Goal: Task Accomplishment & Management: Complete application form

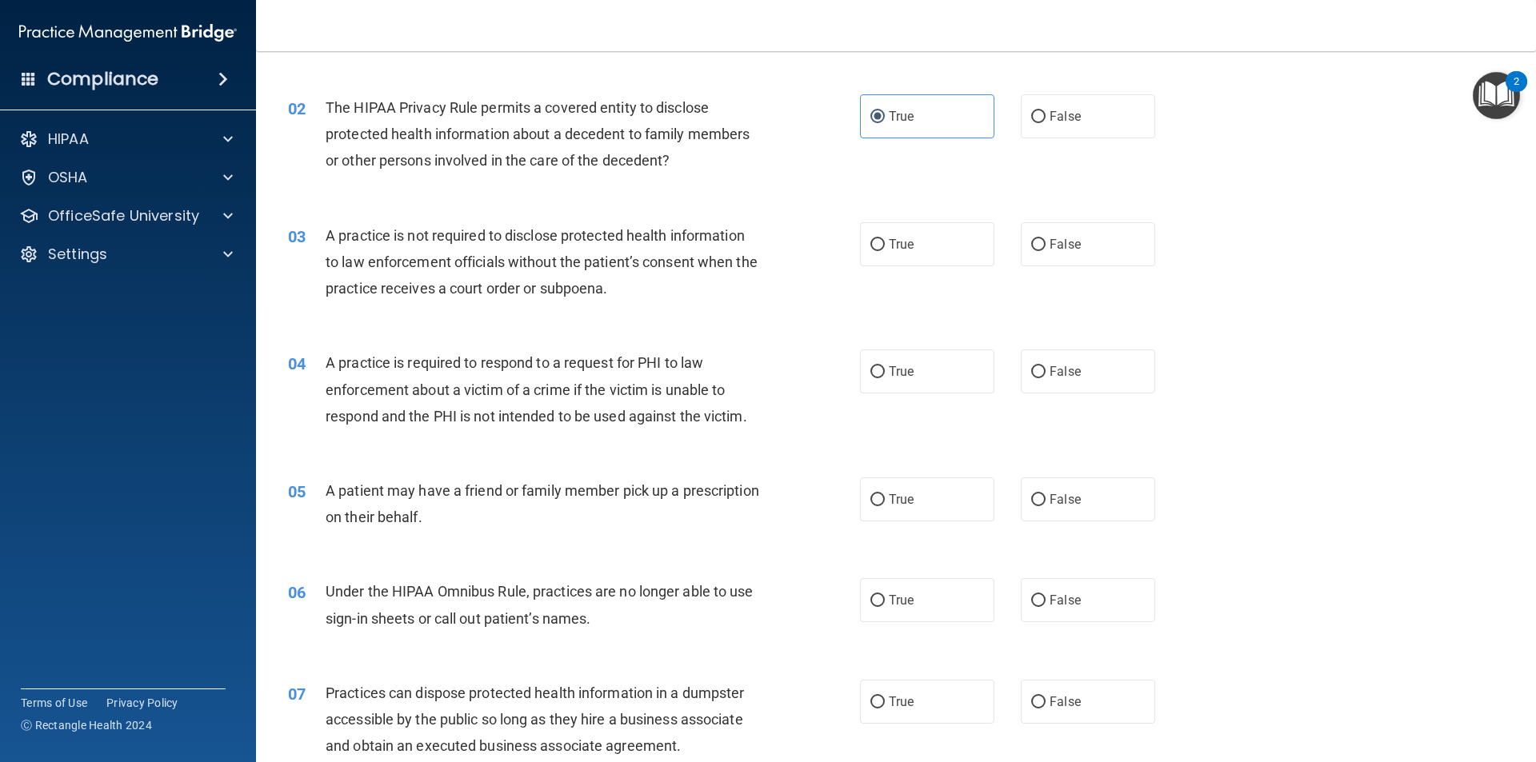
scroll to position [240, 0]
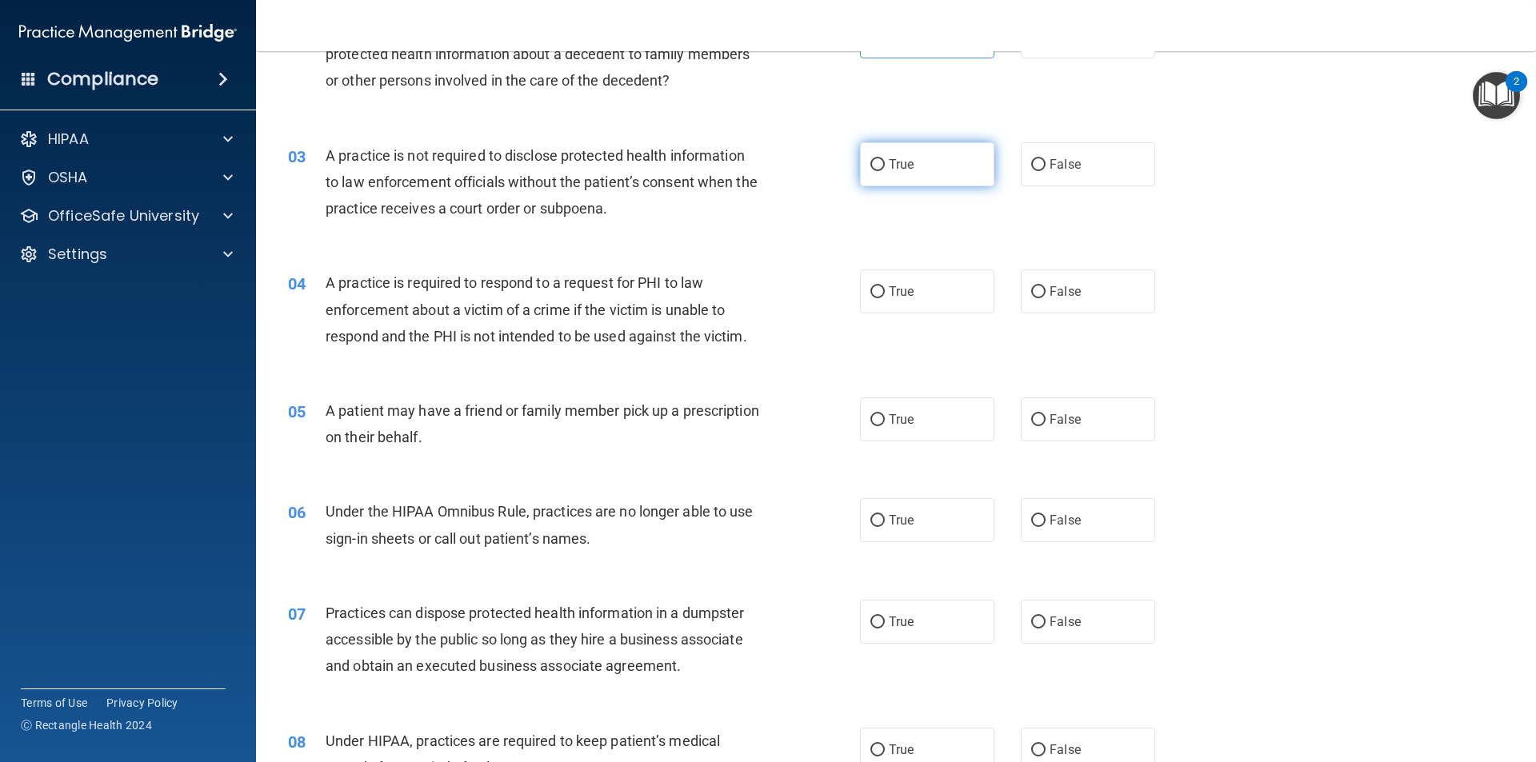
click at [870, 168] on input "True" at bounding box center [877, 165] width 14 height 12
radio input "true"
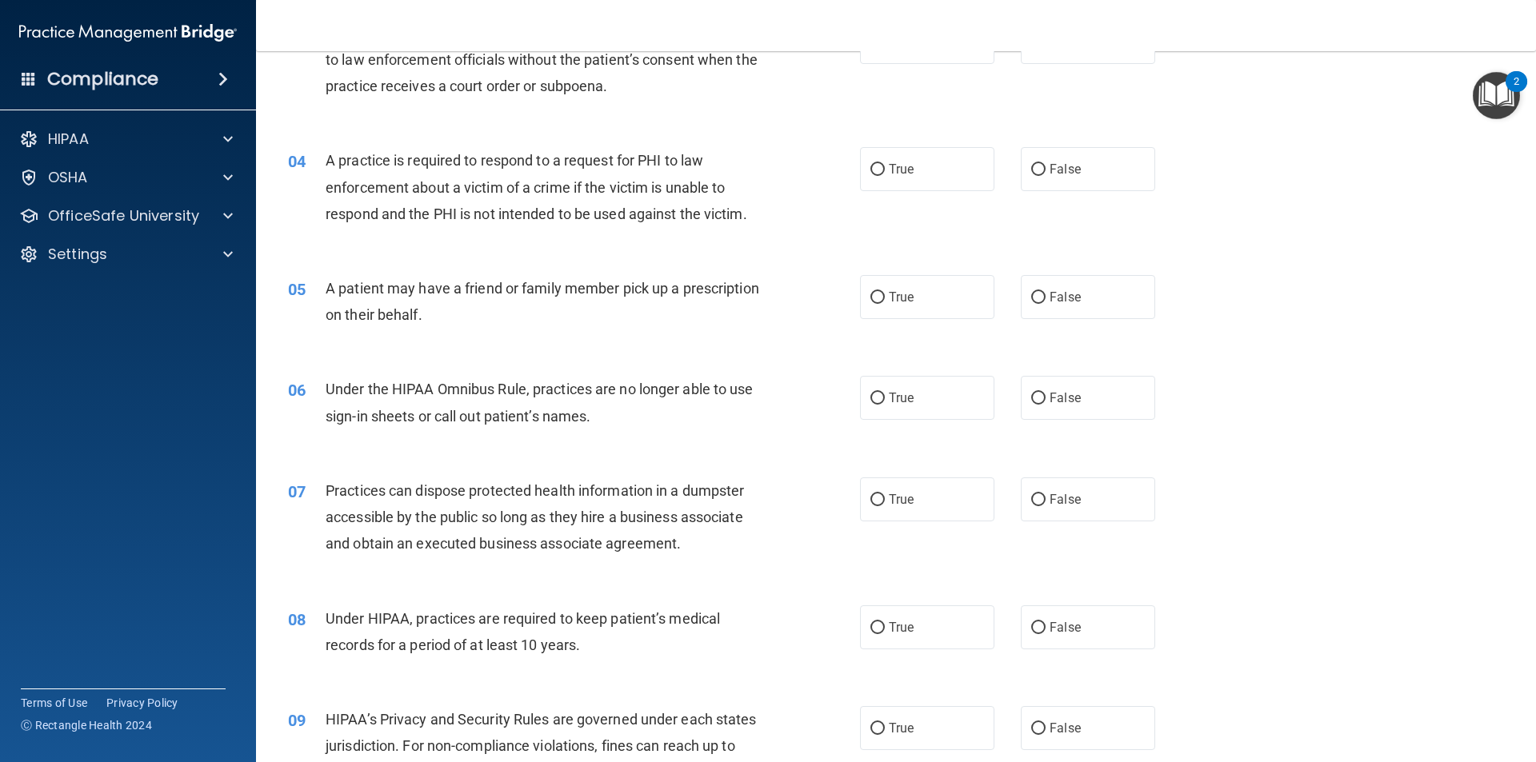
scroll to position [400, 0]
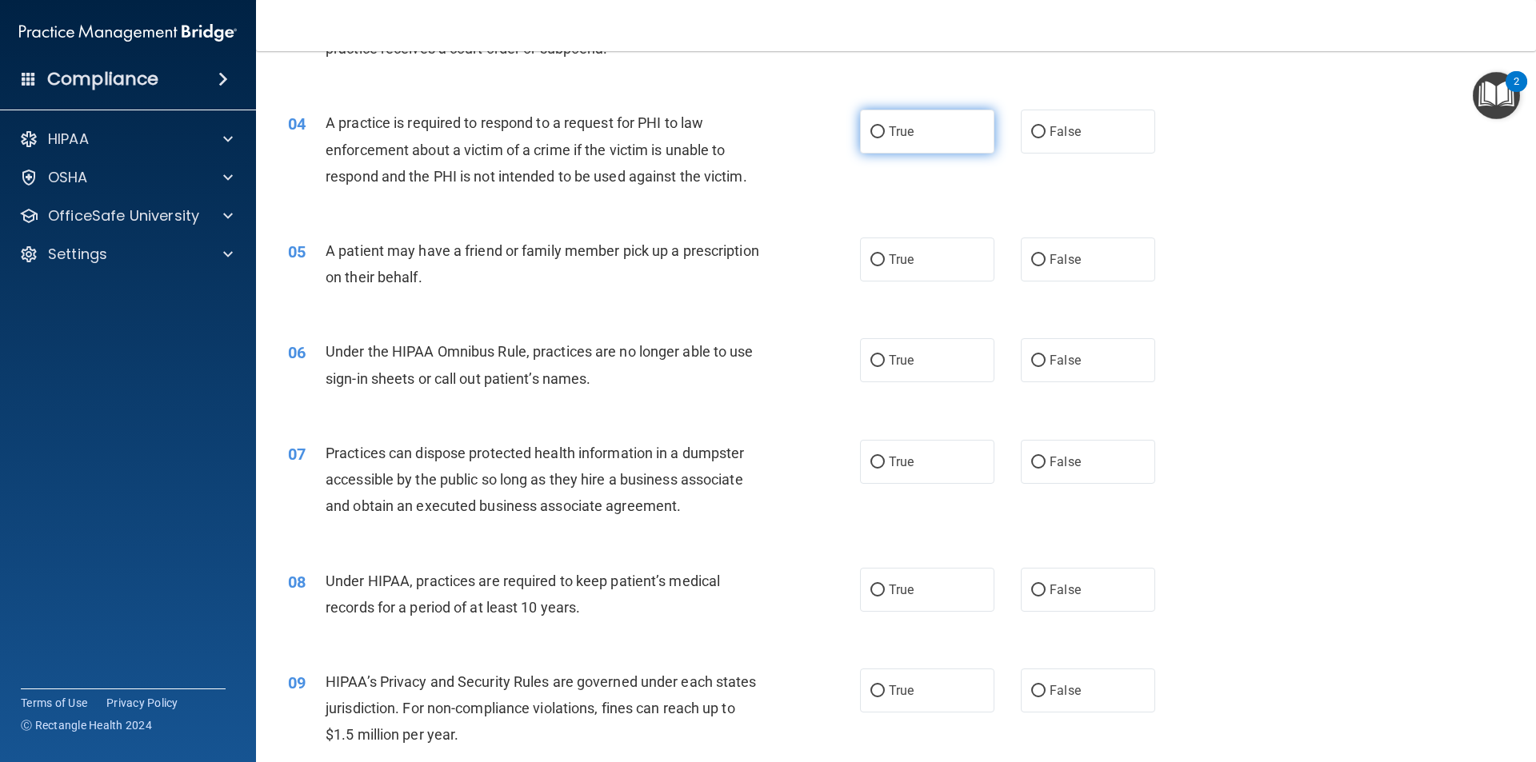
click at [904, 141] on label "True" at bounding box center [927, 132] width 134 height 44
click at [885, 138] on input "True" at bounding box center [877, 132] width 14 height 12
radio input "true"
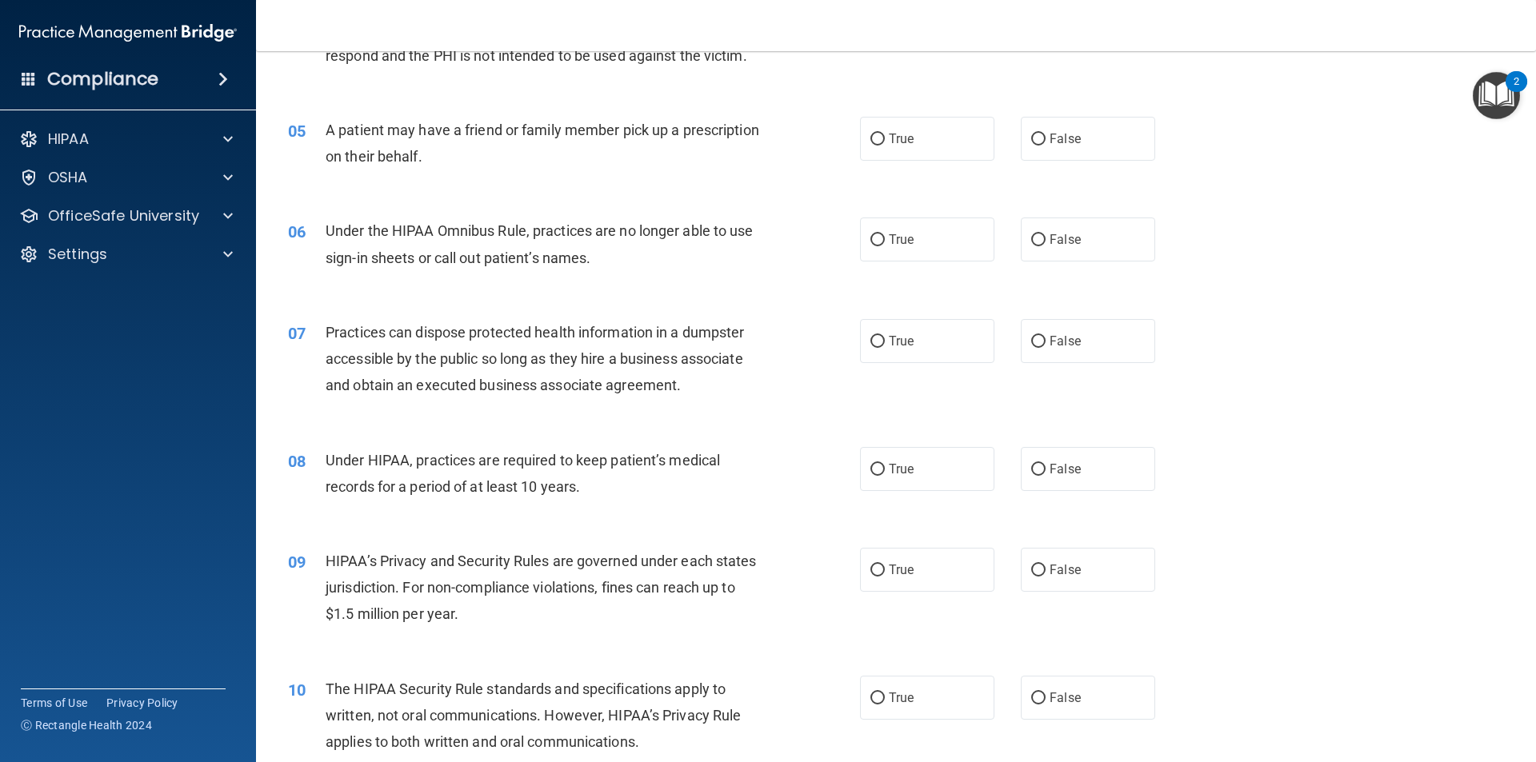
scroll to position [560, 0]
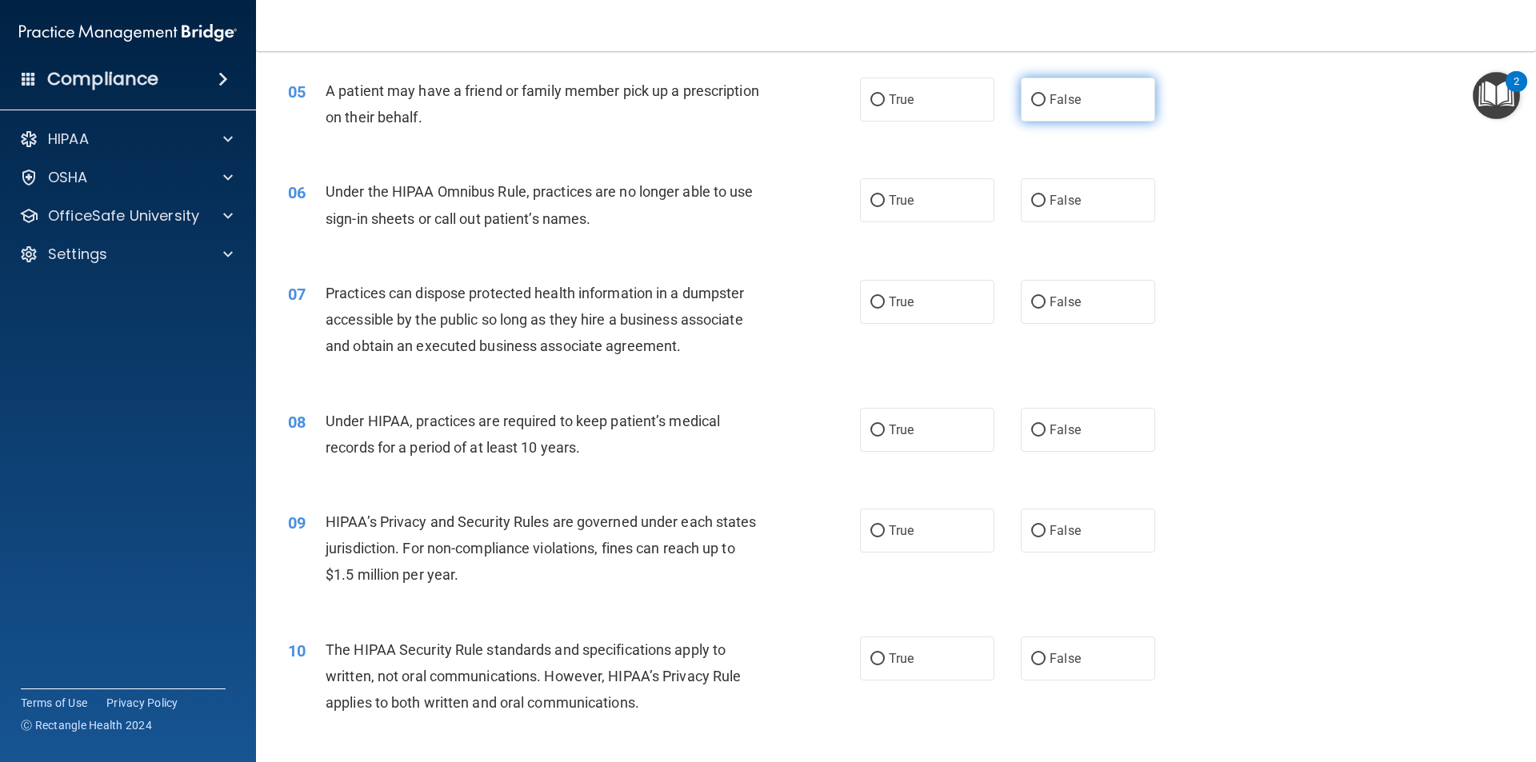
click at [1122, 98] on label "False" at bounding box center [1088, 100] width 134 height 44
click at [1046, 98] on input "False" at bounding box center [1038, 100] width 14 height 12
radio input "true"
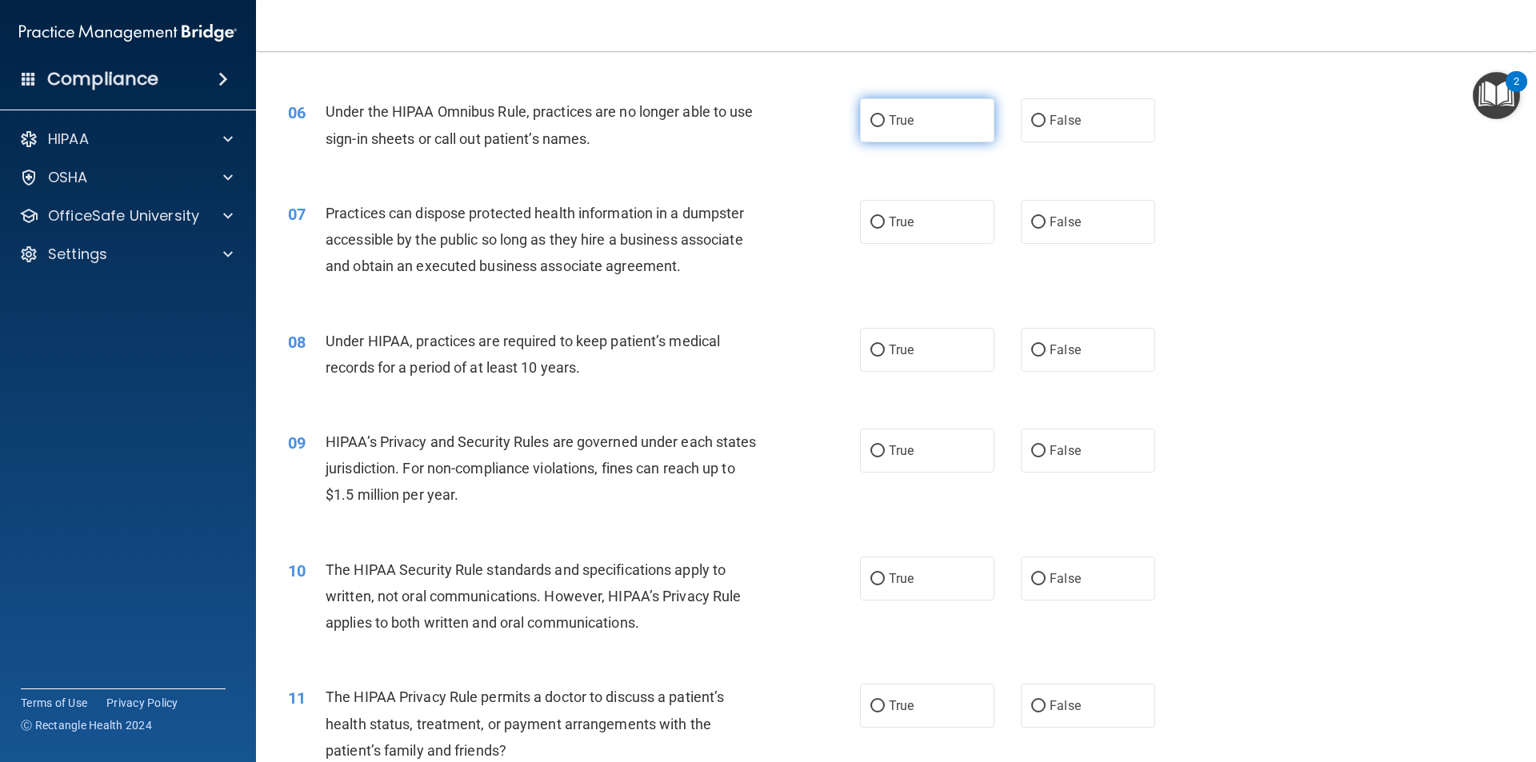
click at [893, 120] on span "True" at bounding box center [901, 120] width 25 height 15
click at [885, 120] on input "True" at bounding box center [877, 121] width 14 height 12
radio input "true"
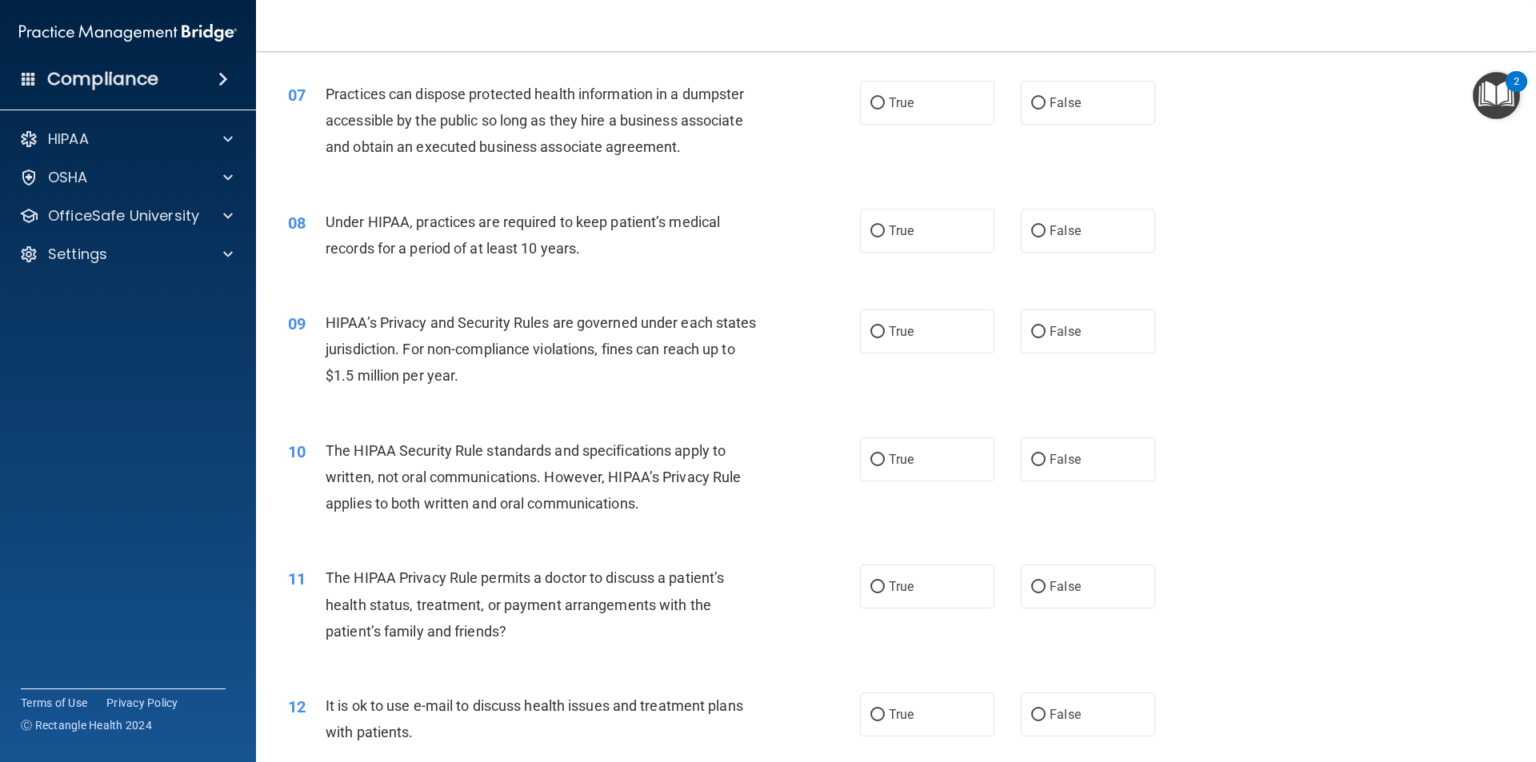
scroll to position [720, 0]
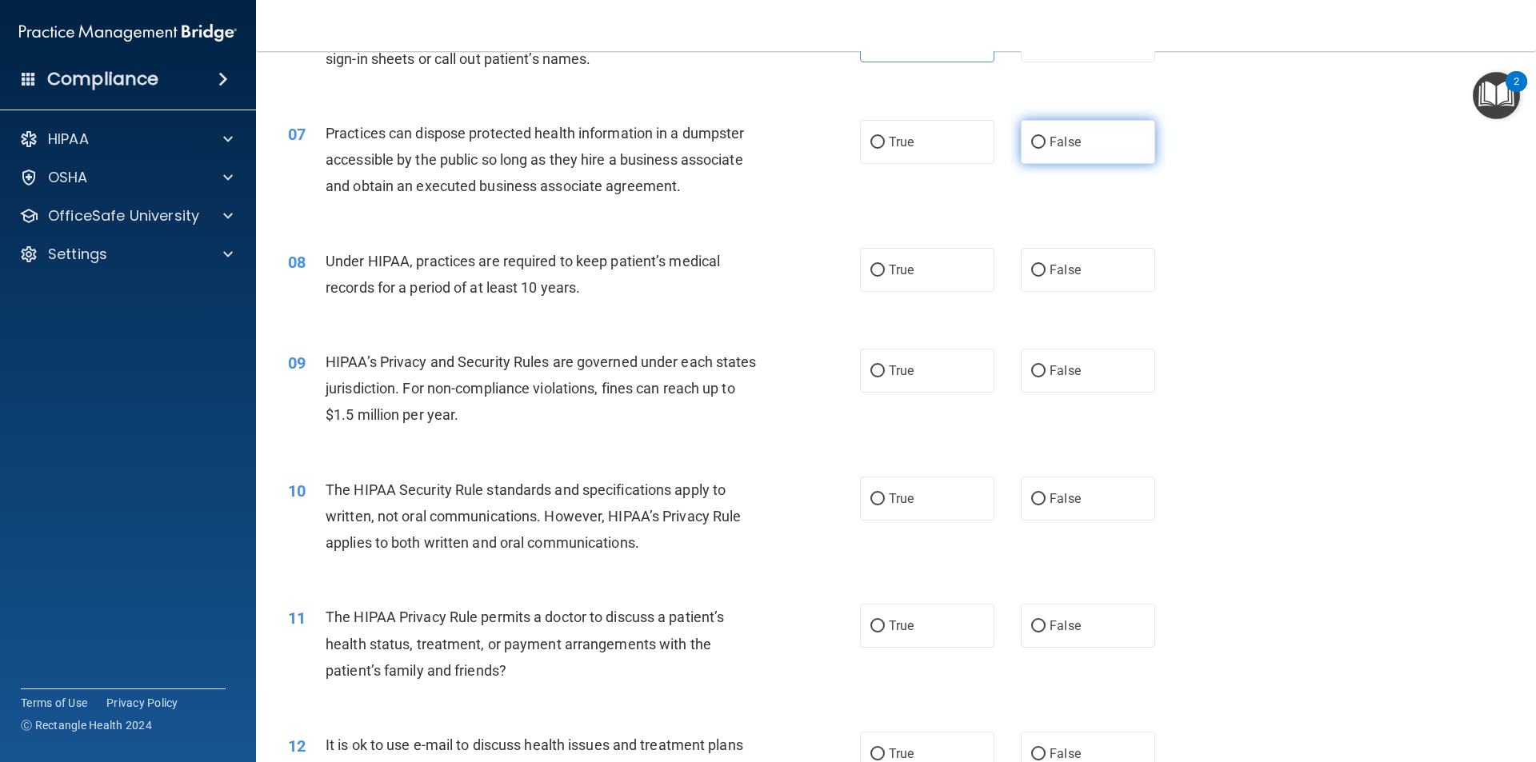
click at [1073, 129] on label "False" at bounding box center [1088, 142] width 134 height 44
click at [1046, 137] on input "False" at bounding box center [1038, 143] width 14 height 12
radio input "true"
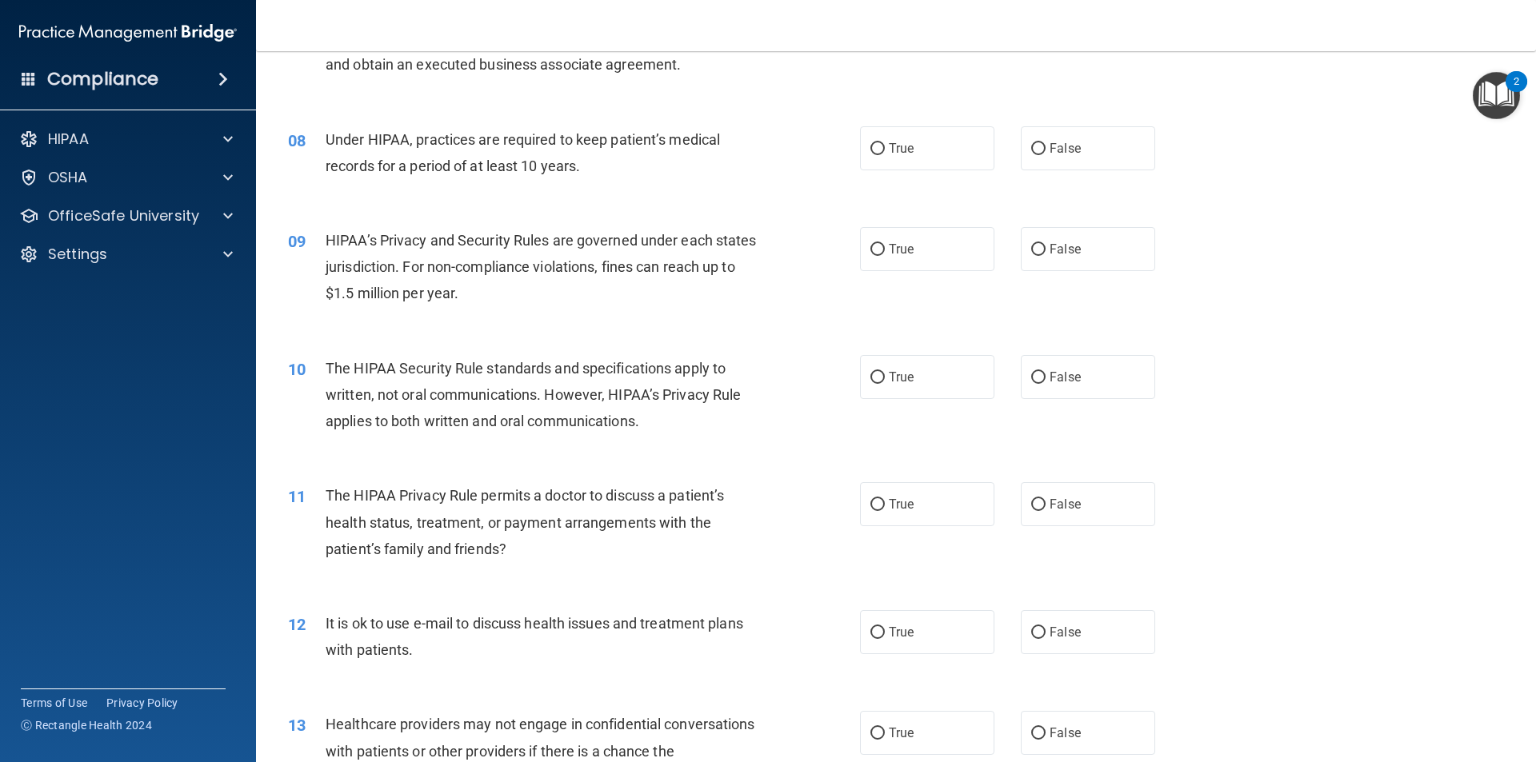
scroll to position [880, 0]
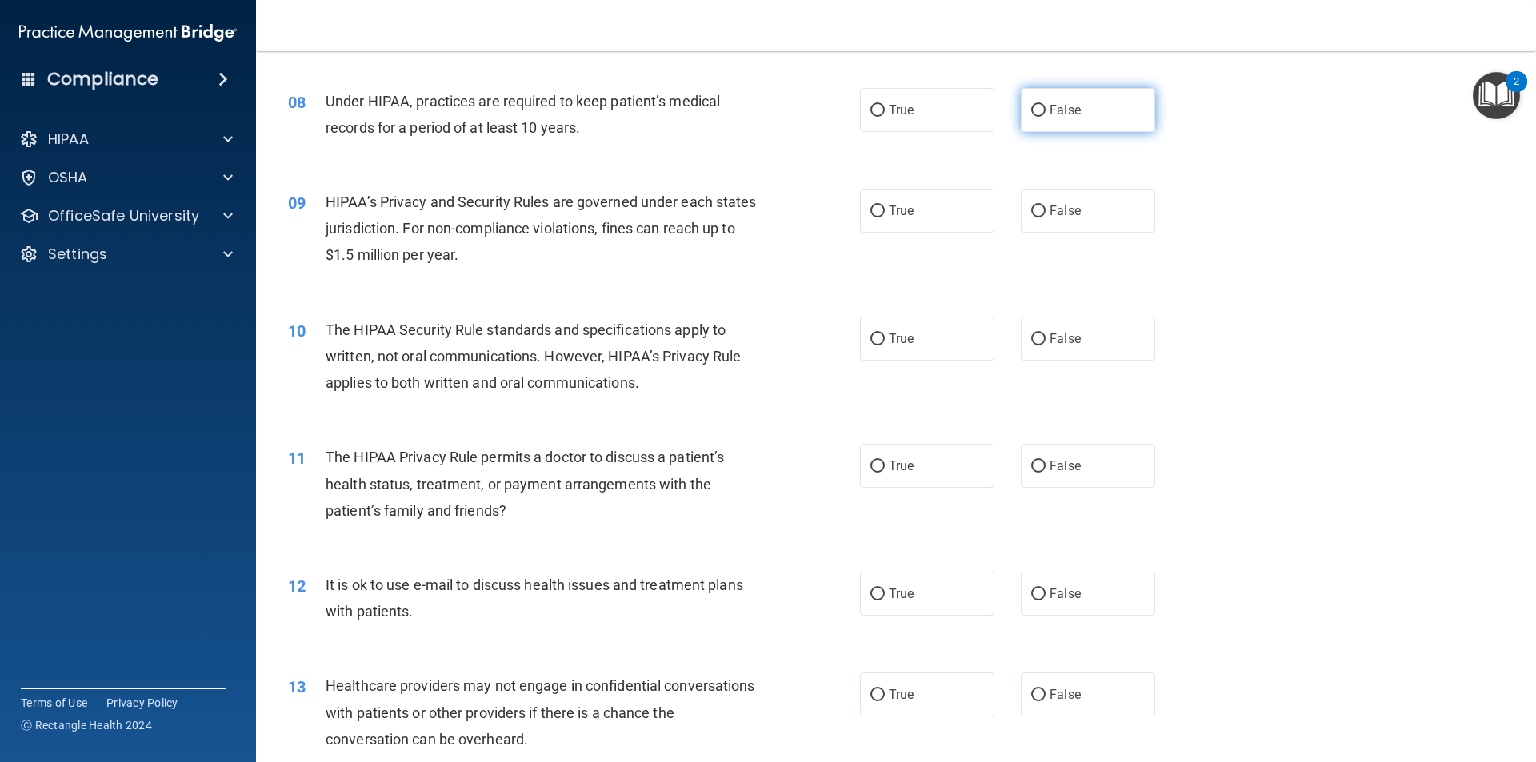
click at [1033, 122] on label "False" at bounding box center [1088, 110] width 134 height 44
click at [1033, 117] on input "False" at bounding box center [1038, 111] width 14 height 12
radio input "true"
click at [926, 199] on label "True" at bounding box center [927, 211] width 134 height 44
click at [885, 206] on input "True" at bounding box center [877, 212] width 14 height 12
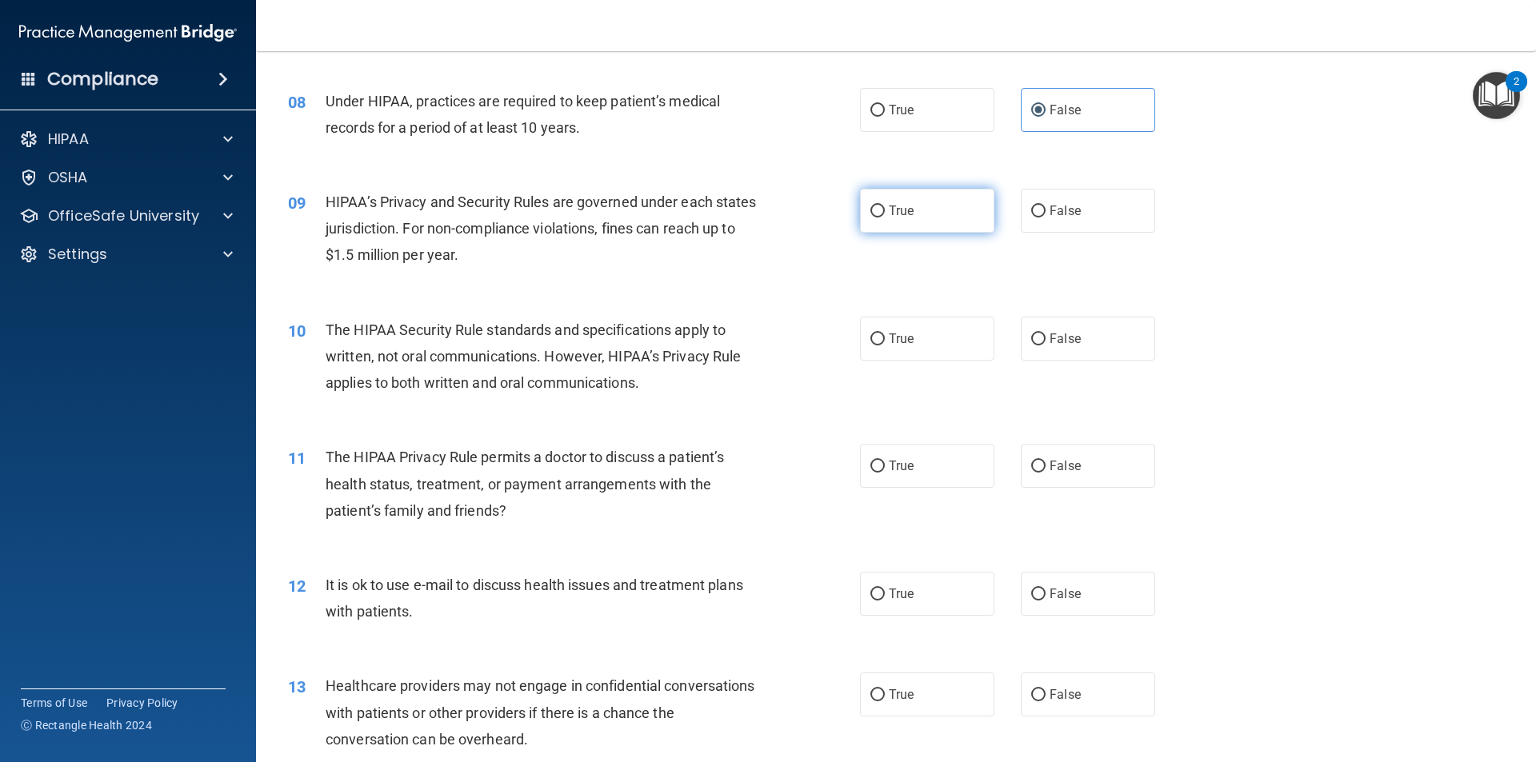
radio input "true"
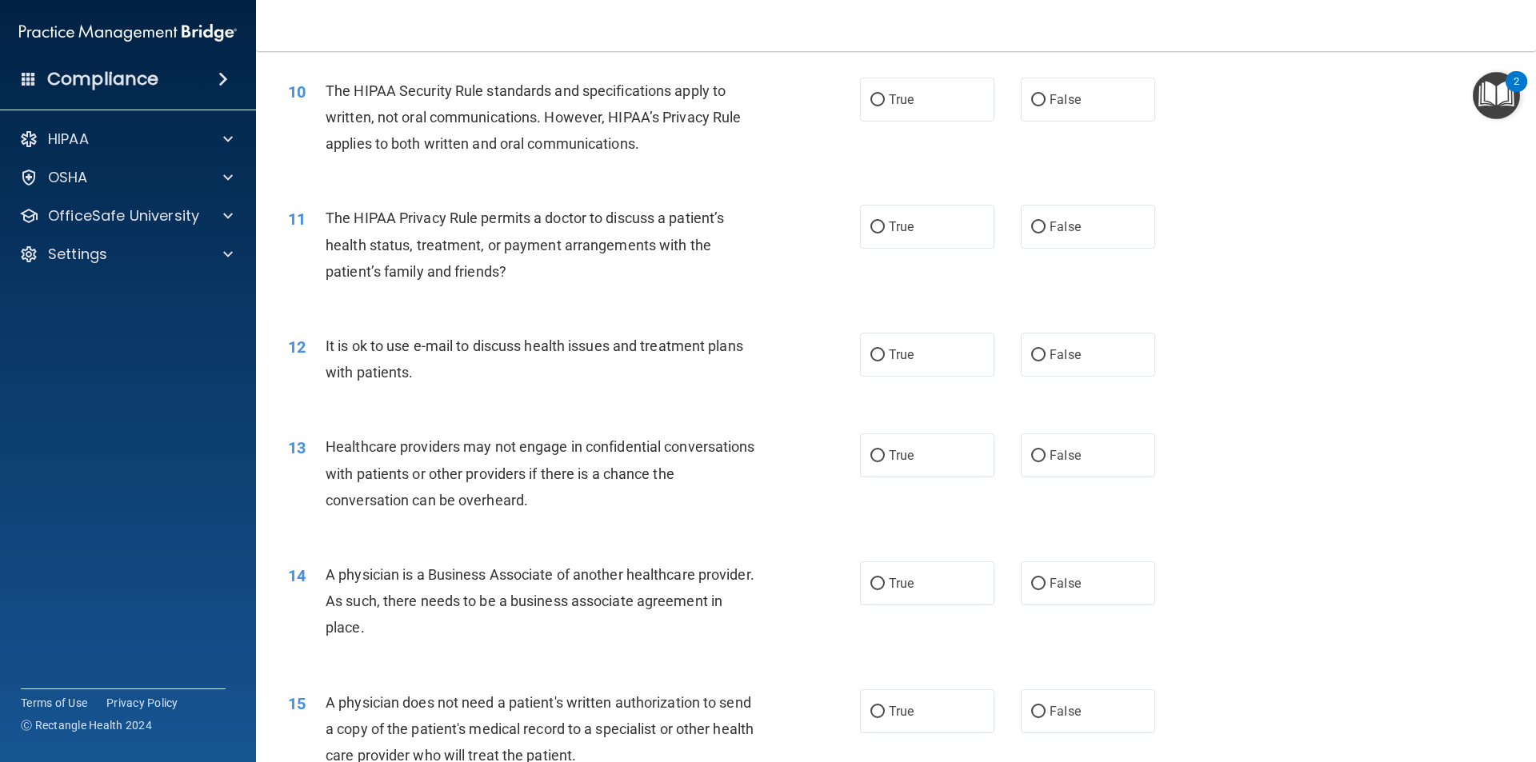
scroll to position [1120, 0]
click at [903, 111] on label "True" at bounding box center [927, 99] width 134 height 44
click at [885, 106] on input "True" at bounding box center [877, 100] width 14 height 12
radio input "true"
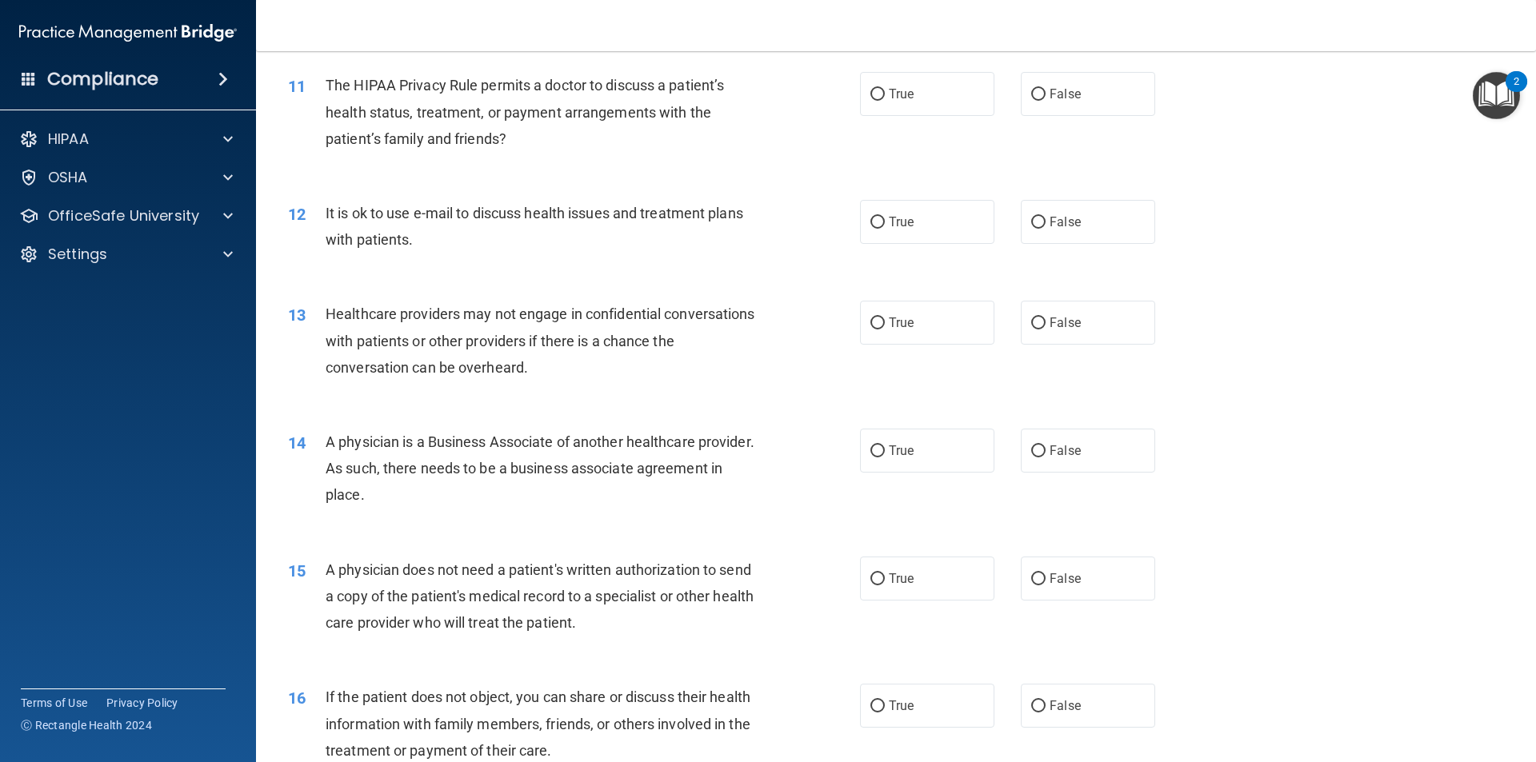
scroll to position [1280, 0]
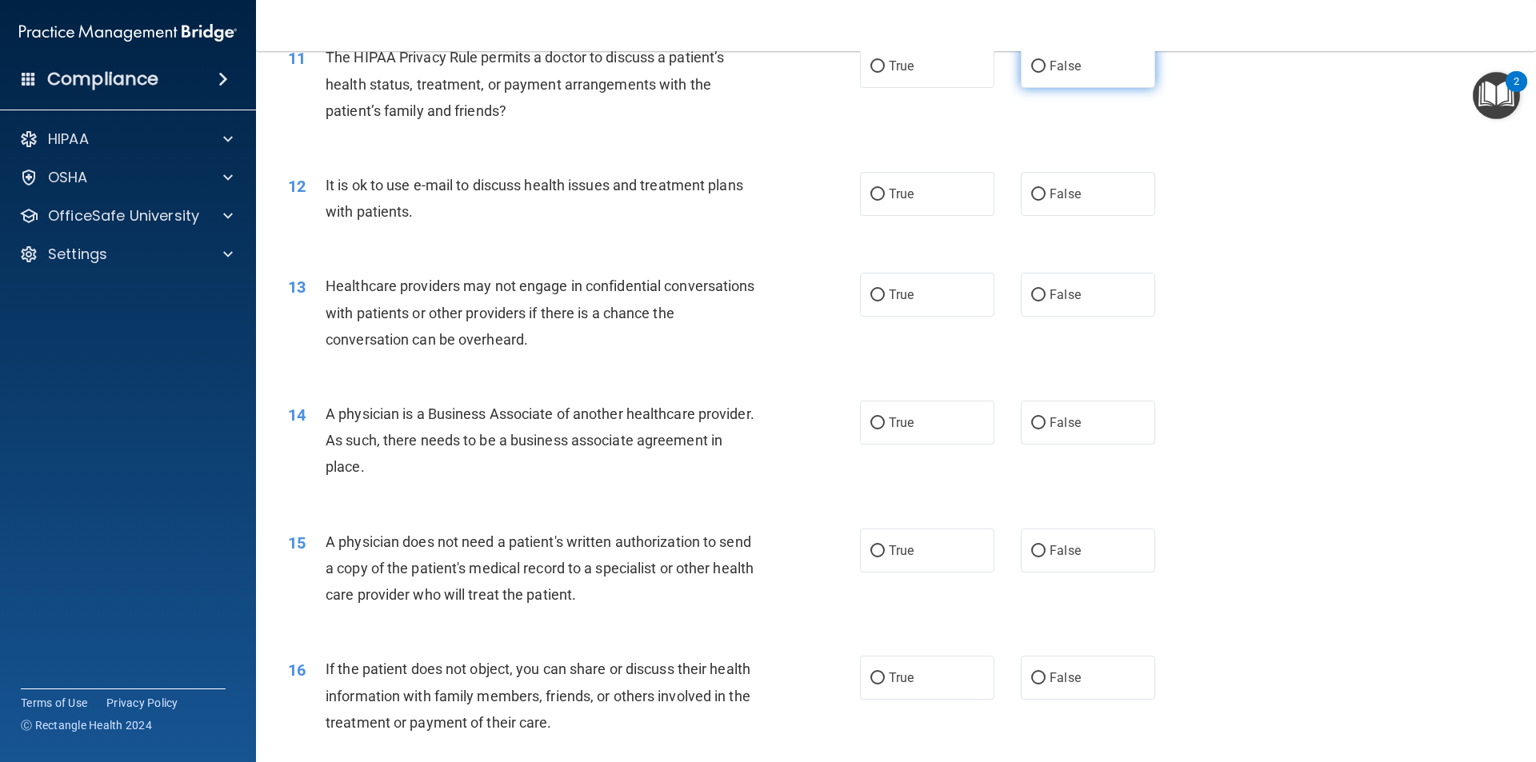
click at [1113, 70] on label "False" at bounding box center [1088, 66] width 134 height 44
click at [1046, 70] on input "False" at bounding box center [1038, 67] width 14 height 12
radio input "true"
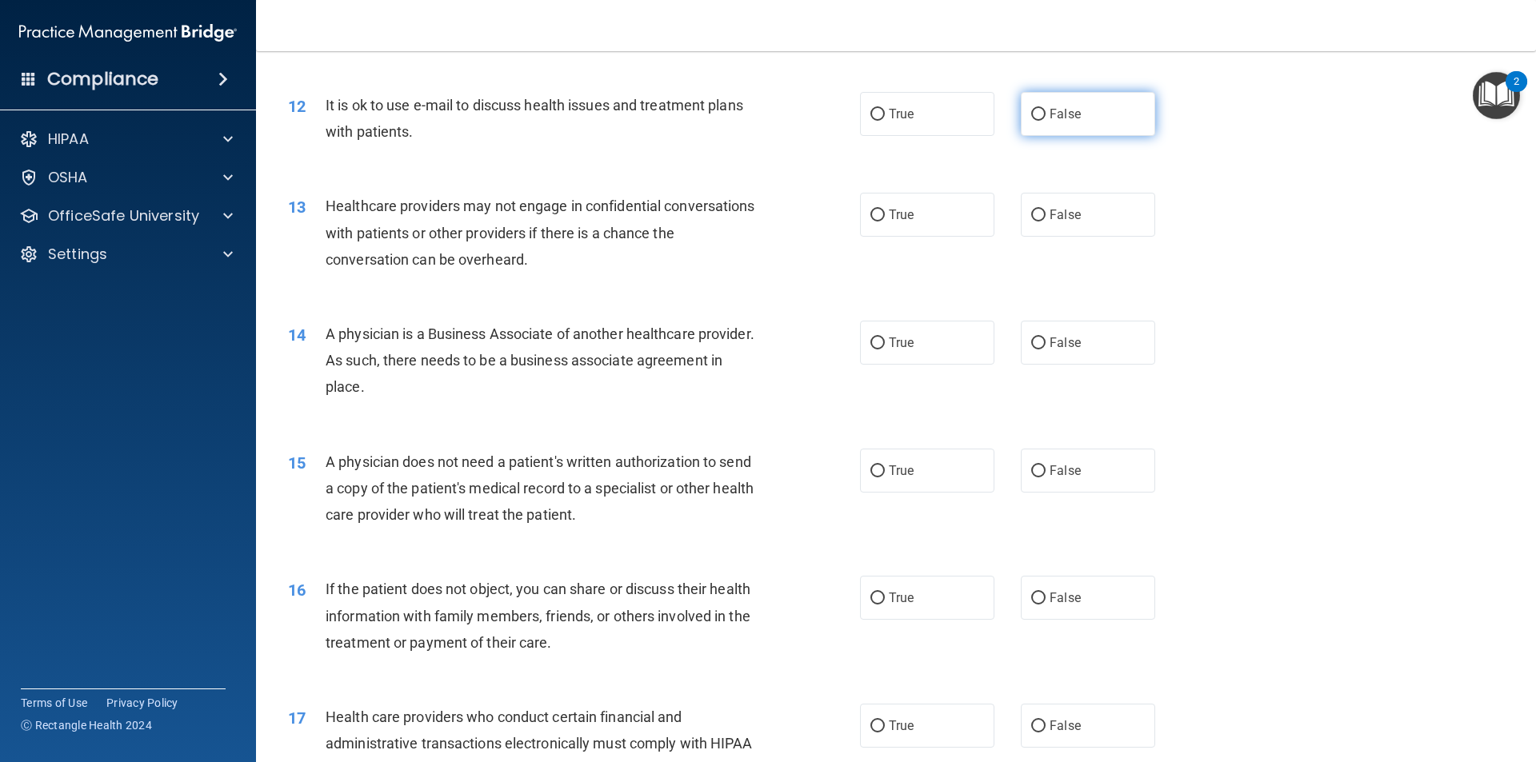
click at [1068, 121] on span "False" at bounding box center [1065, 113] width 31 height 15
click at [1046, 121] on input "False" at bounding box center [1038, 115] width 14 height 12
radio input "true"
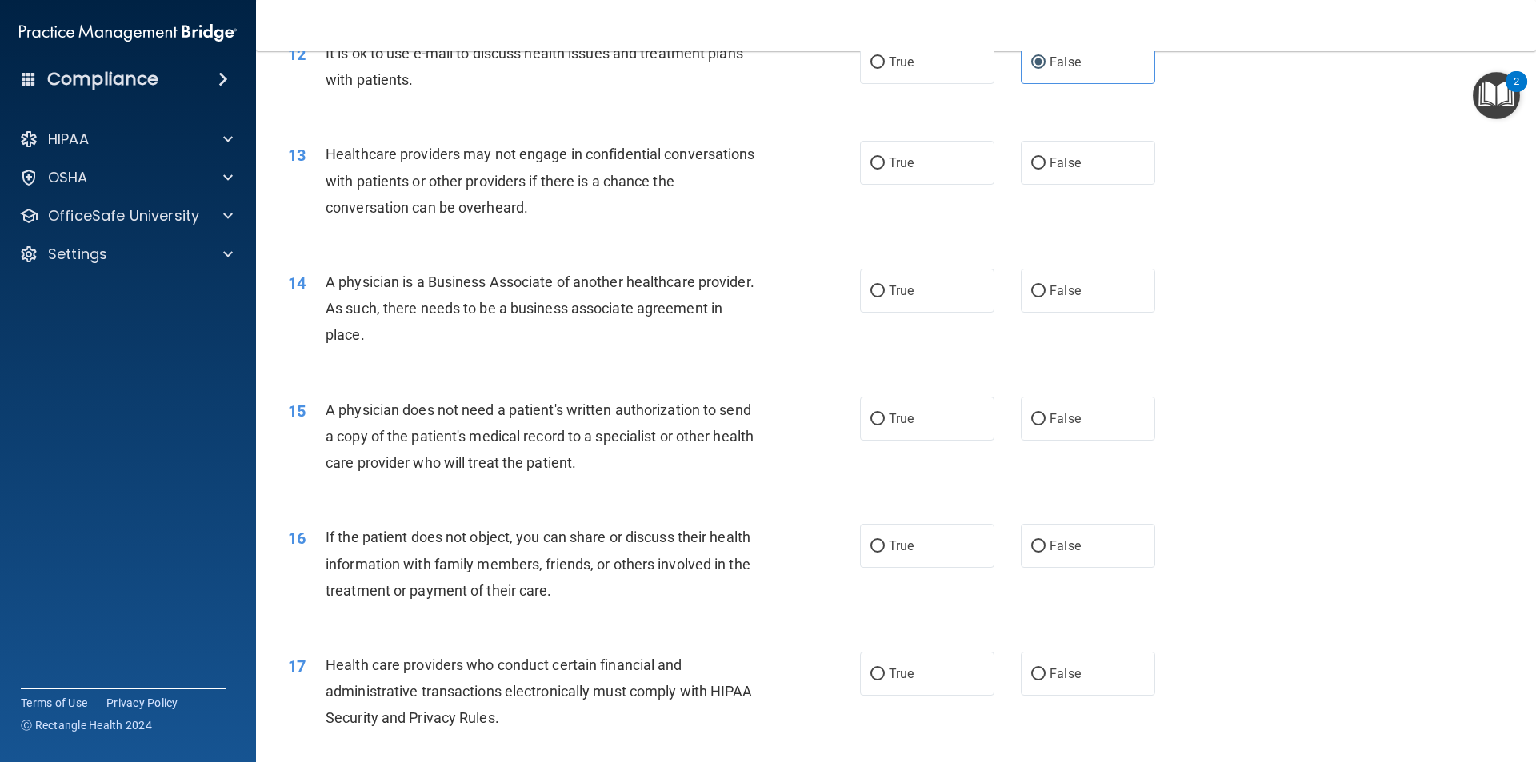
scroll to position [1440, 0]
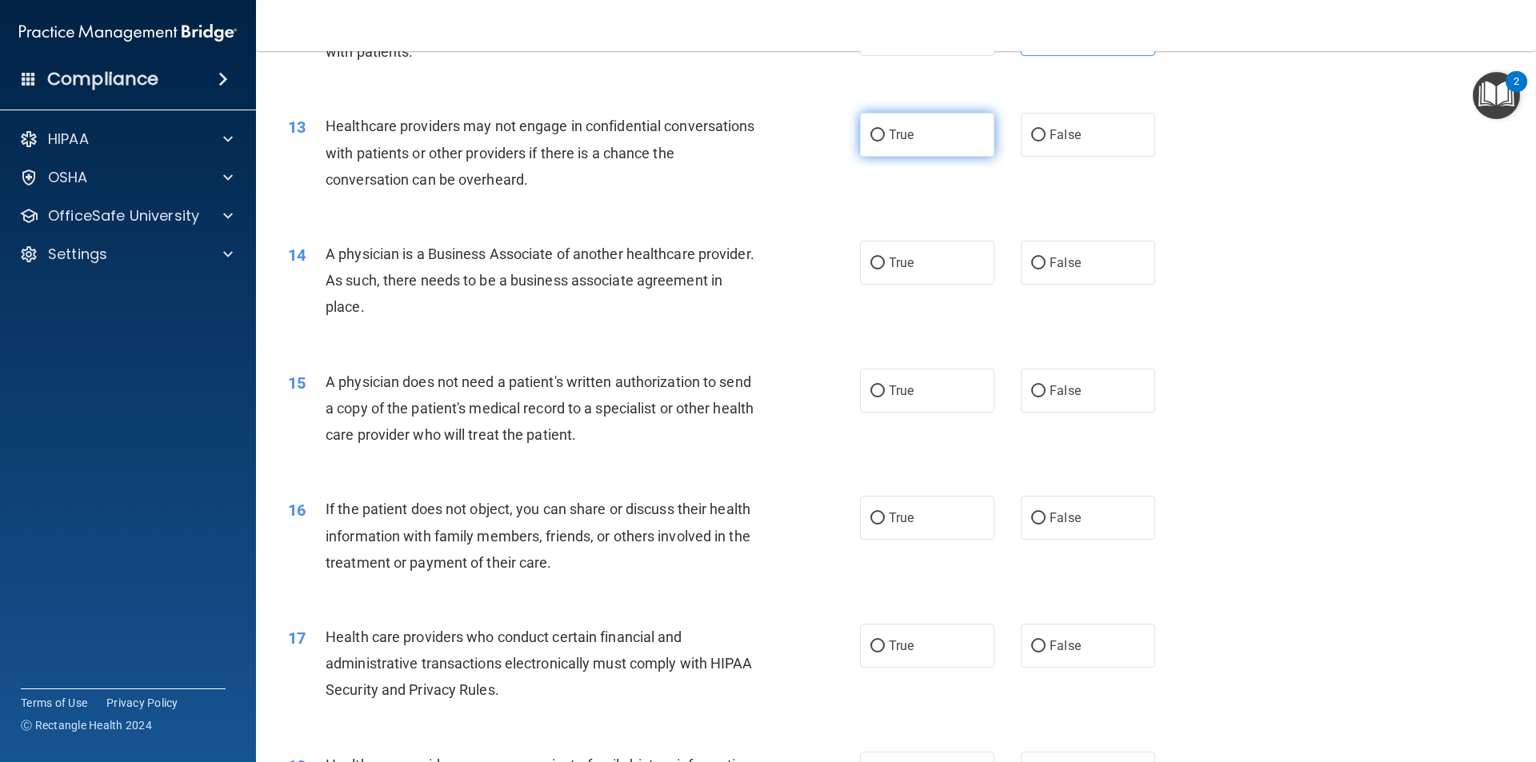
click at [894, 135] on span "True" at bounding box center [901, 134] width 25 height 15
click at [885, 135] on input "True" at bounding box center [877, 136] width 14 height 12
radio input "true"
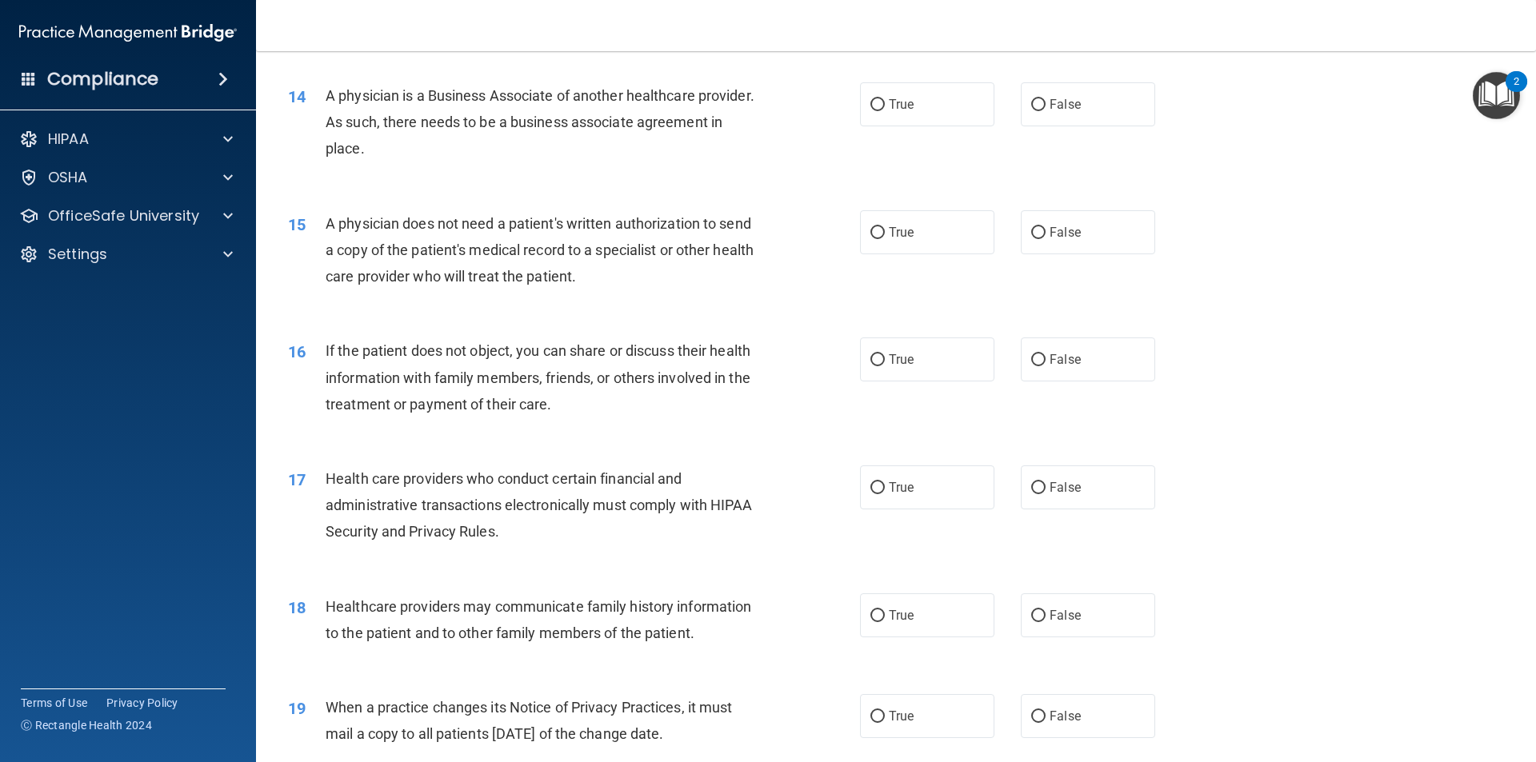
scroll to position [1600, 0]
click at [916, 102] on label "True" at bounding box center [927, 103] width 134 height 44
click at [885, 102] on input "True" at bounding box center [877, 104] width 14 height 12
radio input "true"
click at [1108, 221] on label "False" at bounding box center [1088, 231] width 134 height 44
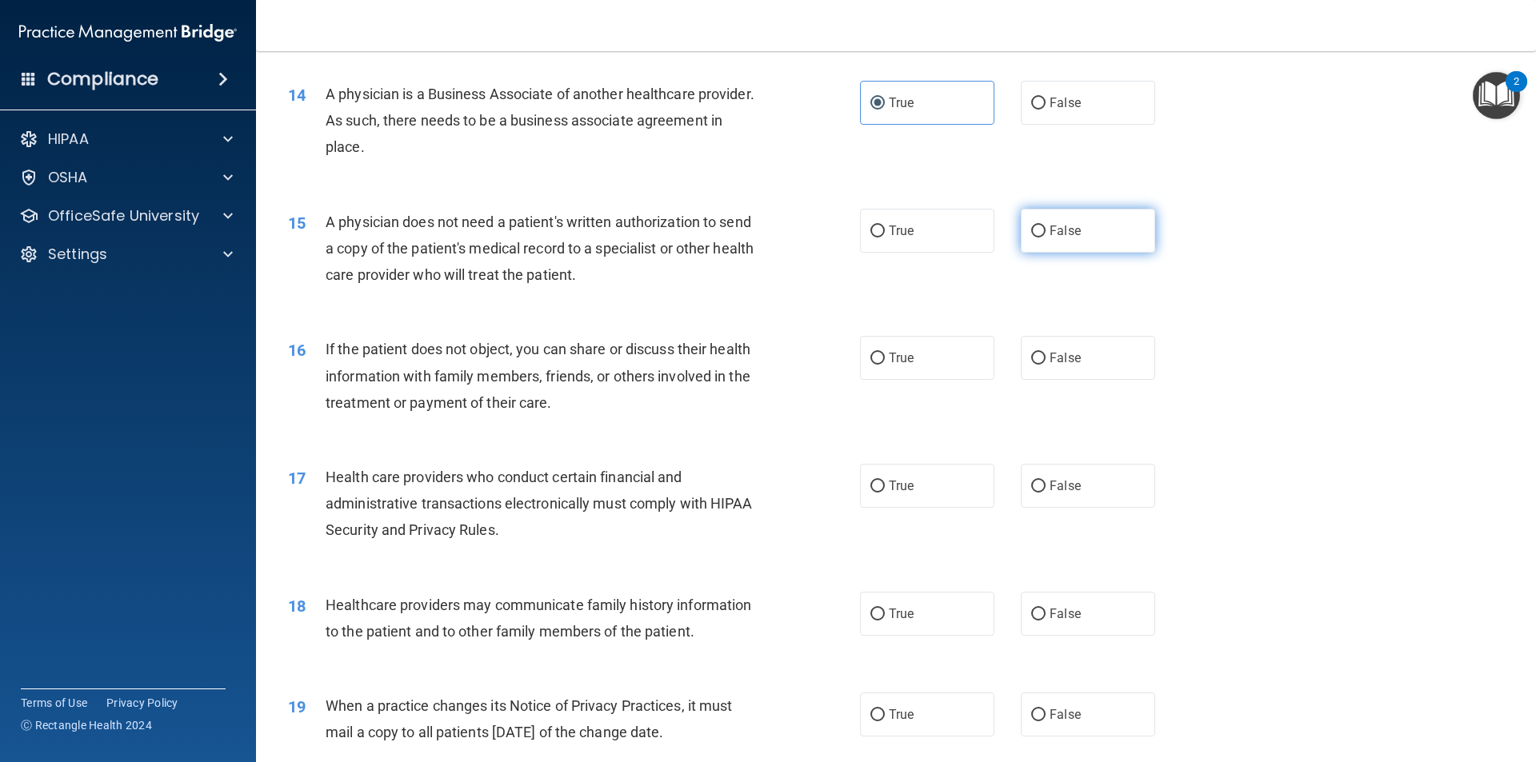
click at [1046, 226] on input "False" at bounding box center [1038, 232] width 14 height 12
radio input "true"
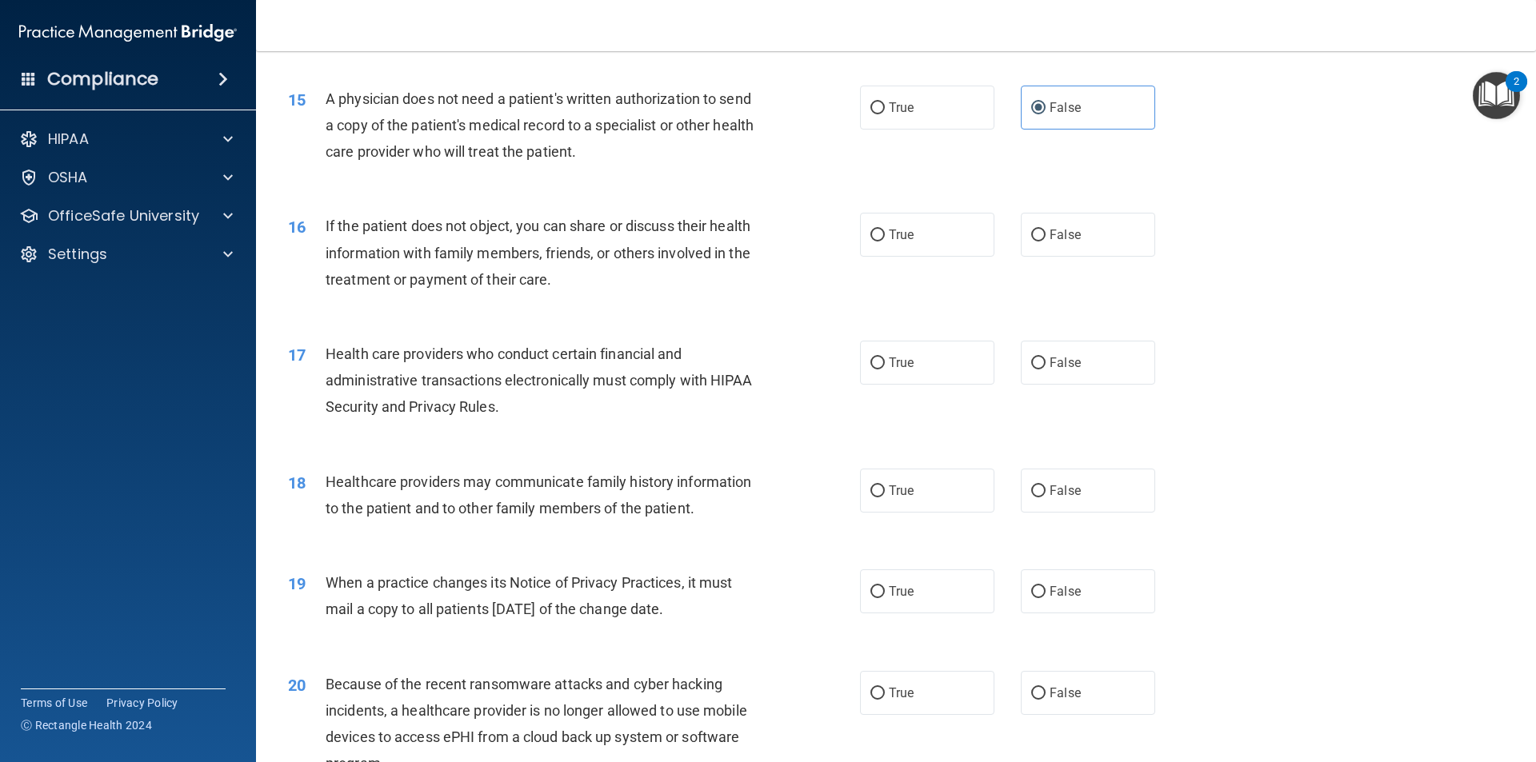
scroll to position [1760, 0]
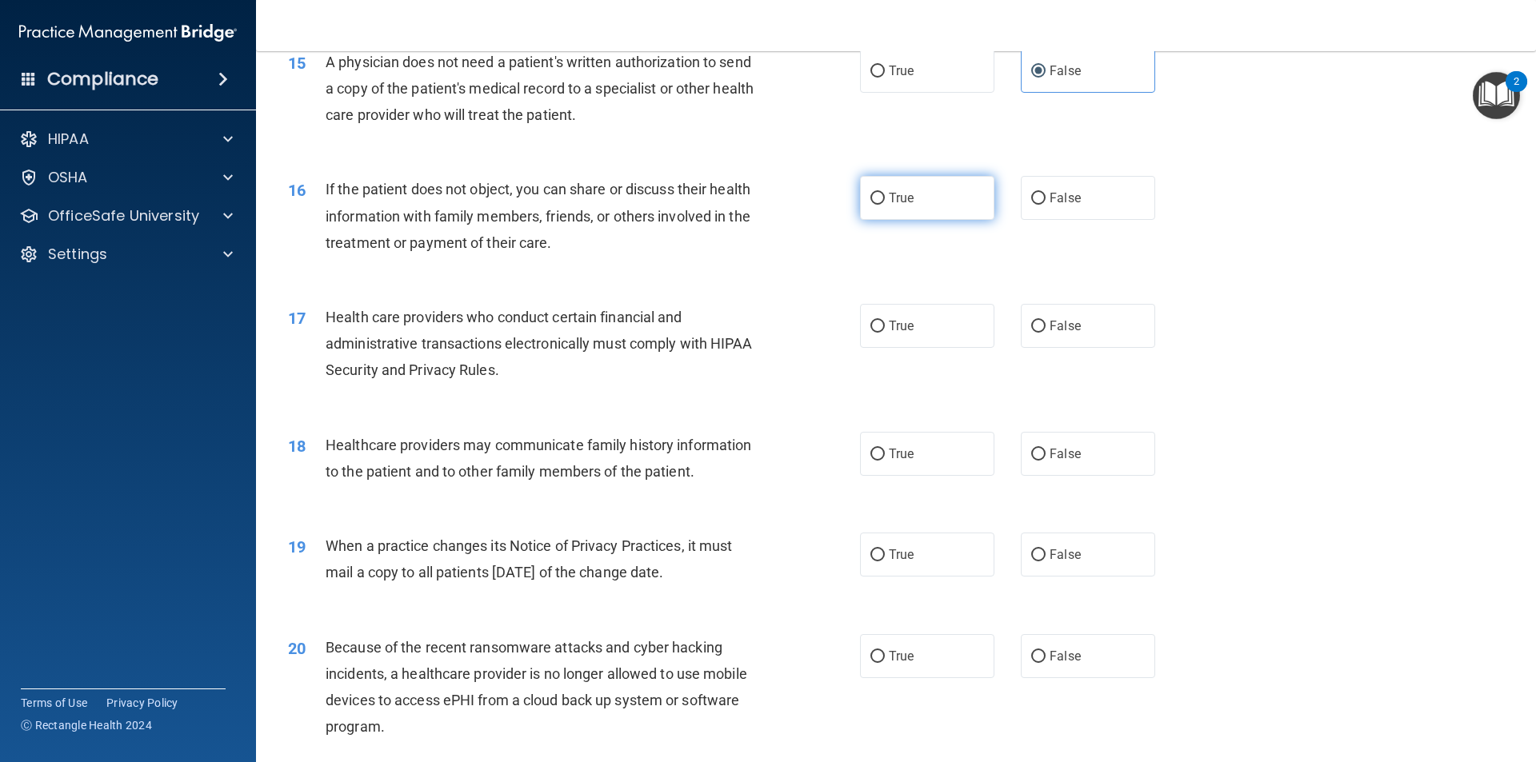
click at [934, 201] on label "True" at bounding box center [927, 198] width 134 height 44
click at [885, 201] on input "True" at bounding box center [877, 199] width 14 height 12
radio input "true"
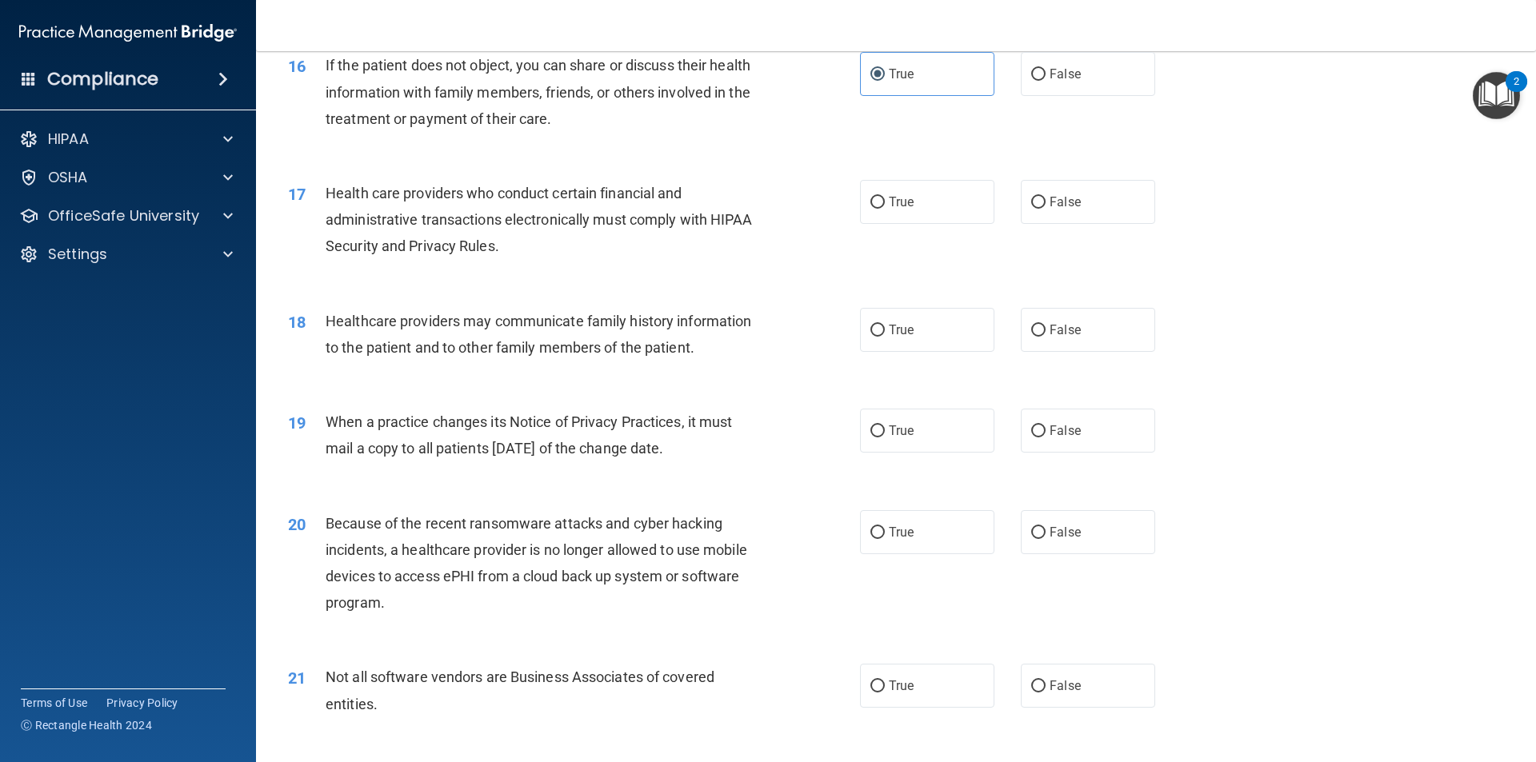
scroll to position [1920, 0]
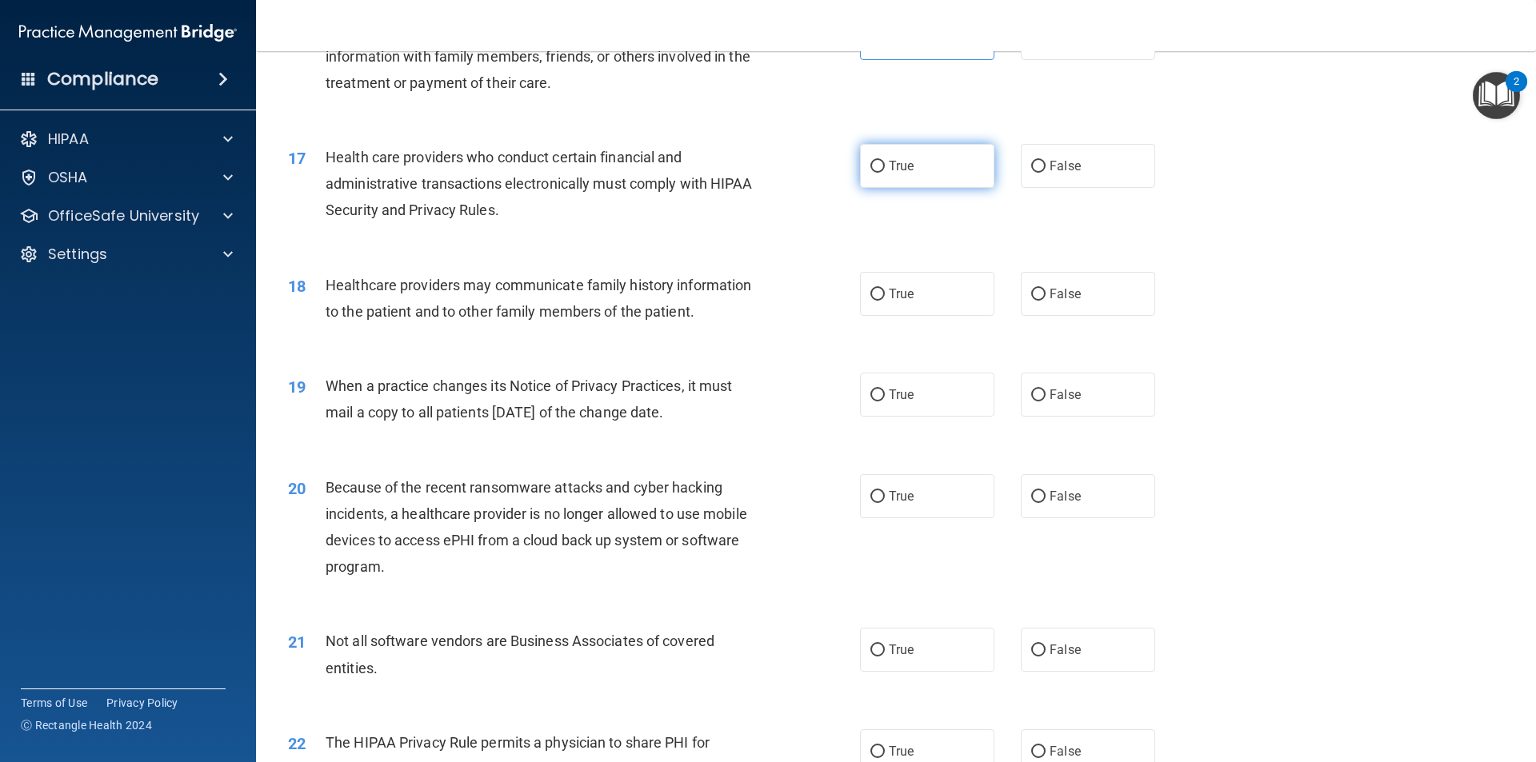
click at [881, 187] on label "True" at bounding box center [927, 166] width 134 height 44
click at [881, 173] on input "True" at bounding box center [877, 167] width 14 height 12
radio input "true"
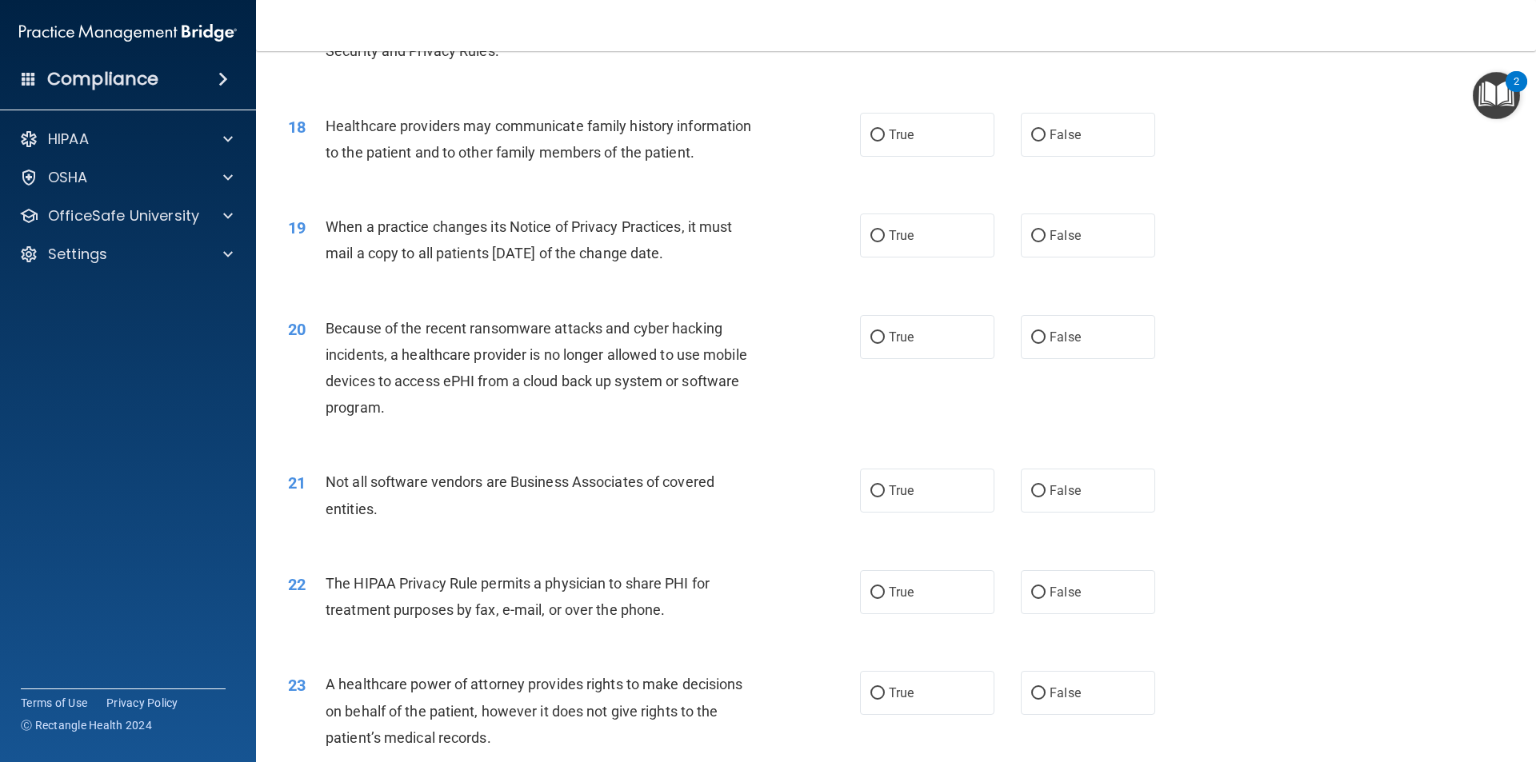
scroll to position [2080, 0]
click at [1126, 130] on label "False" at bounding box center [1088, 134] width 134 height 44
click at [1046, 130] on input "False" at bounding box center [1038, 135] width 14 height 12
radio input "true"
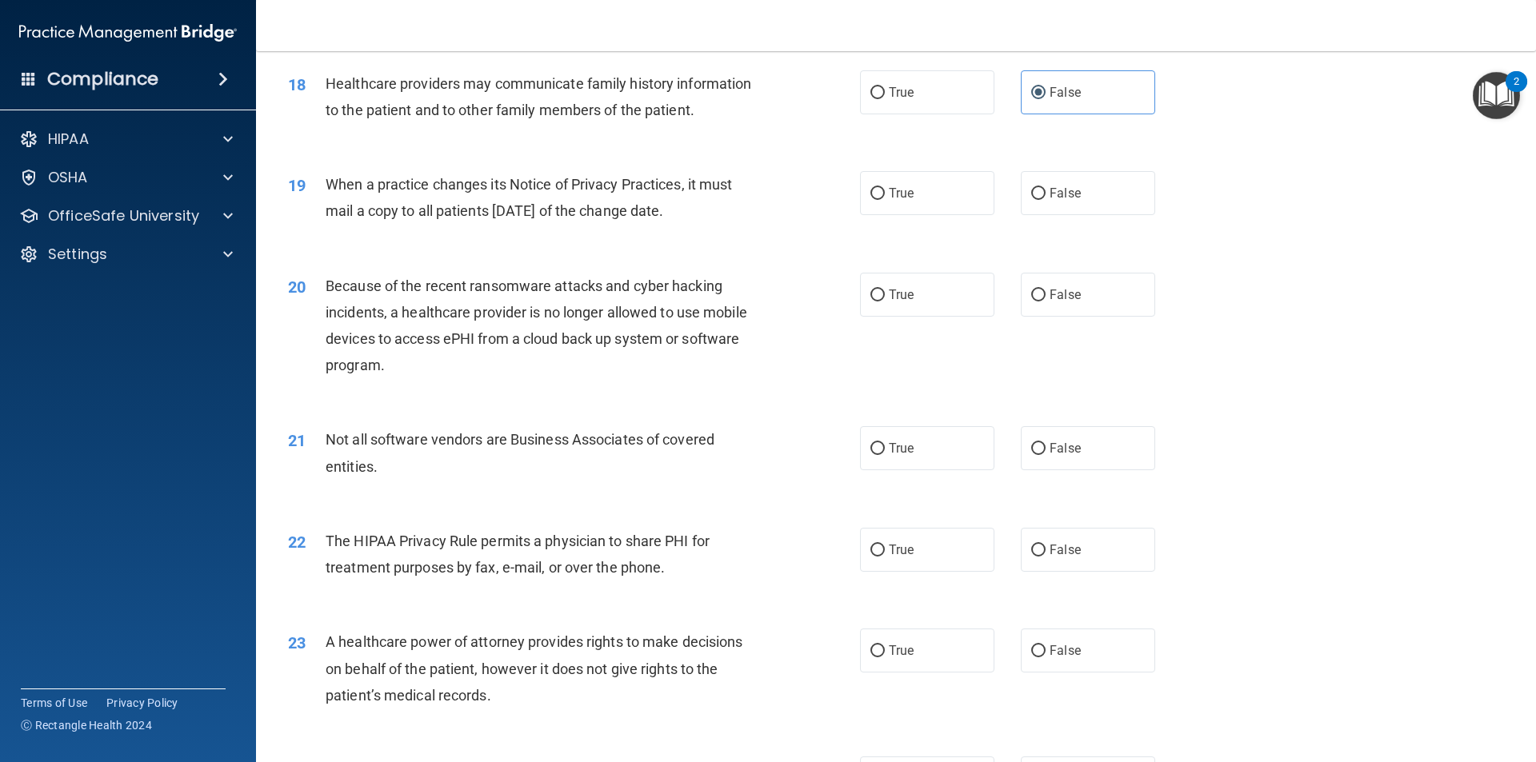
scroll to position [2160, 0]
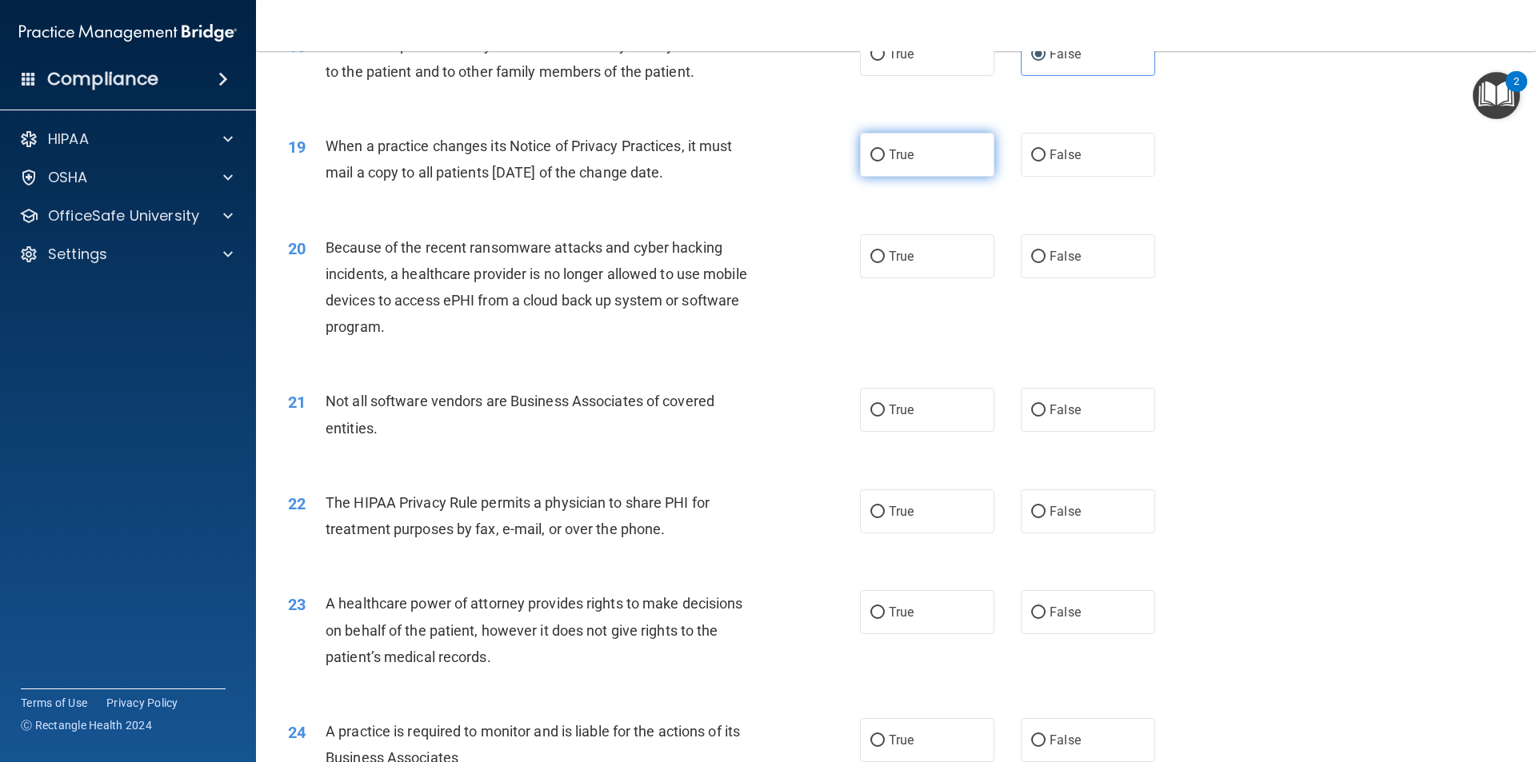
click at [940, 159] on label "True" at bounding box center [927, 155] width 134 height 44
click at [885, 159] on input "True" at bounding box center [877, 156] width 14 height 12
radio input "true"
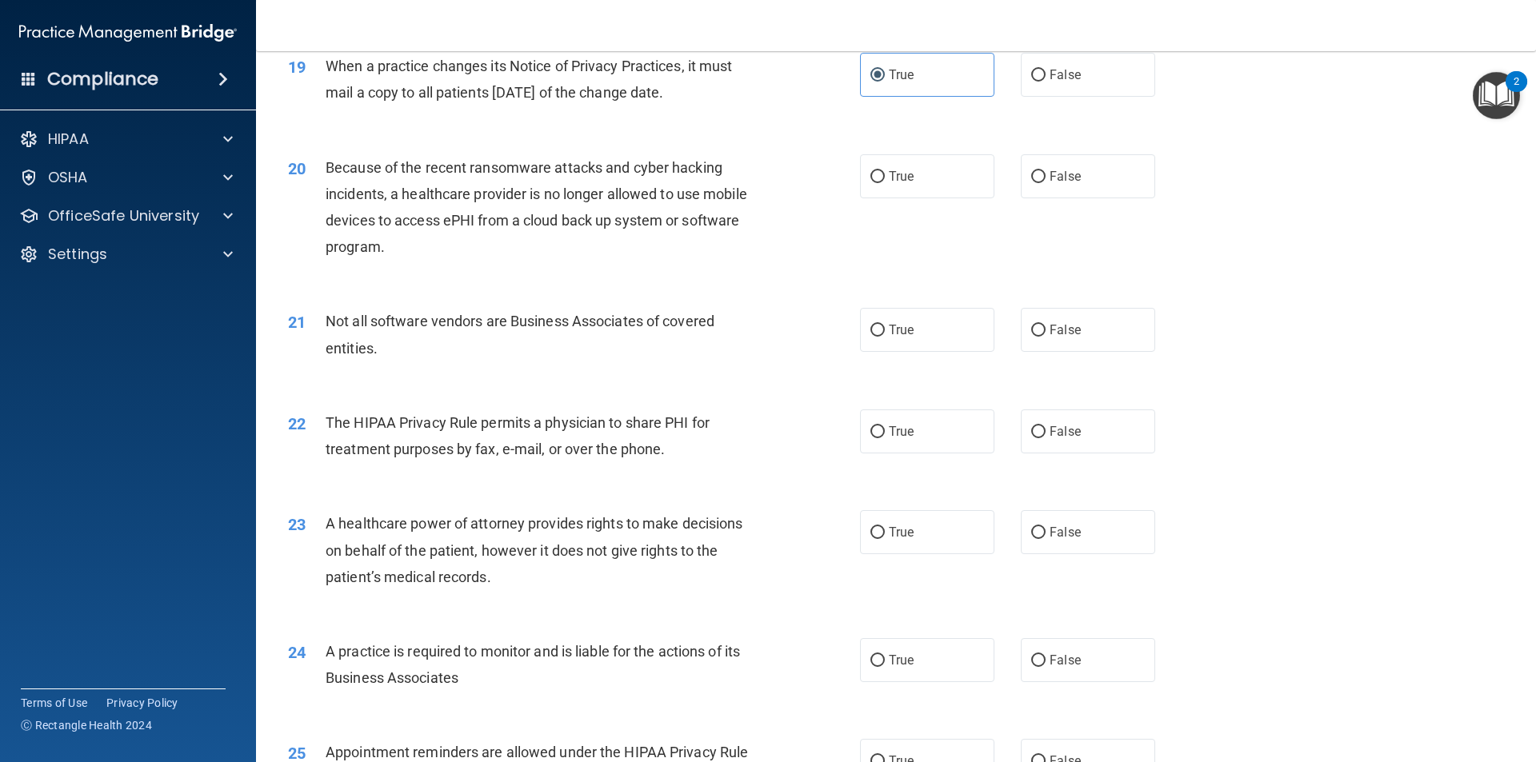
scroll to position [2320, 0]
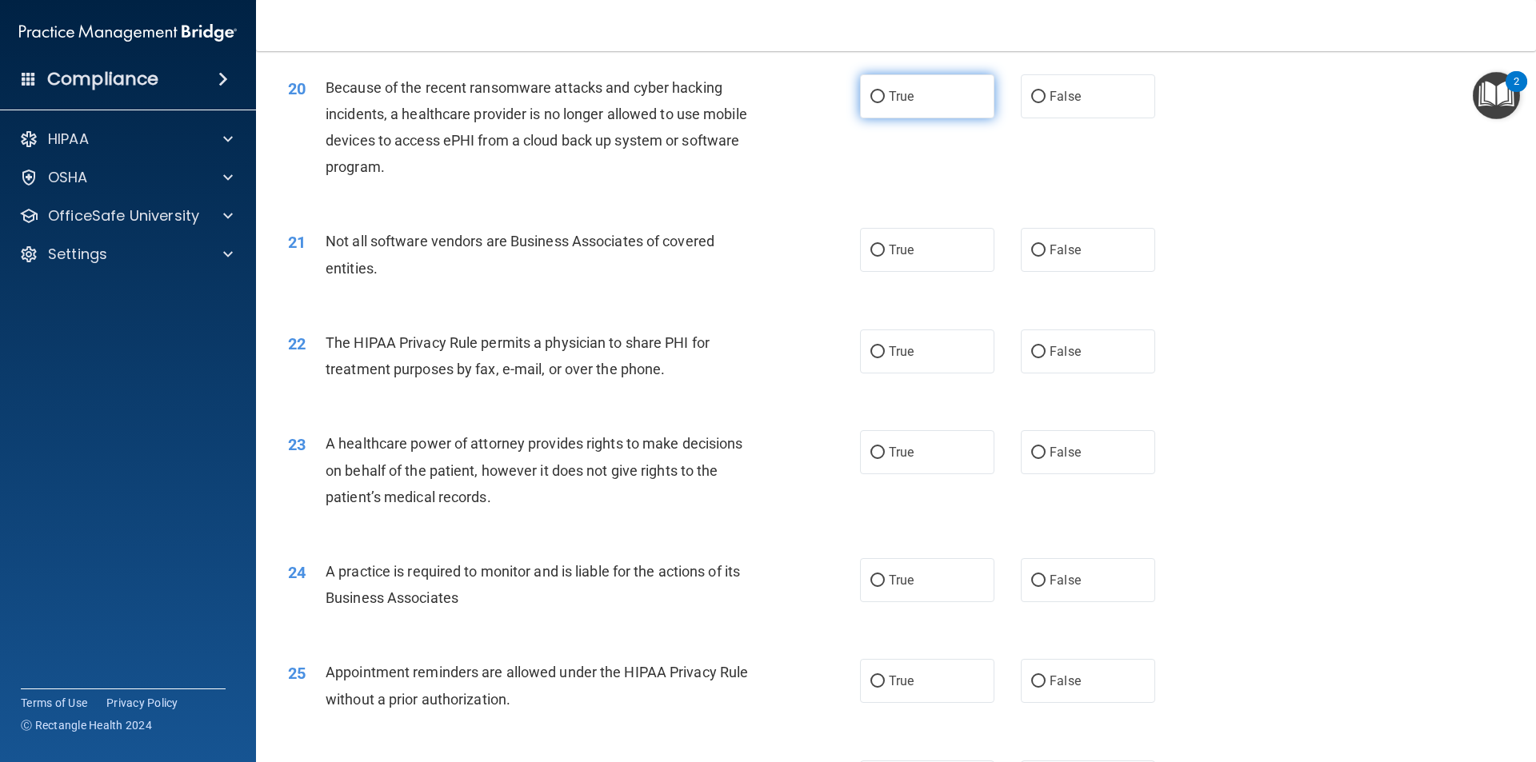
click at [911, 111] on label "True" at bounding box center [927, 96] width 134 height 44
click at [885, 103] on input "True" at bounding box center [877, 97] width 14 height 12
radio input "true"
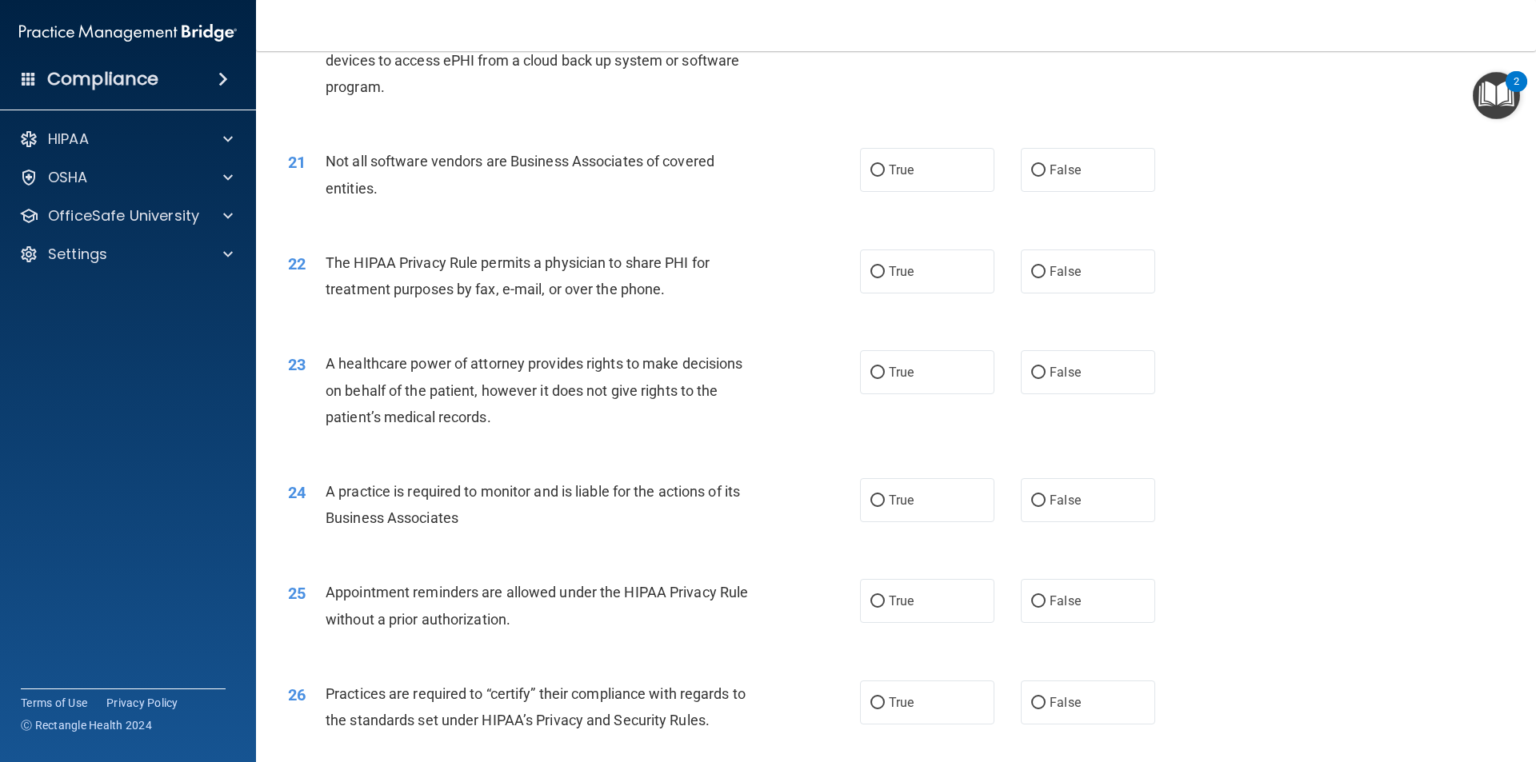
scroll to position [2480, 0]
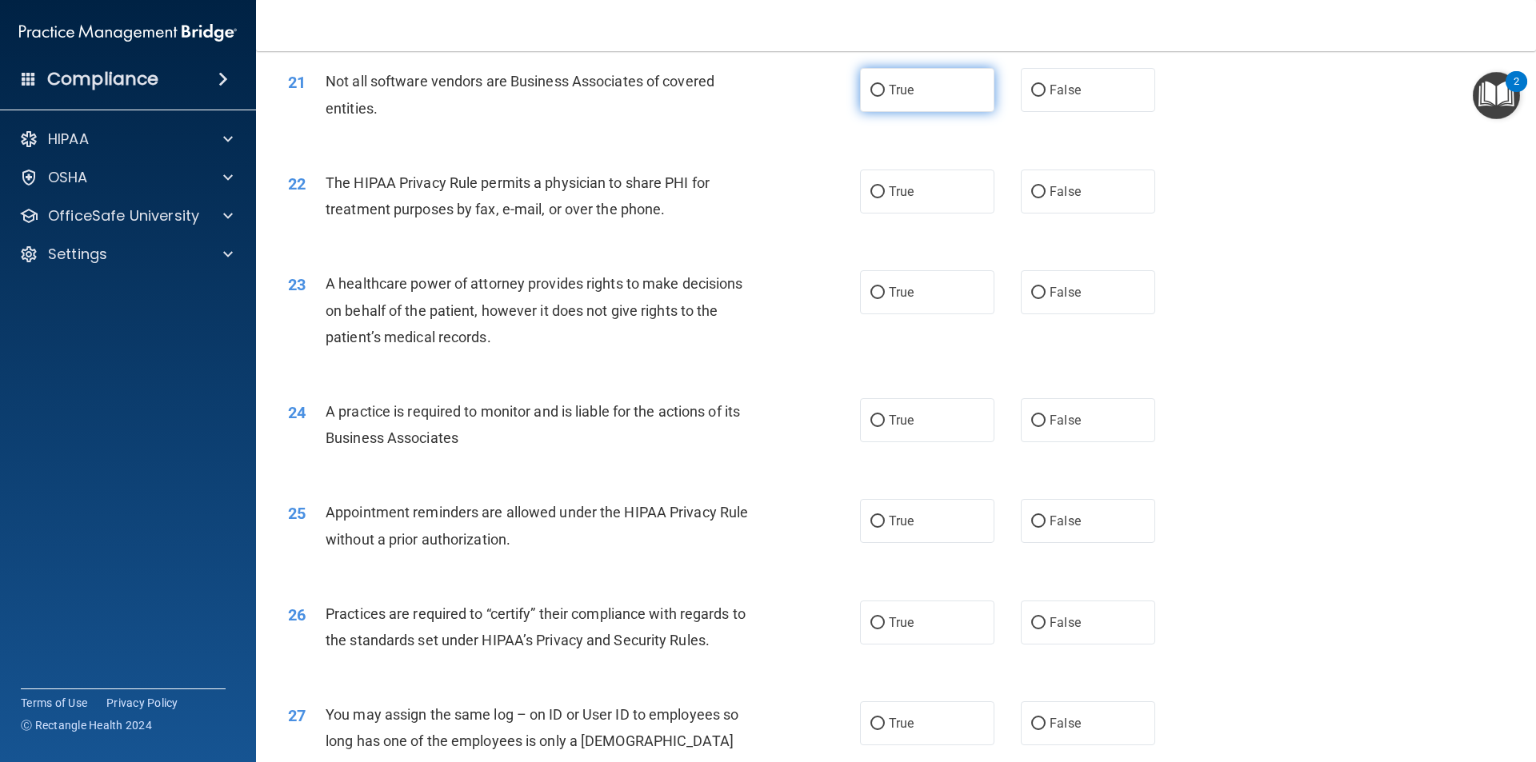
click at [931, 94] on label "True" at bounding box center [927, 90] width 134 height 44
click at [885, 94] on input "True" at bounding box center [877, 91] width 14 height 12
radio input "true"
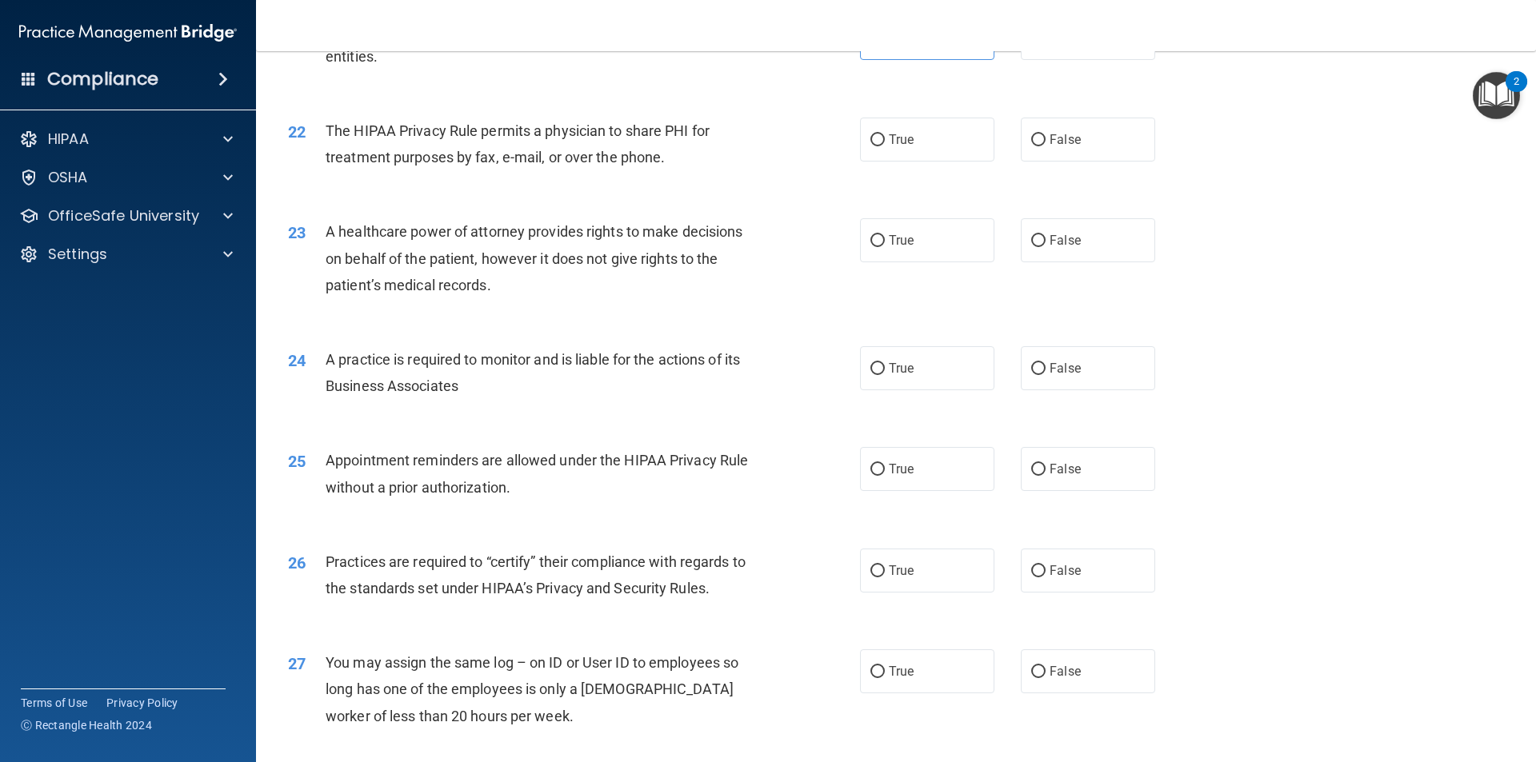
scroll to position [2560, 0]
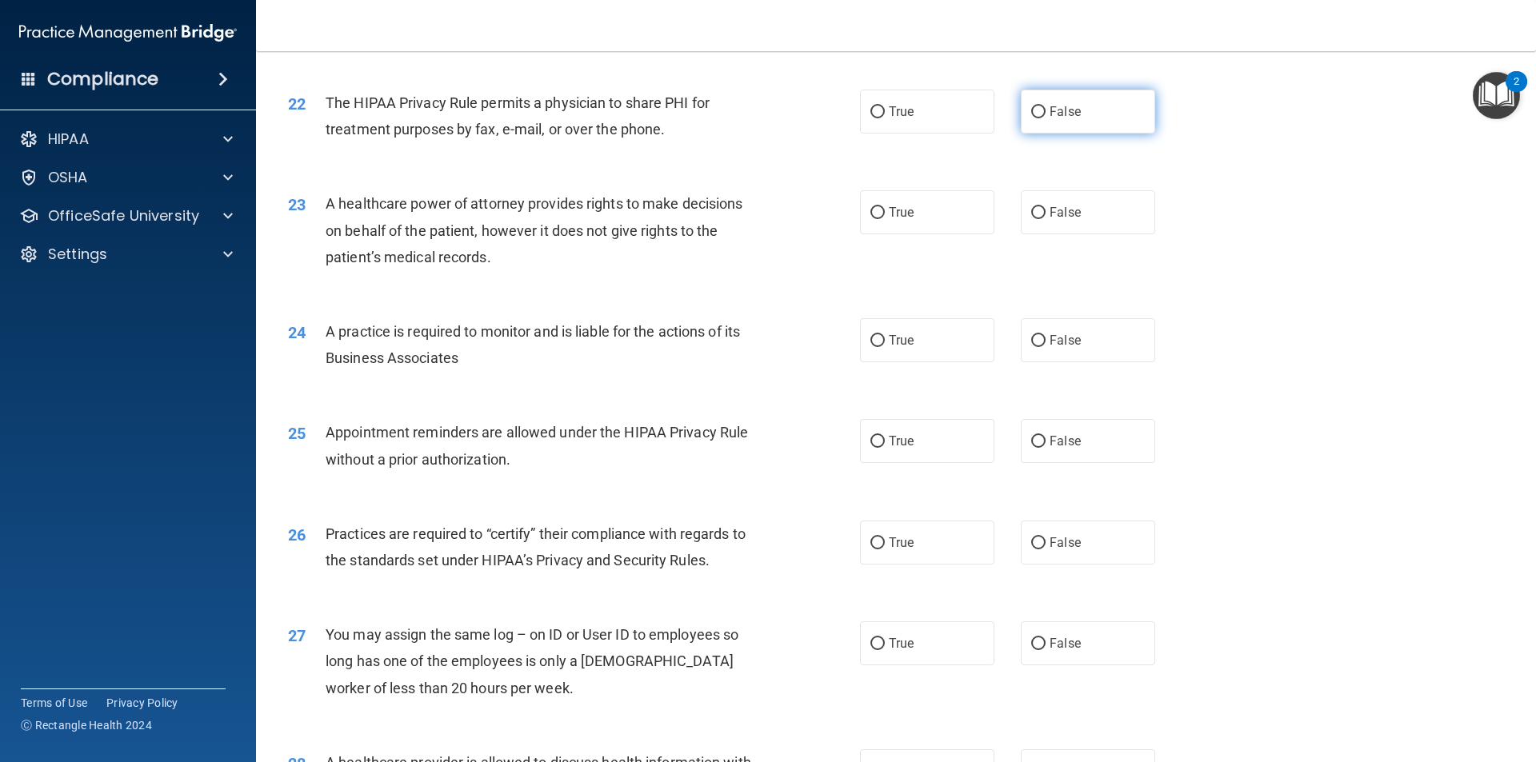
click at [1065, 120] on label "False" at bounding box center [1088, 112] width 134 height 44
click at [1046, 118] on input "False" at bounding box center [1038, 112] width 14 height 12
radio input "true"
click at [893, 120] on label "True" at bounding box center [927, 112] width 134 height 44
click at [885, 118] on input "True" at bounding box center [877, 112] width 14 height 12
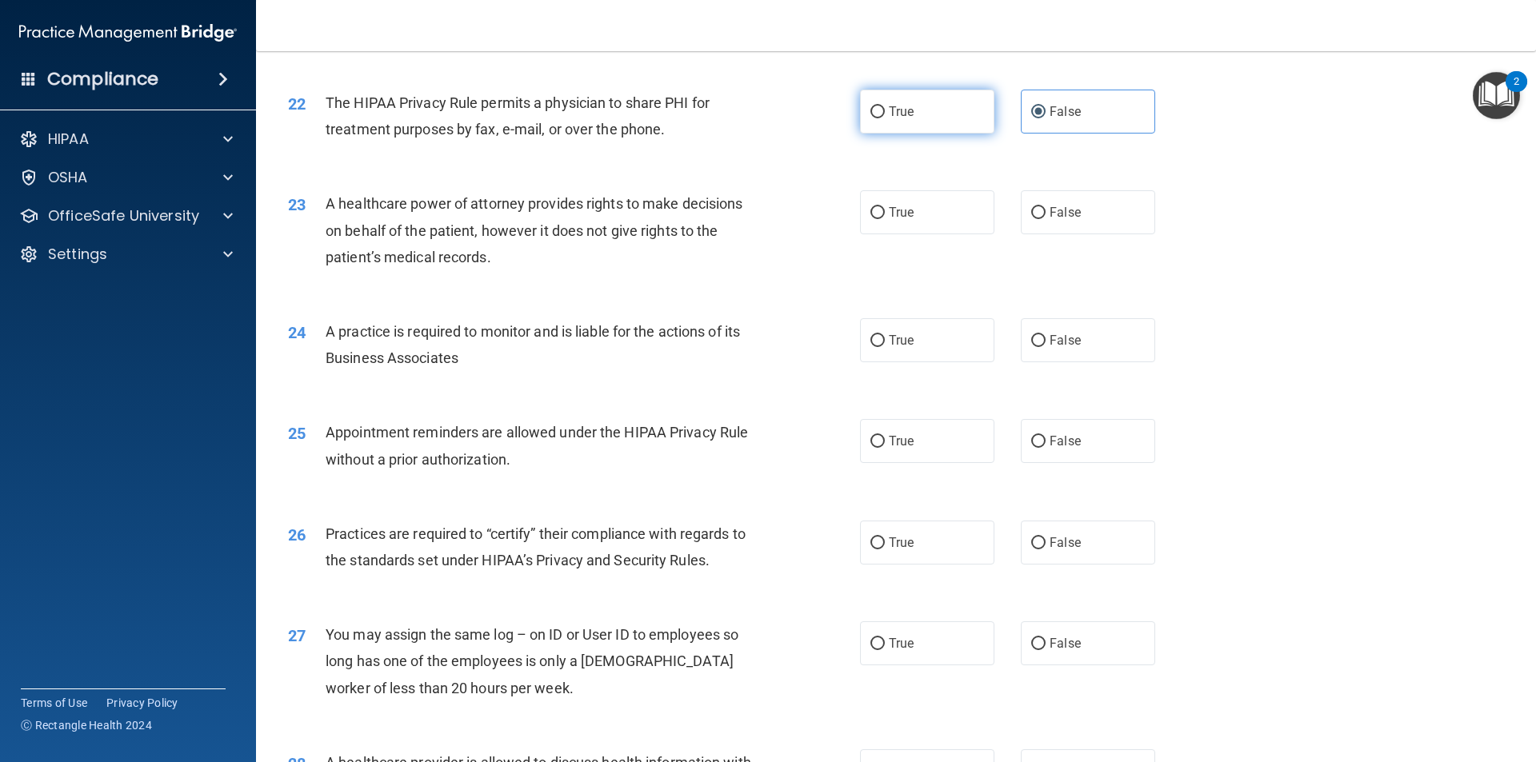
radio input "true"
radio input "false"
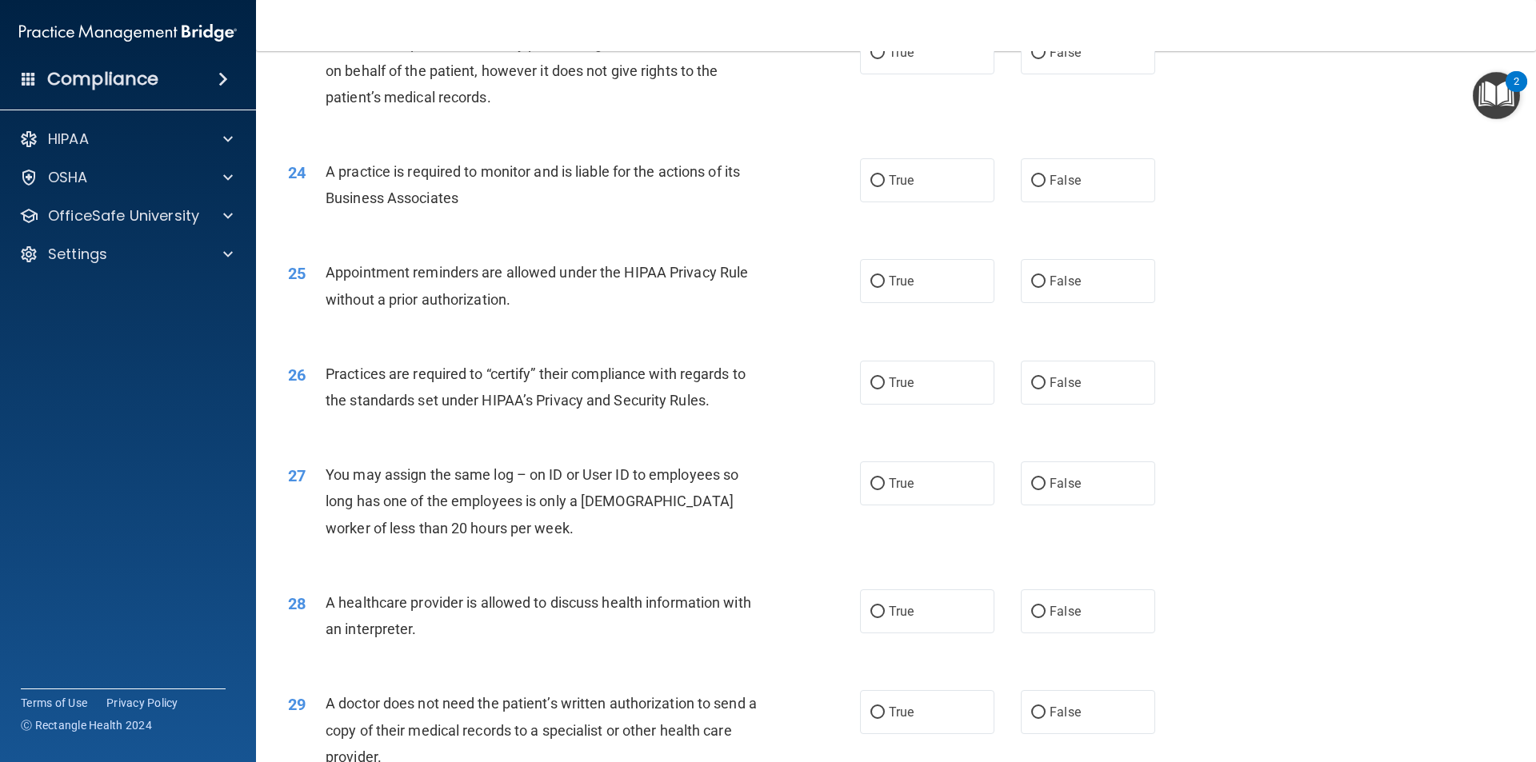
scroll to position [2640, 0]
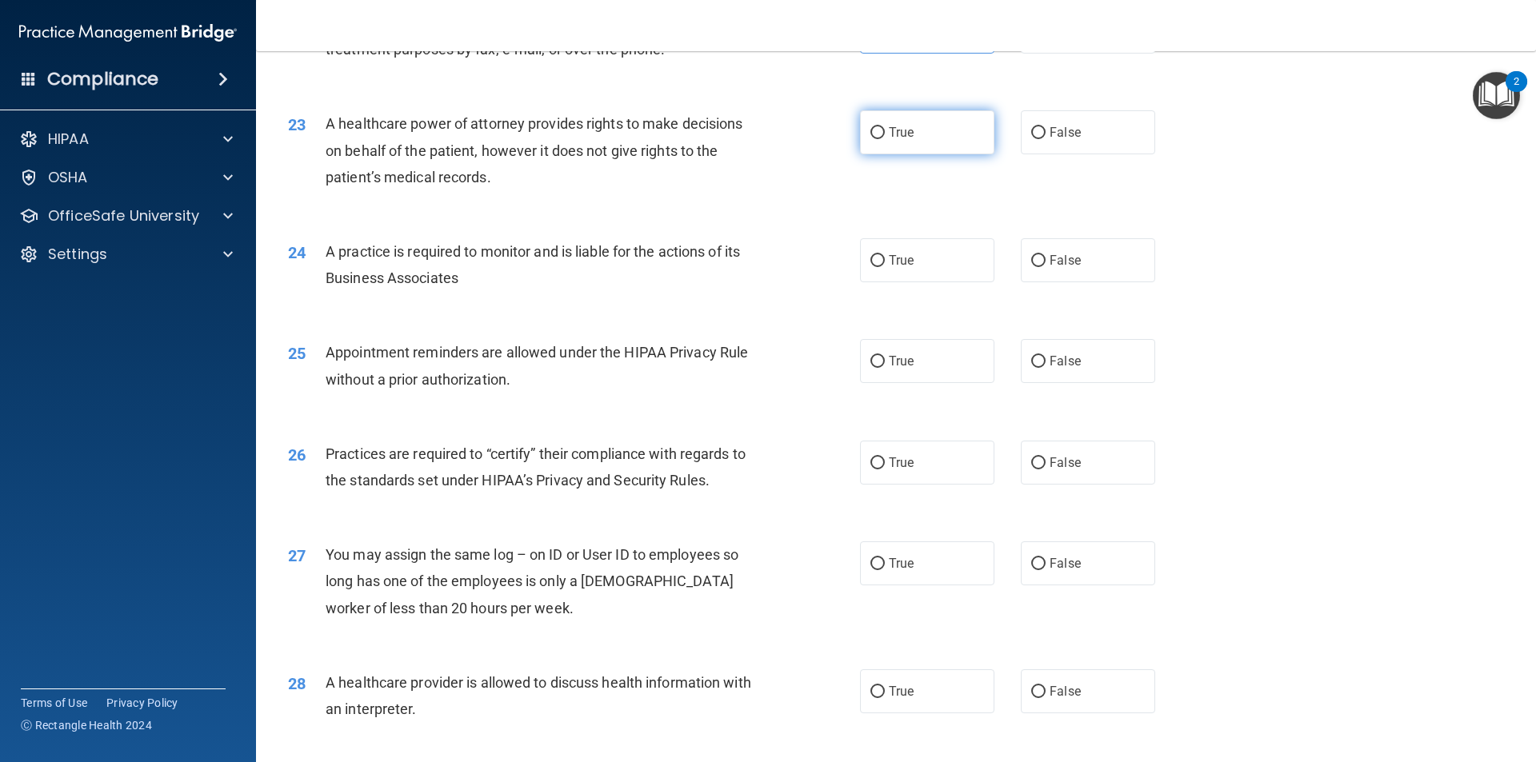
click at [903, 136] on span "True" at bounding box center [901, 132] width 25 height 15
click at [885, 136] on input "True" at bounding box center [877, 133] width 14 height 12
radio input "true"
click at [1021, 138] on label "False" at bounding box center [1088, 132] width 134 height 44
click at [1031, 138] on input "False" at bounding box center [1038, 133] width 14 height 12
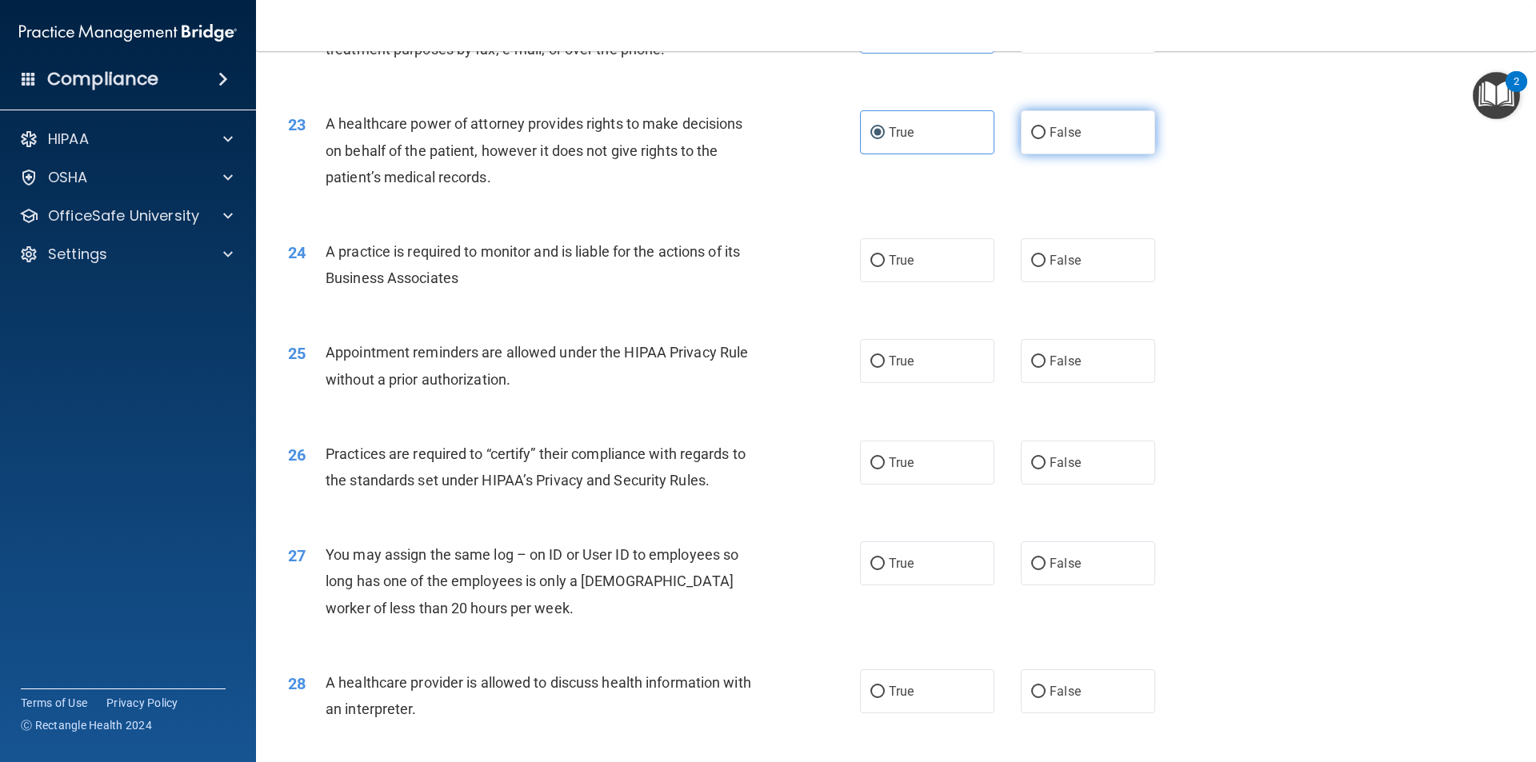
radio input "true"
radio input "false"
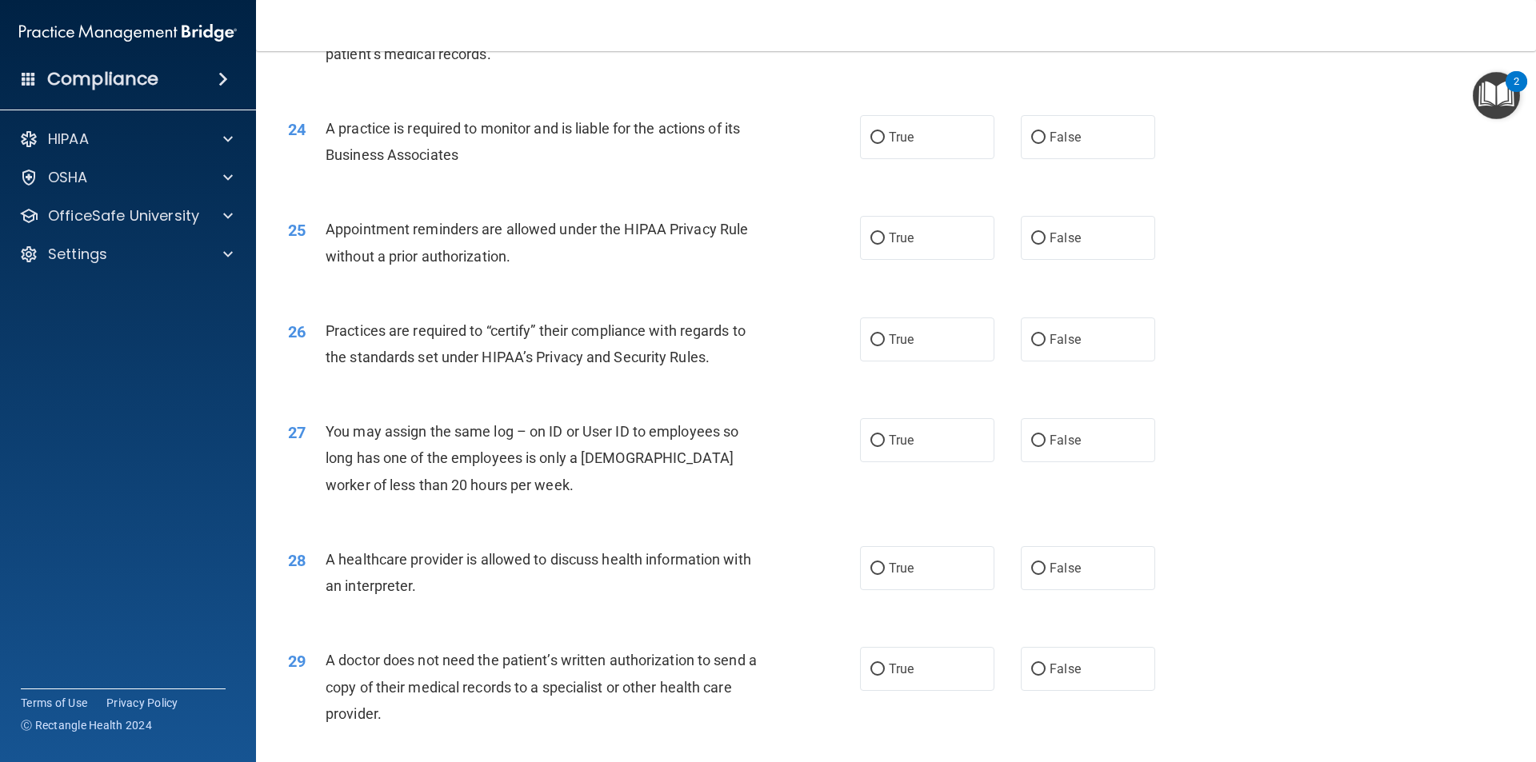
scroll to position [2800, 0]
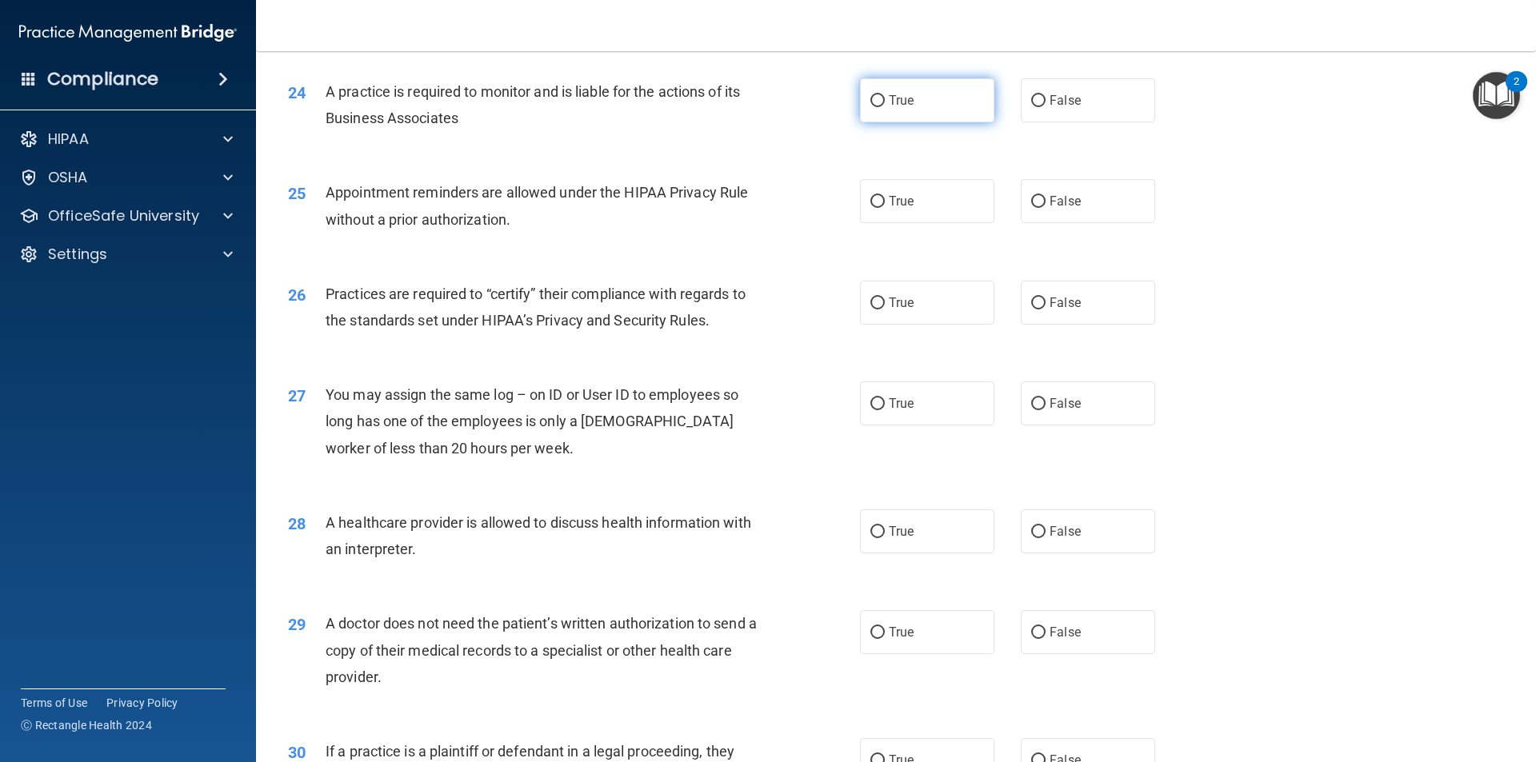
click at [882, 98] on label "True" at bounding box center [927, 100] width 134 height 44
click at [882, 98] on input "True" at bounding box center [877, 101] width 14 height 12
radio input "true"
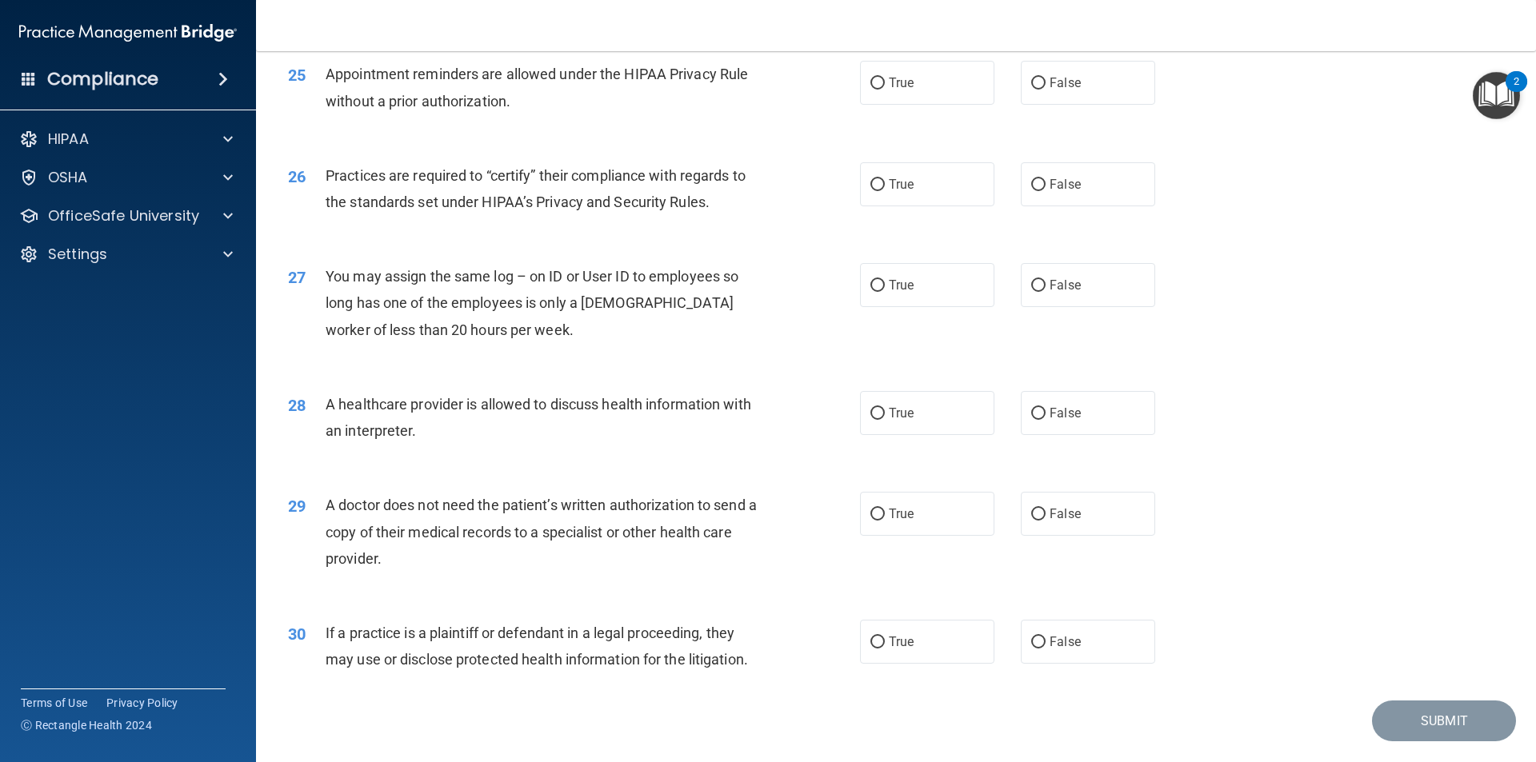
scroll to position [2880, 0]
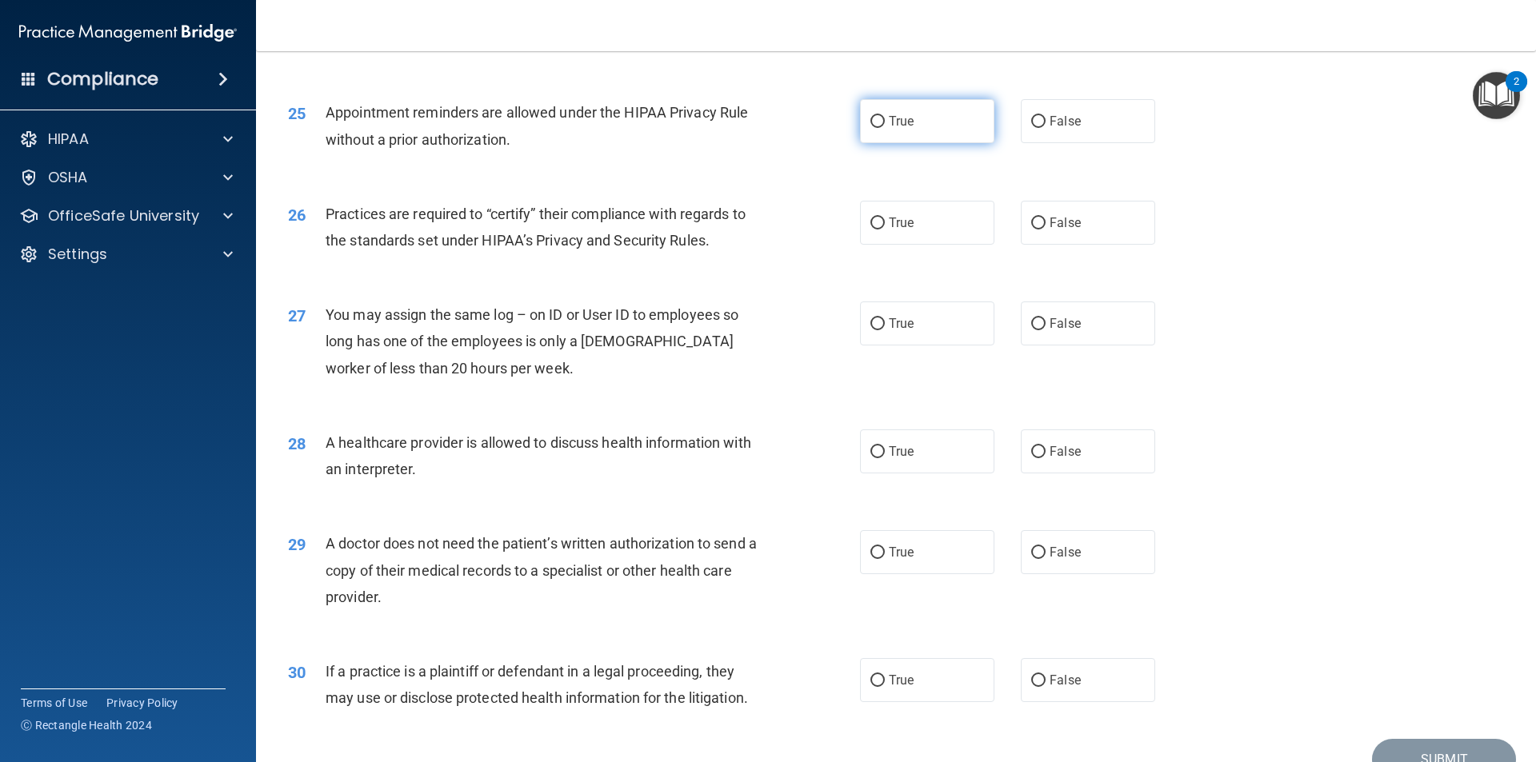
click at [932, 126] on label "True" at bounding box center [927, 121] width 134 height 44
click at [885, 126] on input "True" at bounding box center [877, 122] width 14 height 12
radio input "true"
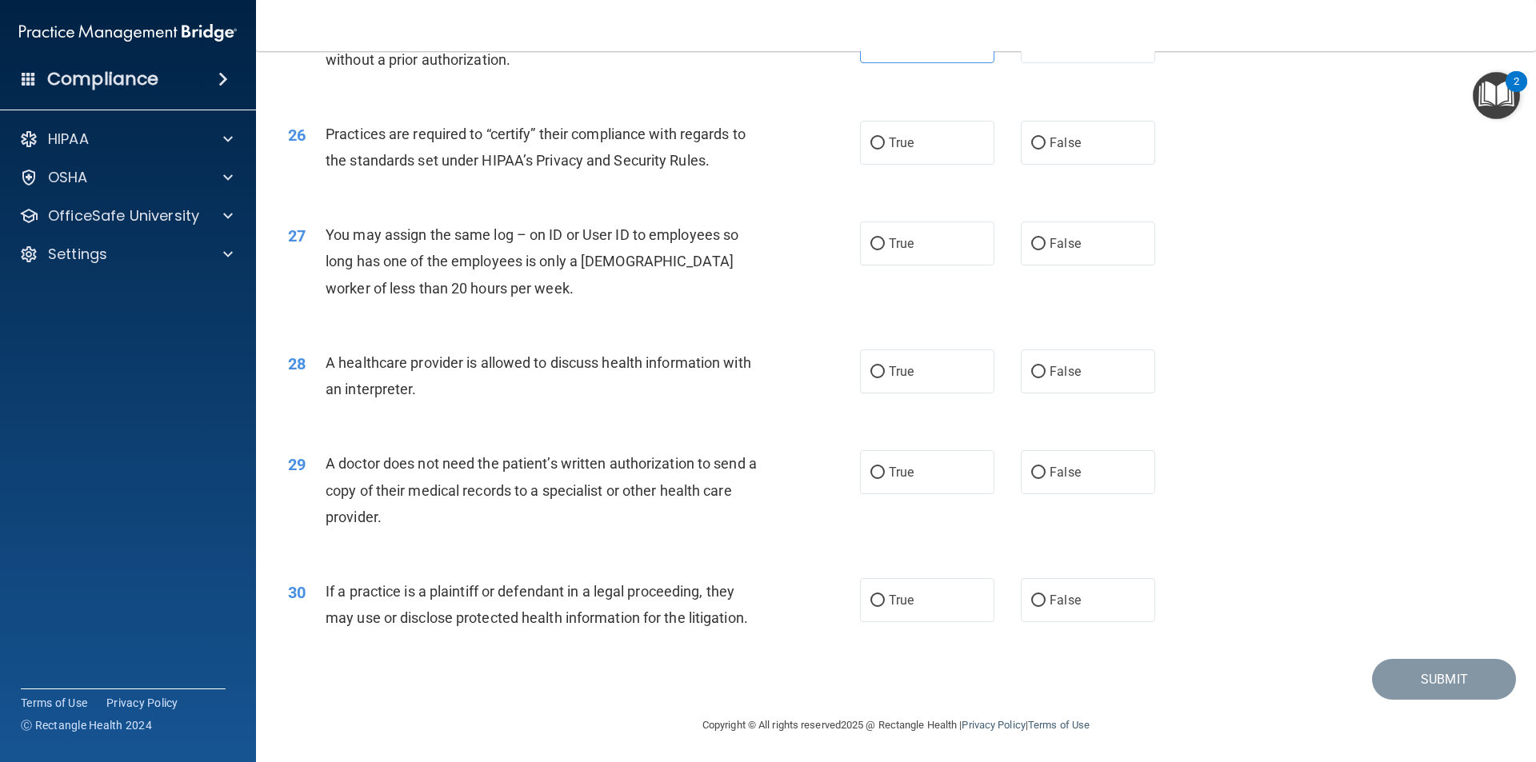
scroll to position [2962, 0]
click at [962, 154] on label "True" at bounding box center [927, 141] width 134 height 44
click at [885, 148] on input "True" at bounding box center [877, 142] width 14 height 12
radio input "true"
click at [1091, 230] on label "False" at bounding box center [1088, 242] width 134 height 44
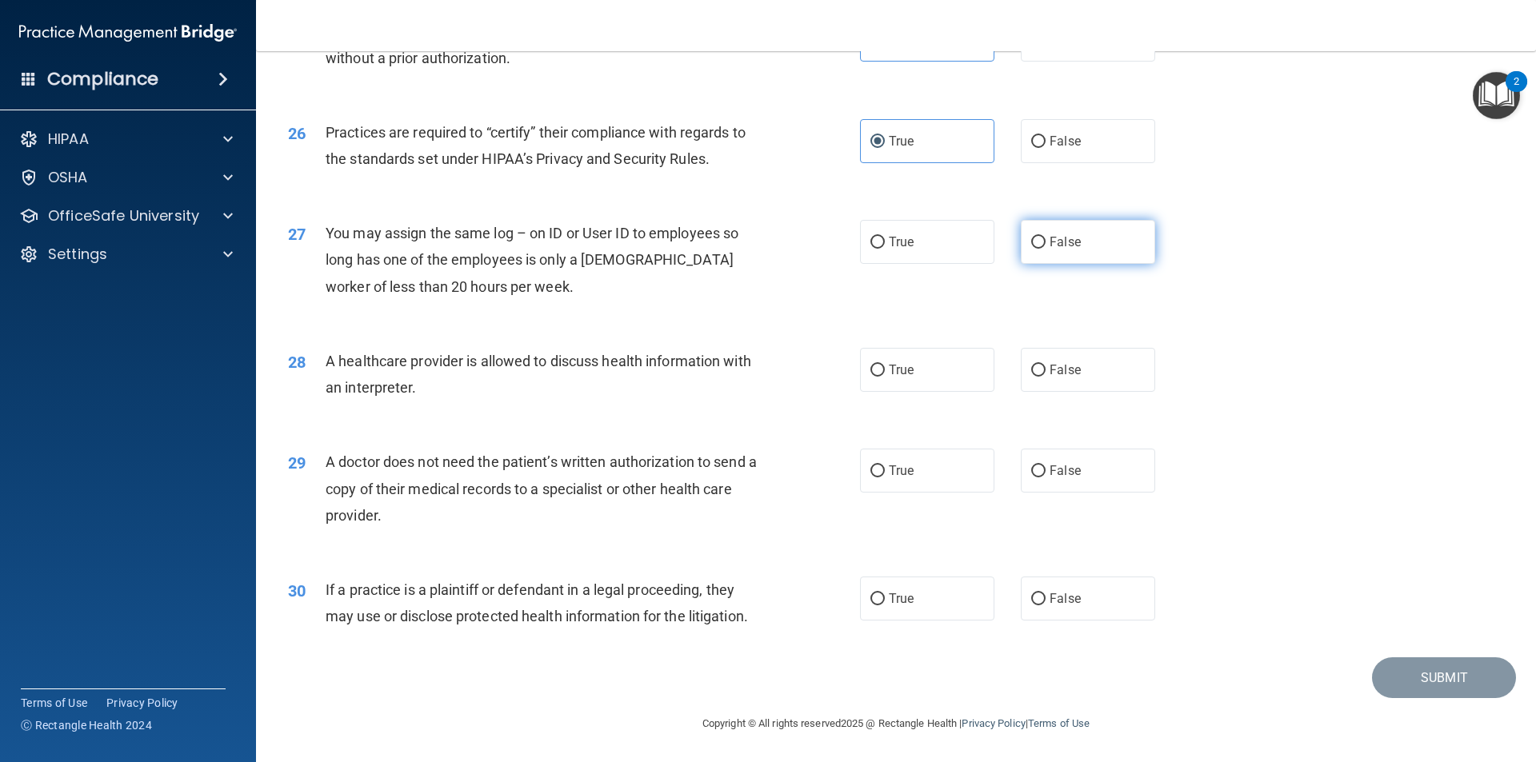
click at [1046, 237] on input "False" at bounding box center [1038, 243] width 14 height 12
radio input "true"
click at [907, 361] on label "True" at bounding box center [927, 370] width 134 height 44
click at [885, 365] on input "True" at bounding box center [877, 371] width 14 height 12
radio input "true"
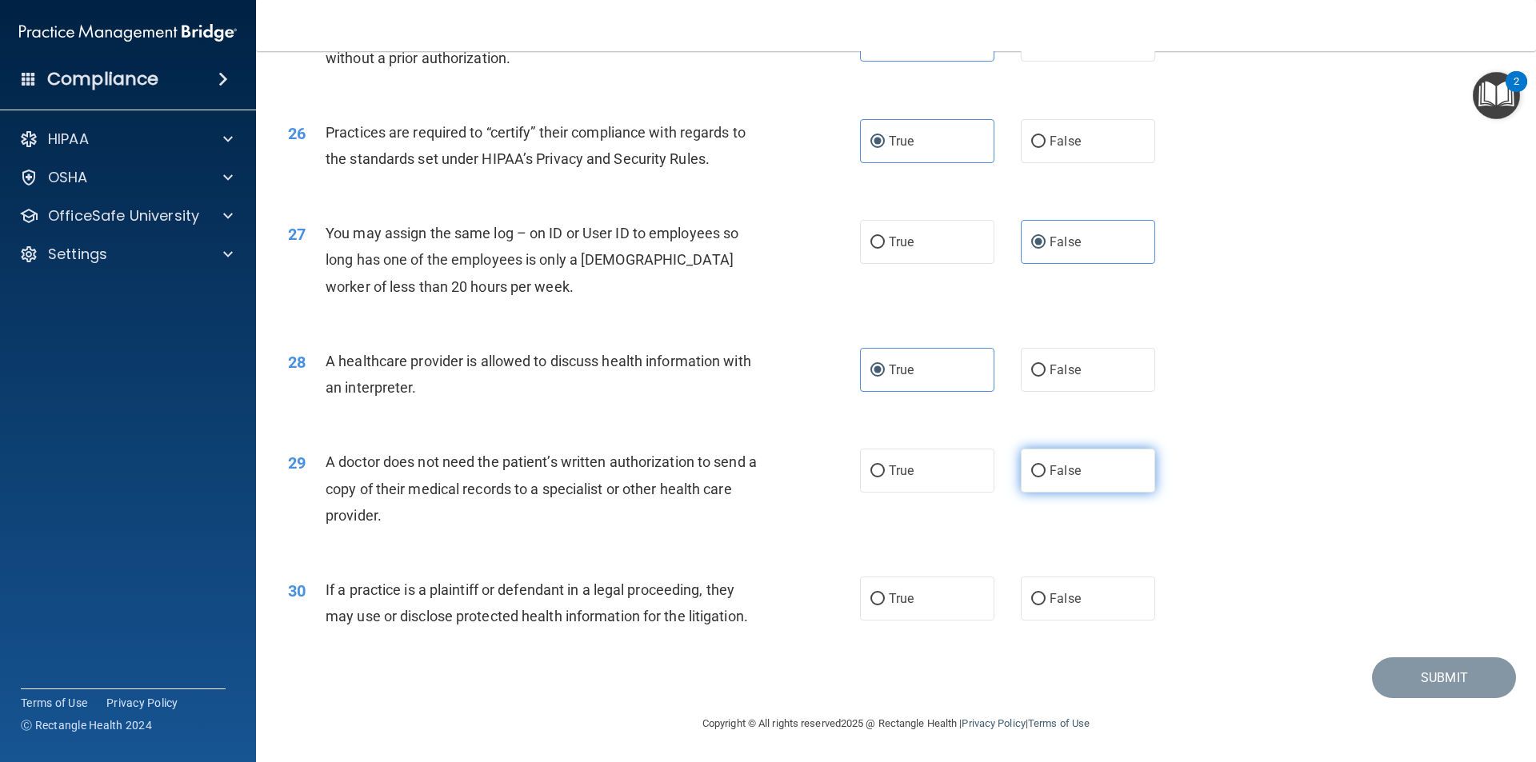
click at [1024, 460] on label "False" at bounding box center [1088, 471] width 134 height 44
click at [1031, 466] on input "False" at bounding box center [1038, 472] width 14 height 12
radio input "true"
click at [1039, 598] on label "False" at bounding box center [1088, 599] width 134 height 44
click at [1039, 598] on input "False" at bounding box center [1038, 600] width 14 height 12
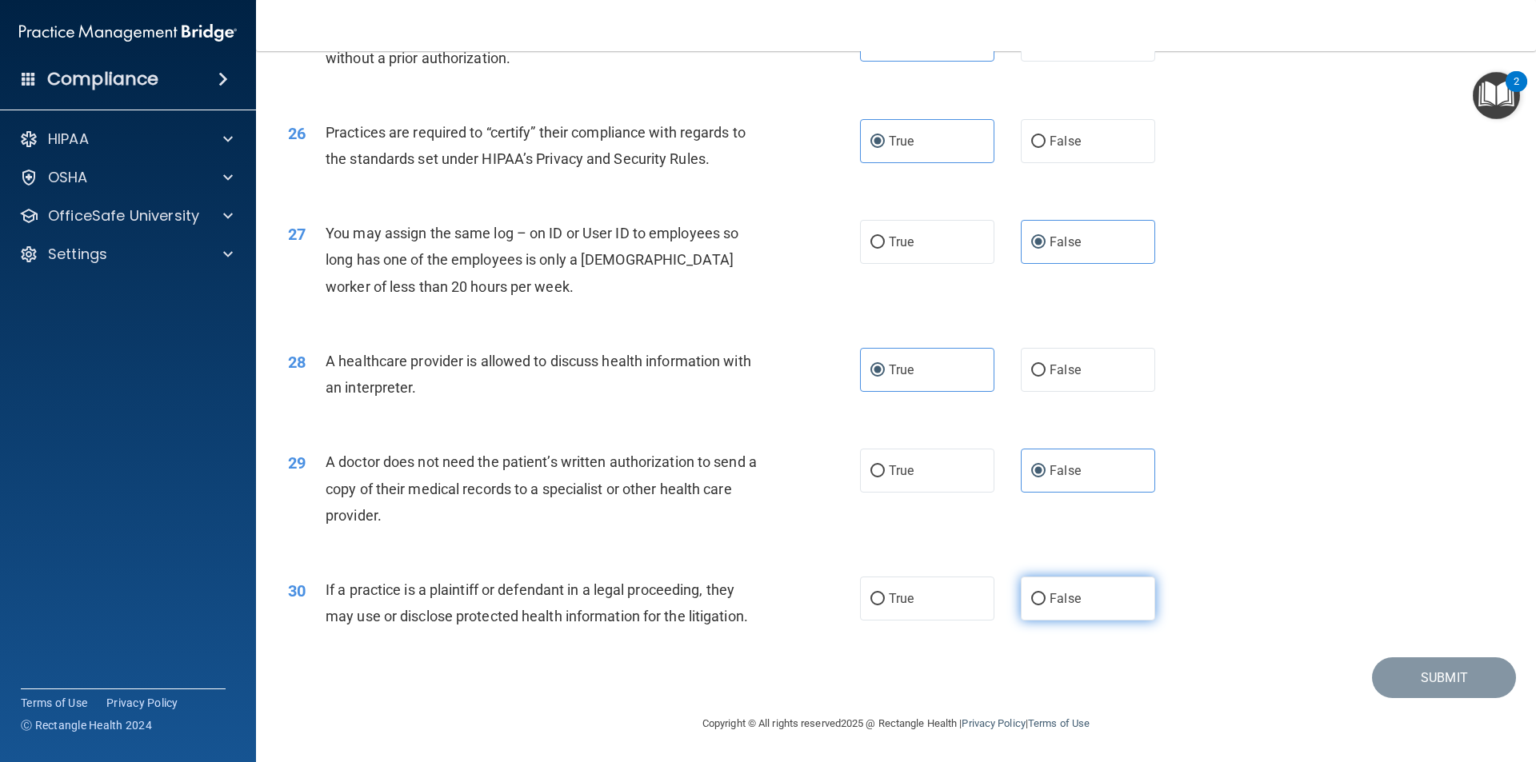
radio input "true"
click at [1406, 682] on button "Submit" at bounding box center [1444, 678] width 144 height 41
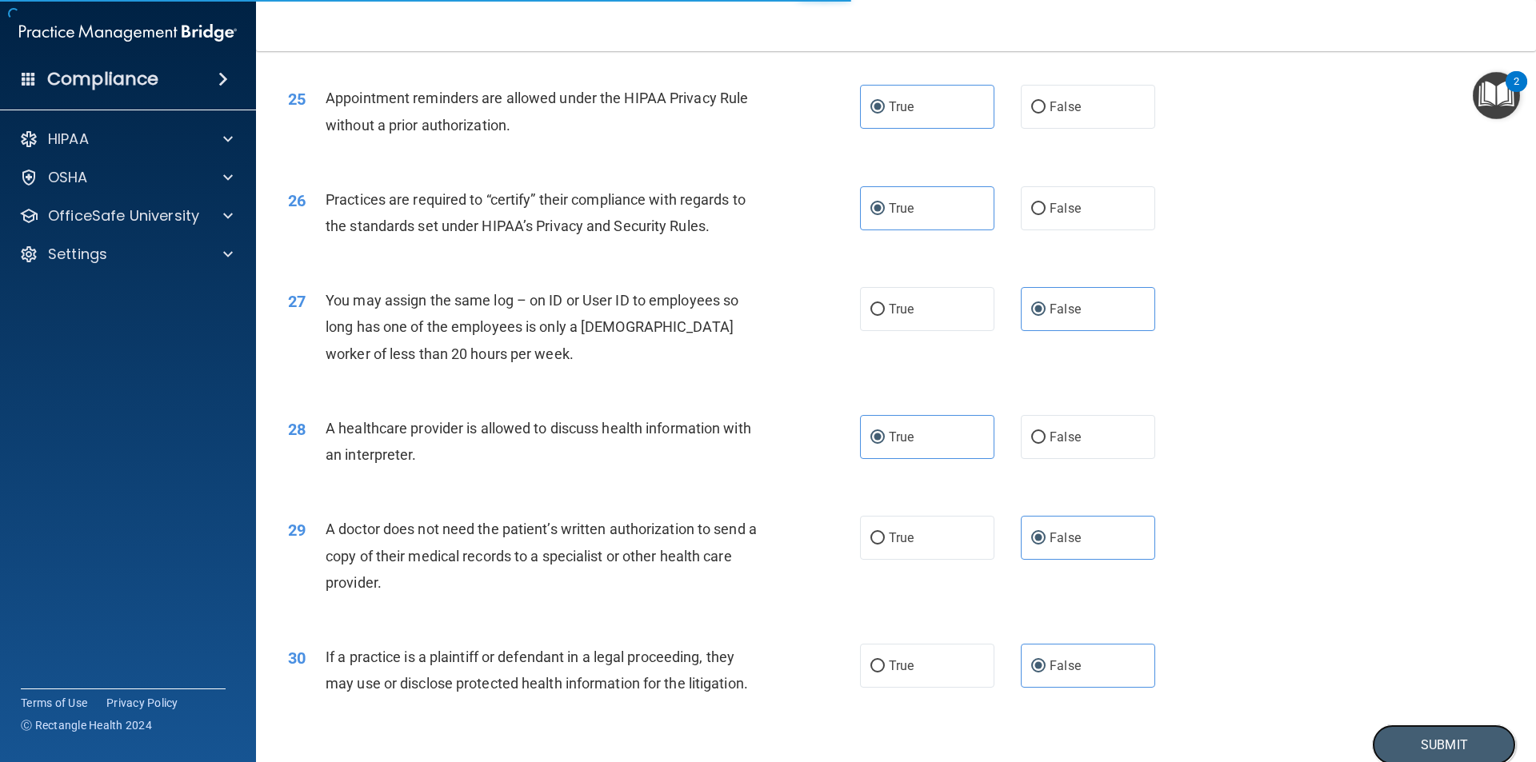
scroll to position [2802, 0]
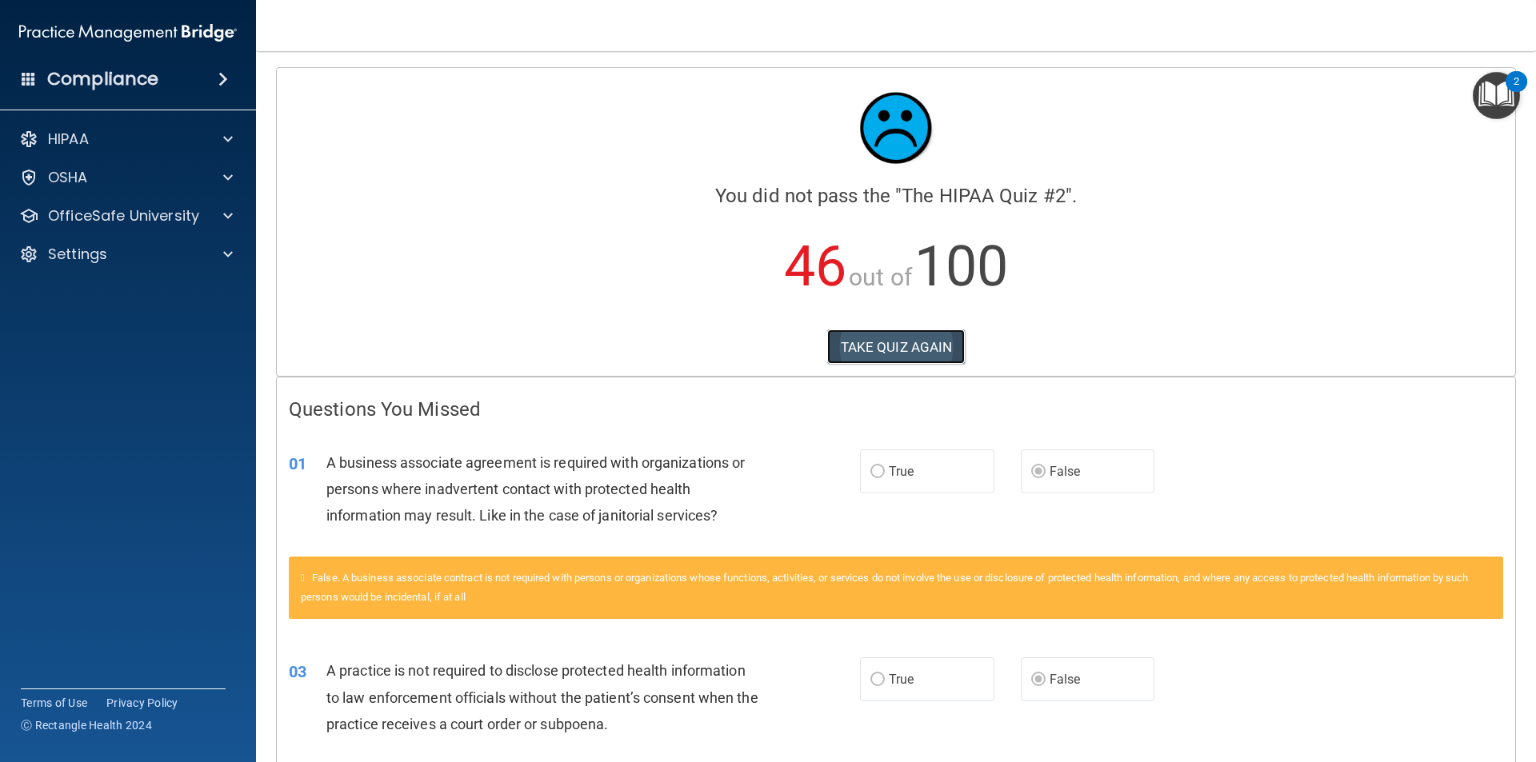
click at [930, 335] on button "TAKE QUIZ AGAIN" at bounding box center [896, 347] width 138 height 35
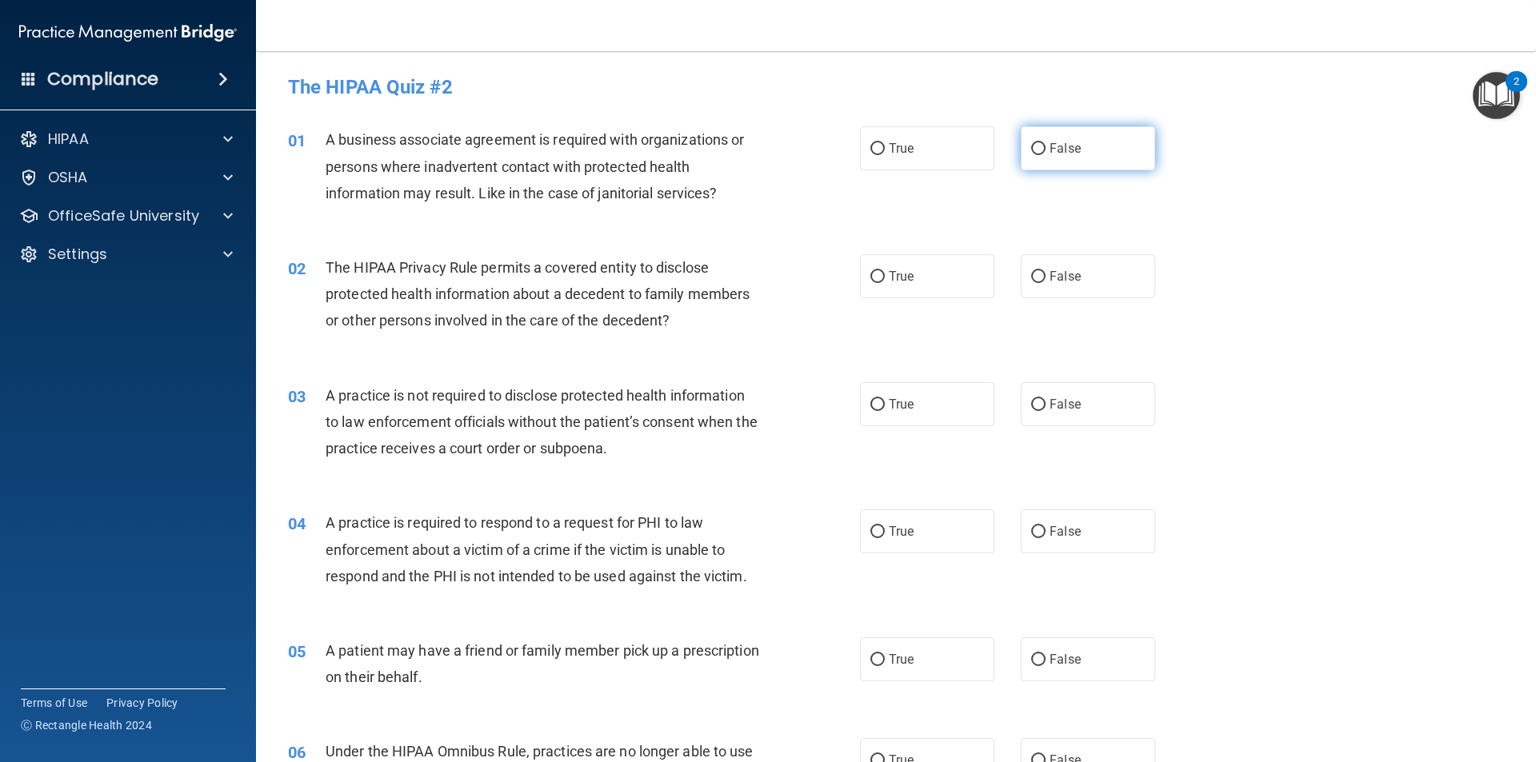
click at [1038, 152] on input "False" at bounding box center [1038, 149] width 14 height 12
radio input "true"
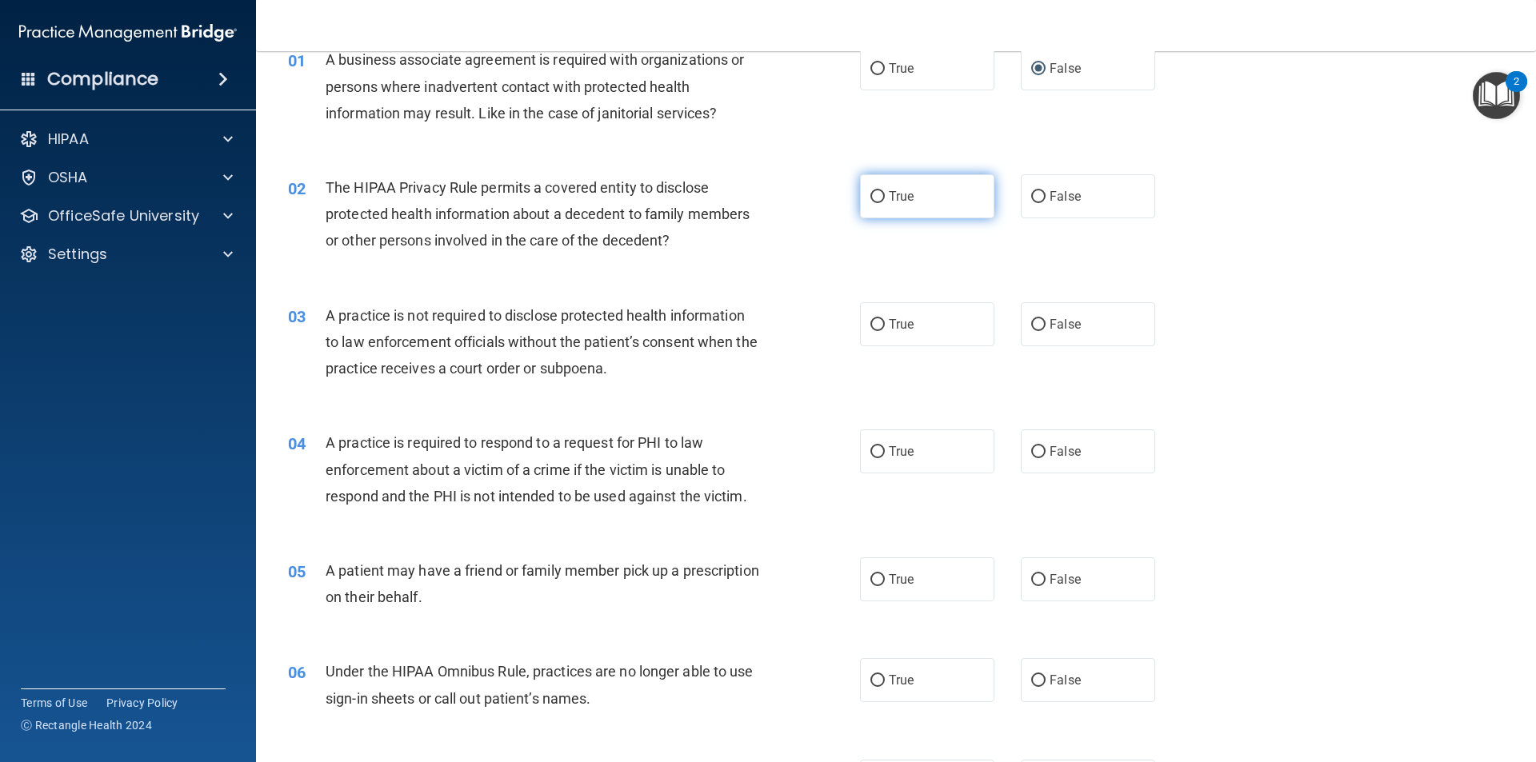
click at [904, 194] on span "True" at bounding box center [901, 196] width 25 height 15
click at [885, 194] on input "True" at bounding box center [877, 197] width 14 height 12
radio input "true"
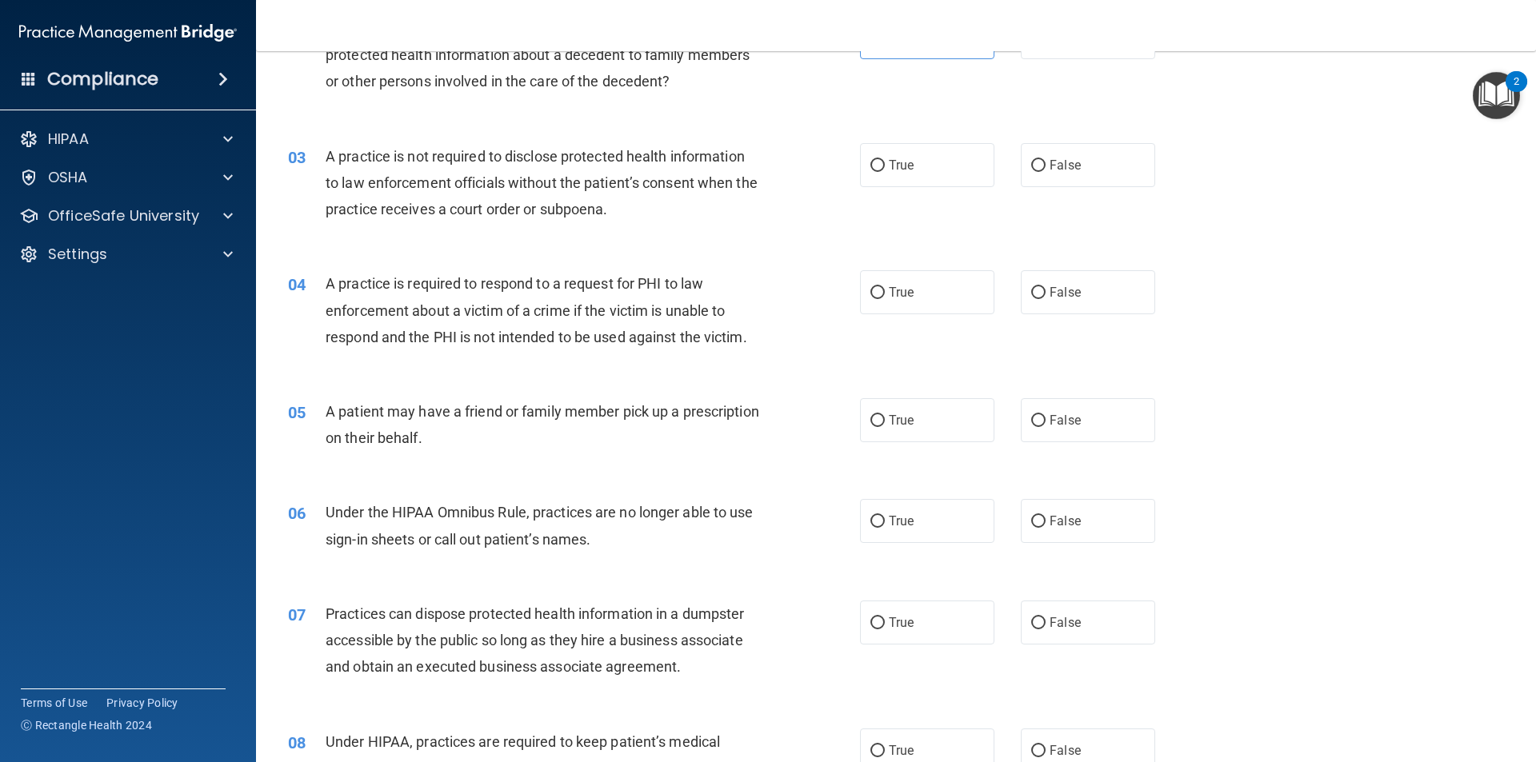
scroll to position [240, 0]
click at [1050, 170] on span "False" at bounding box center [1065, 164] width 31 height 15
click at [1046, 170] on input "False" at bounding box center [1038, 165] width 14 height 12
radio input "true"
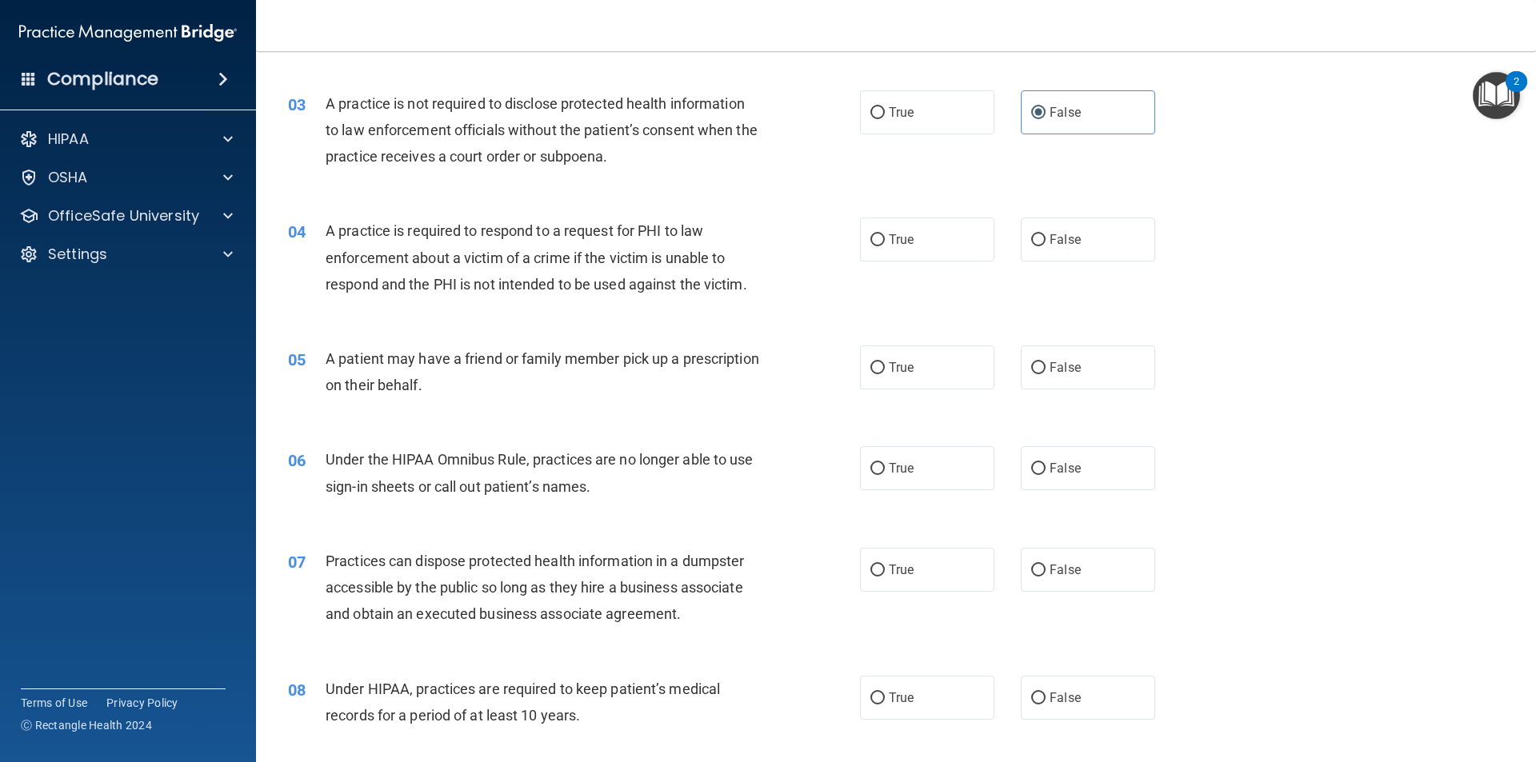
scroll to position [320, 0]
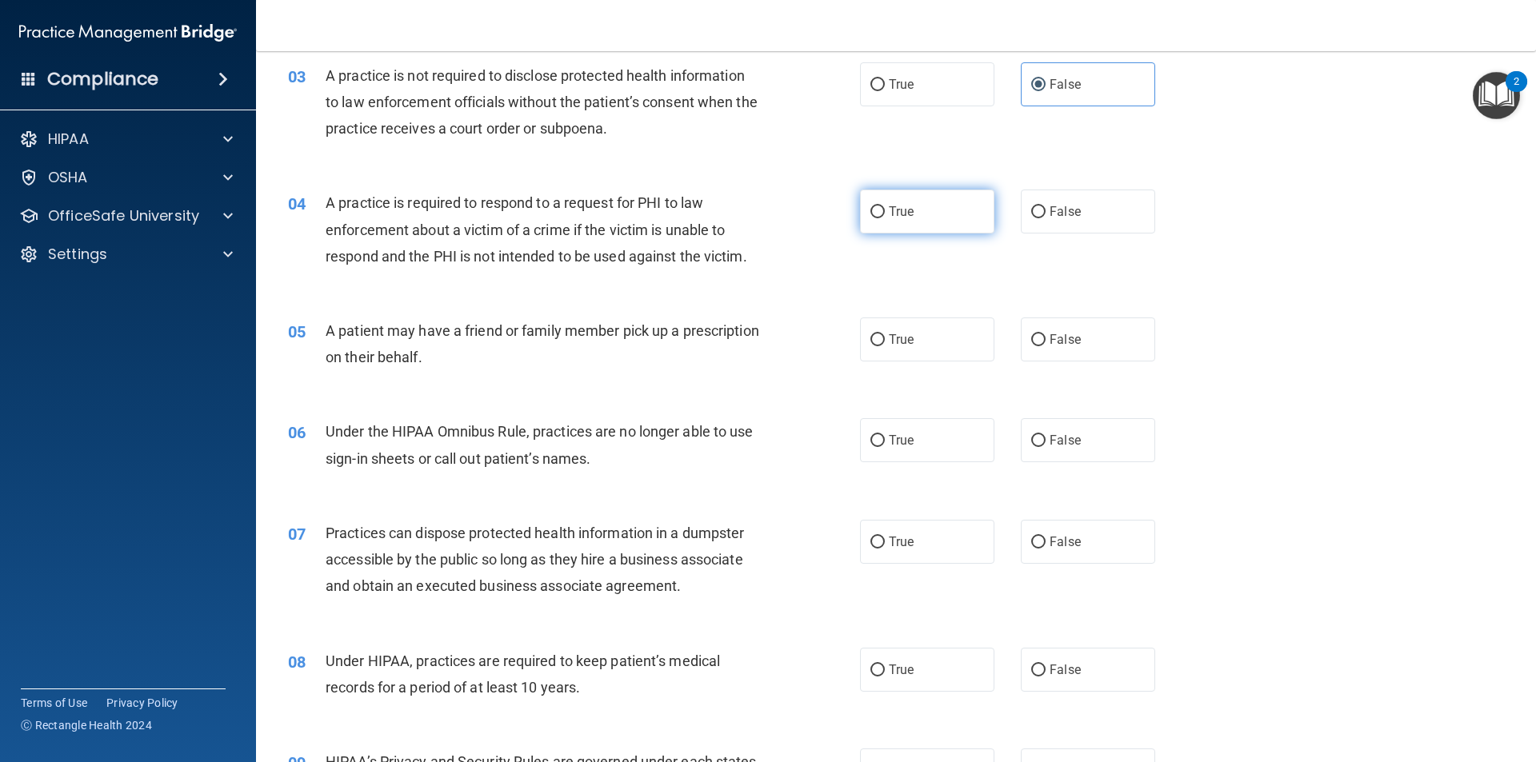
click at [911, 208] on label "True" at bounding box center [927, 212] width 134 height 44
click at [885, 208] on input "True" at bounding box center [877, 212] width 14 height 12
radio input "true"
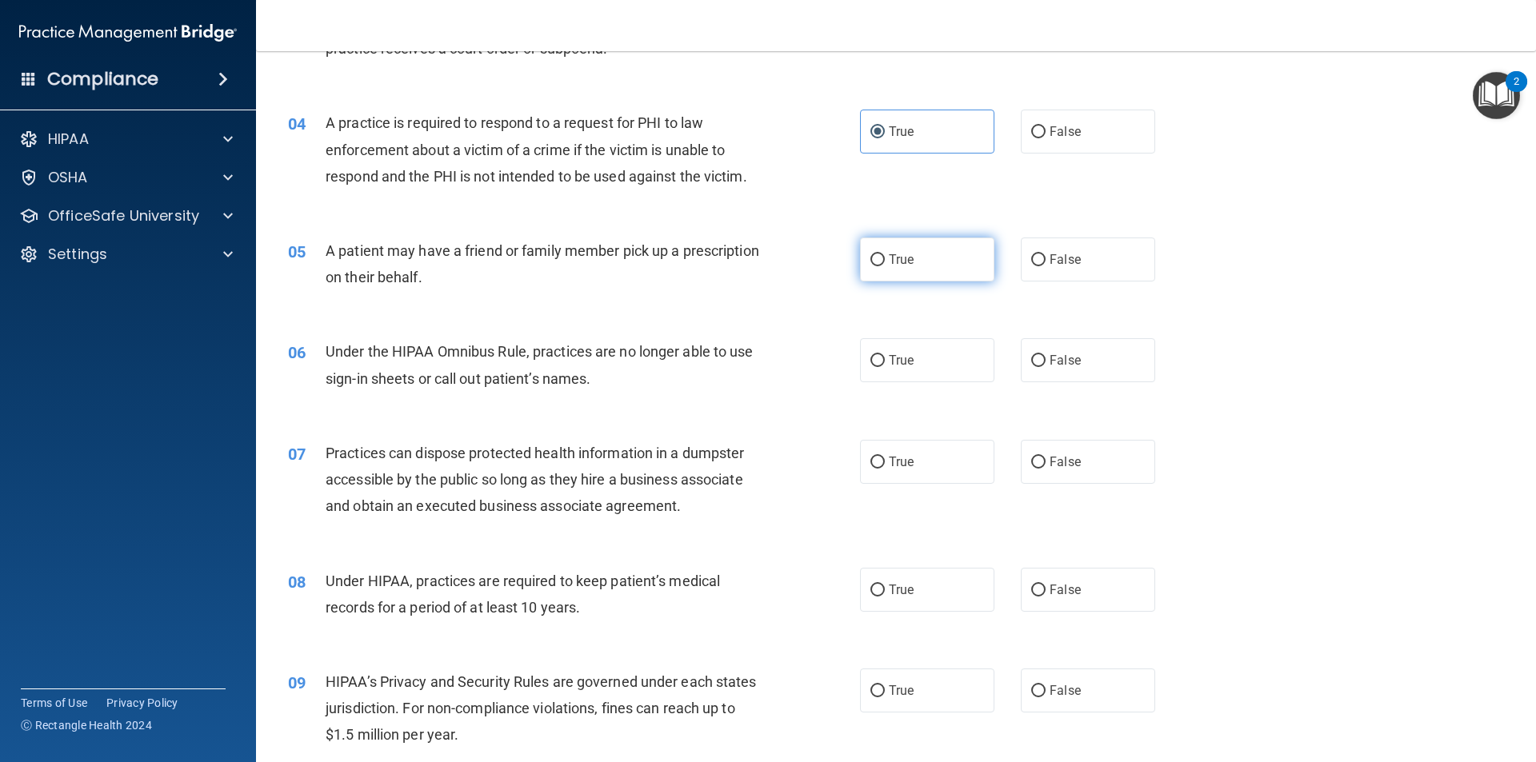
click at [954, 245] on label "True" at bounding box center [927, 260] width 134 height 44
click at [885, 254] on input "True" at bounding box center [877, 260] width 14 height 12
radio input "true"
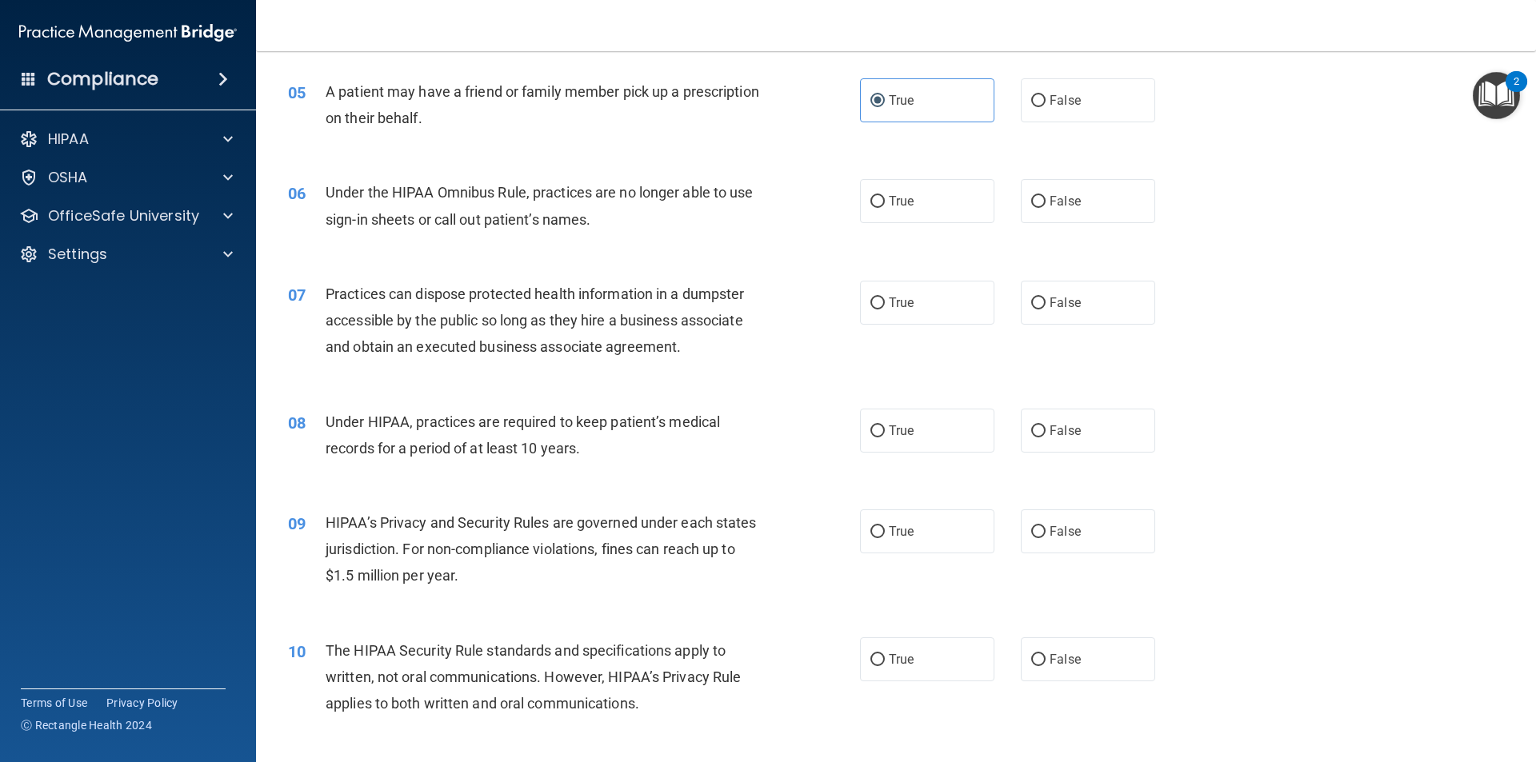
scroll to position [560, 0]
click at [1129, 215] on label "False" at bounding box center [1088, 200] width 134 height 44
click at [1046, 207] on input "False" at bounding box center [1038, 201] width 14 height 12
radio input "true"
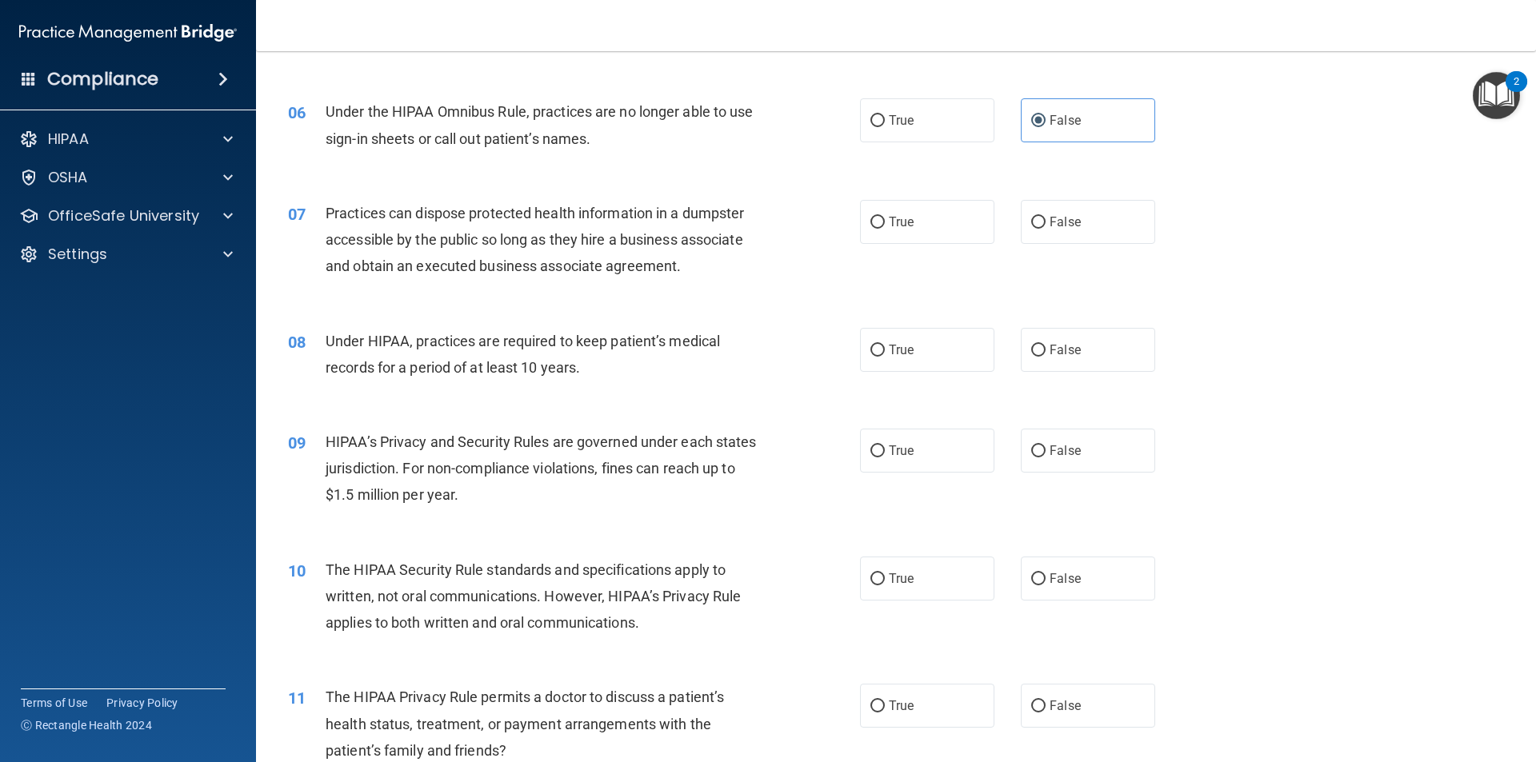
scroll to position [720, 0]
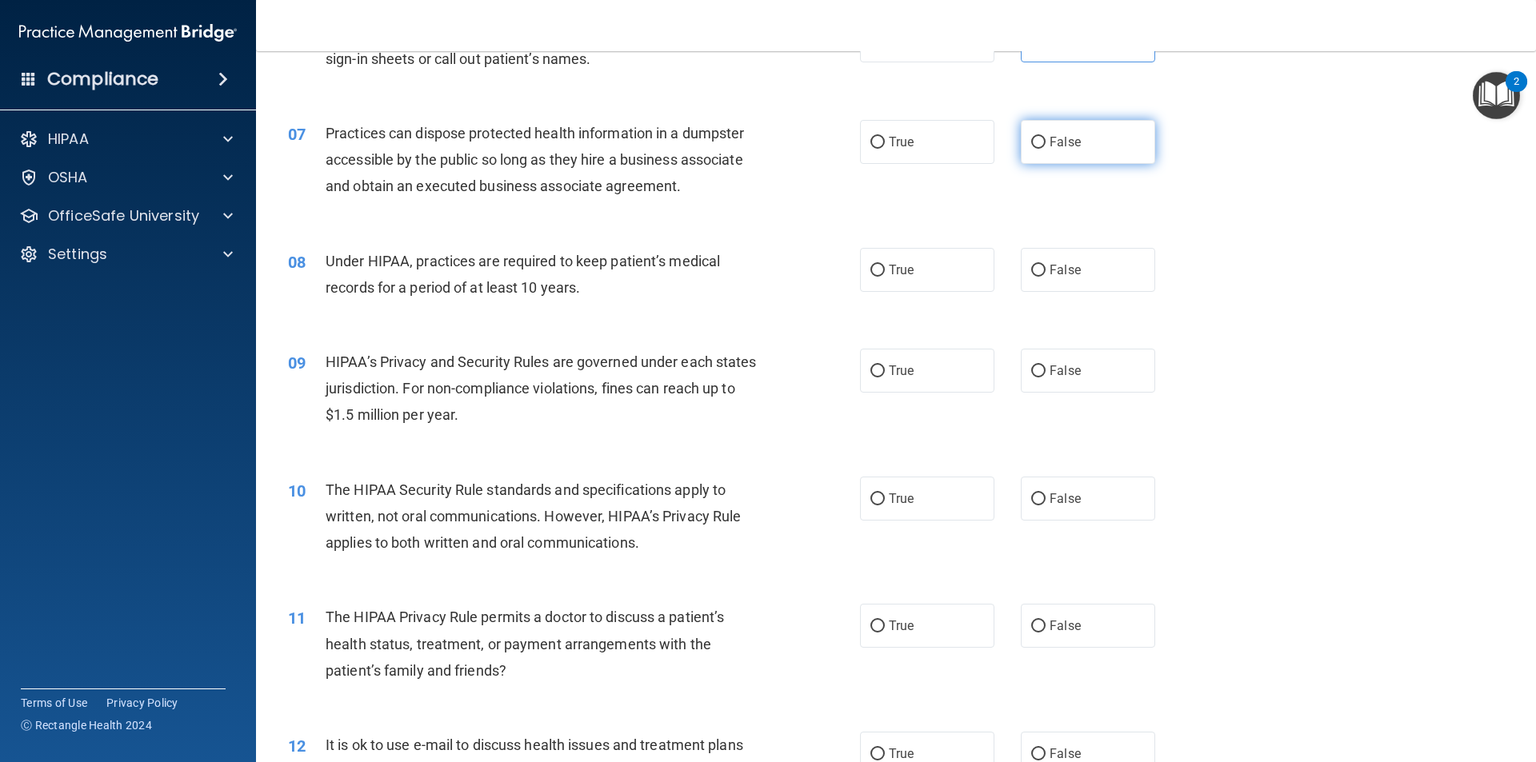
click at [1078, 150] on label "False" at bounding box center [1088, 142] width 134 height 44
click at [1046, 149] on input "False" at bounding box center [1038, 143] width 14 height 12
radio input "true"
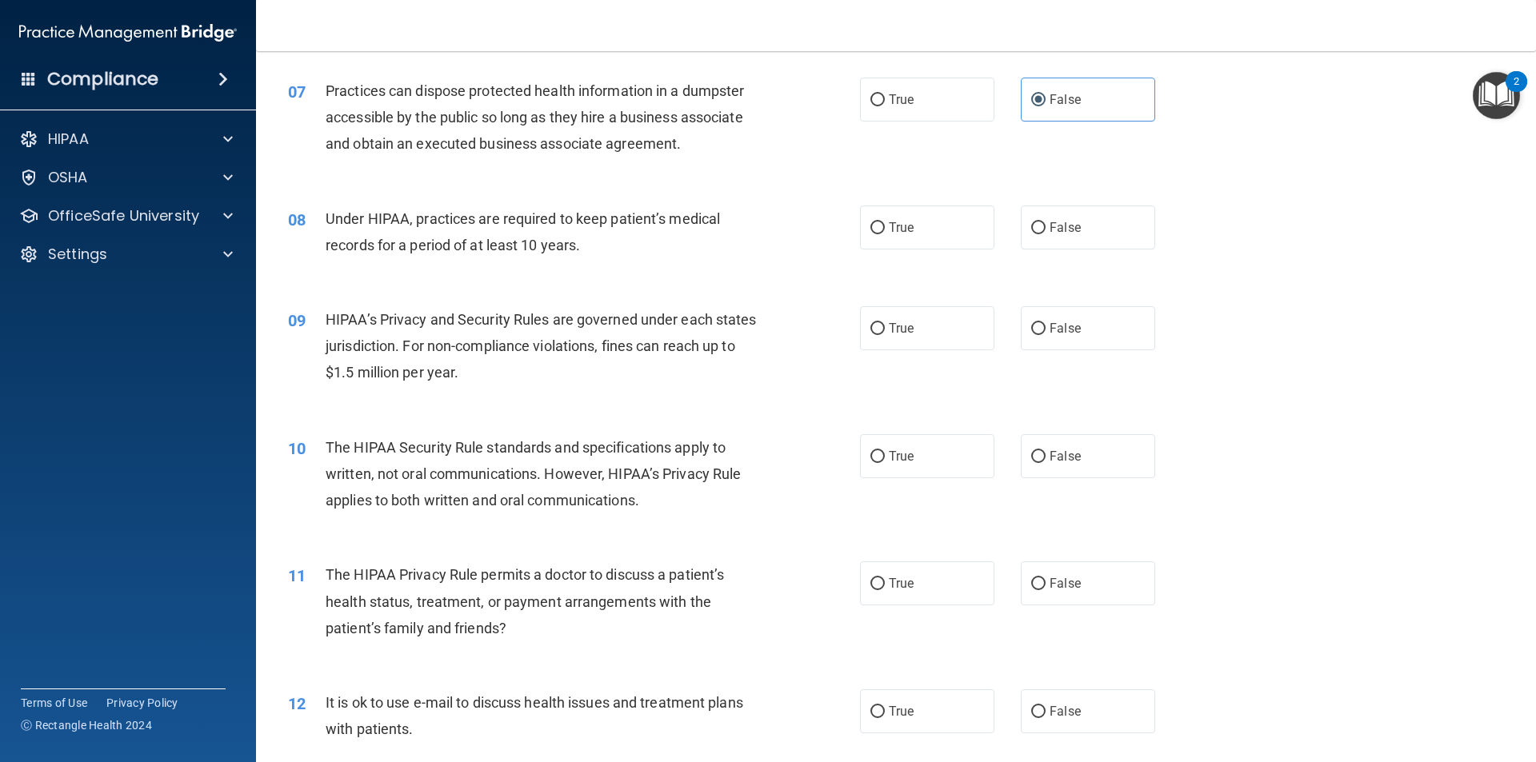
scroll to position [800, 0]
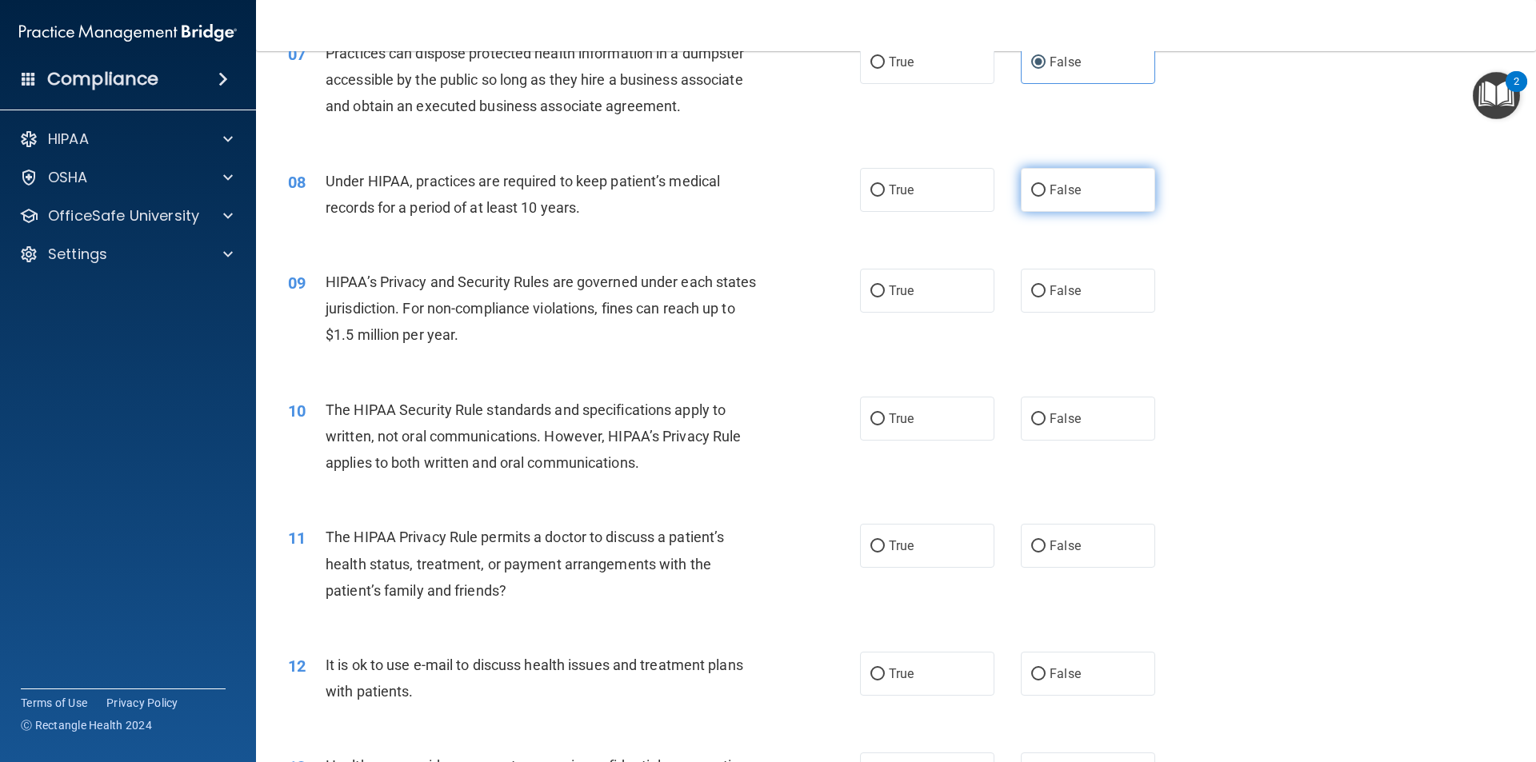
click at [1050, 196] on span "False" at bounding box center [1065, 189] width 31 height 15
click at [1042, 196] on input "False" at bounding box center [1038, 191] width 14 height 12
radio input "true"
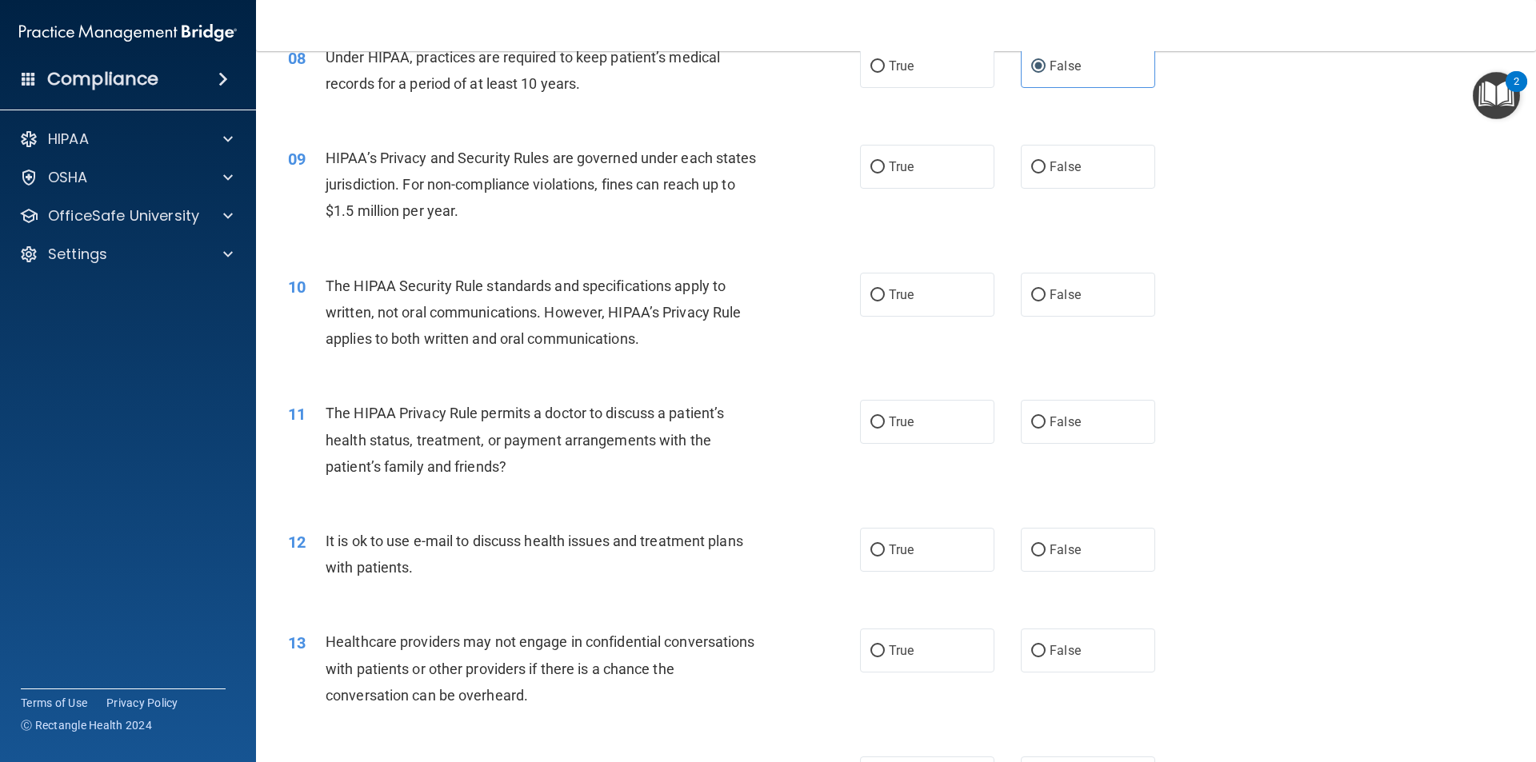
scroll to position [960, 0]
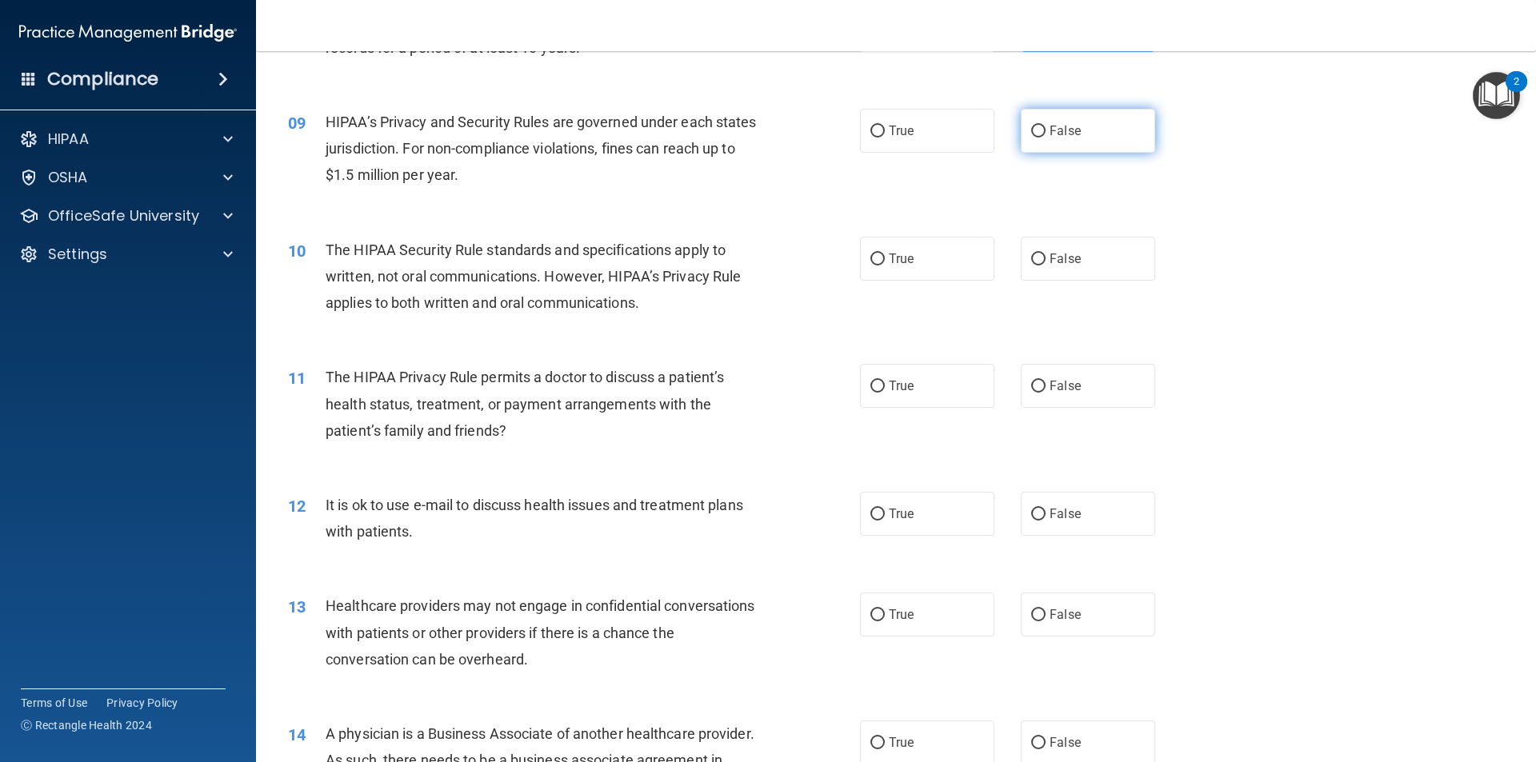
click at [1092, 134] on label "False" at bounding box center [1088, 131] width 134 height 44
click at [1046, 134] on input "False" at bounding box center [1038, 132] width 14 height 12
radio input "true"
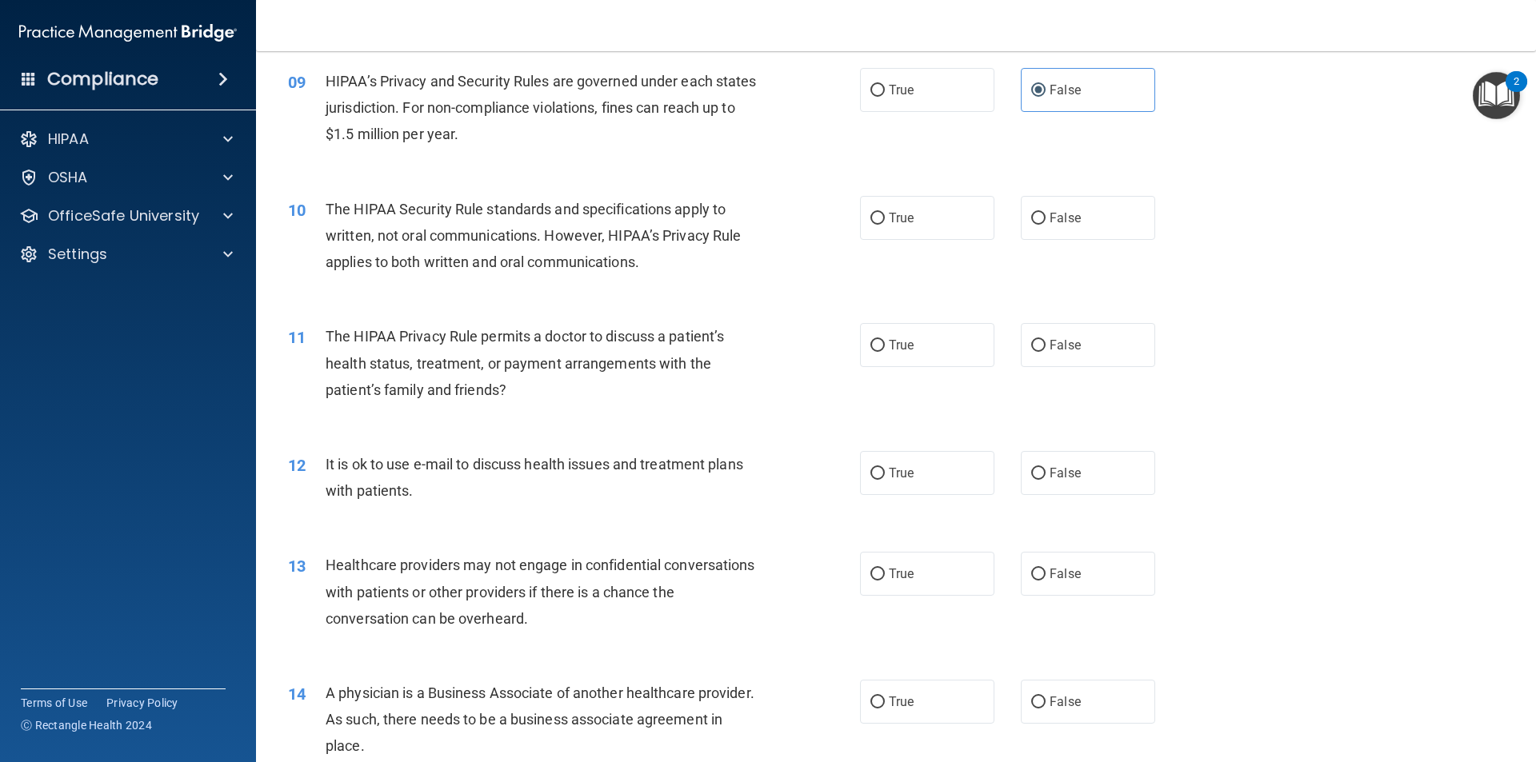
scroll to position [1040, 0]
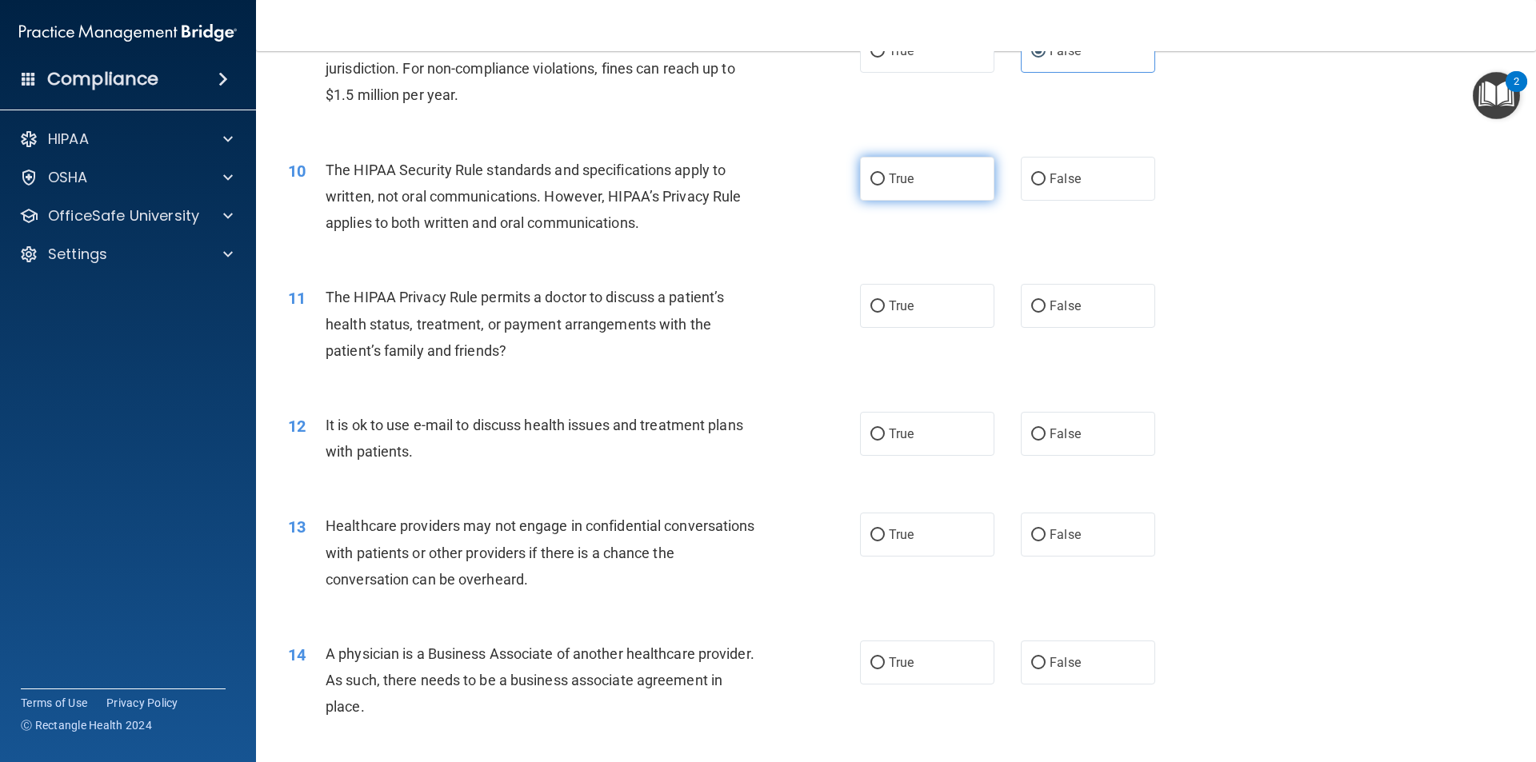
click at [870, 167] on label "True" at bounding box center [927, 179] width 134 height 44
click at [870, 174] on input "True" at bounding box center [877, 180] width 14 height 12
radio input "true"
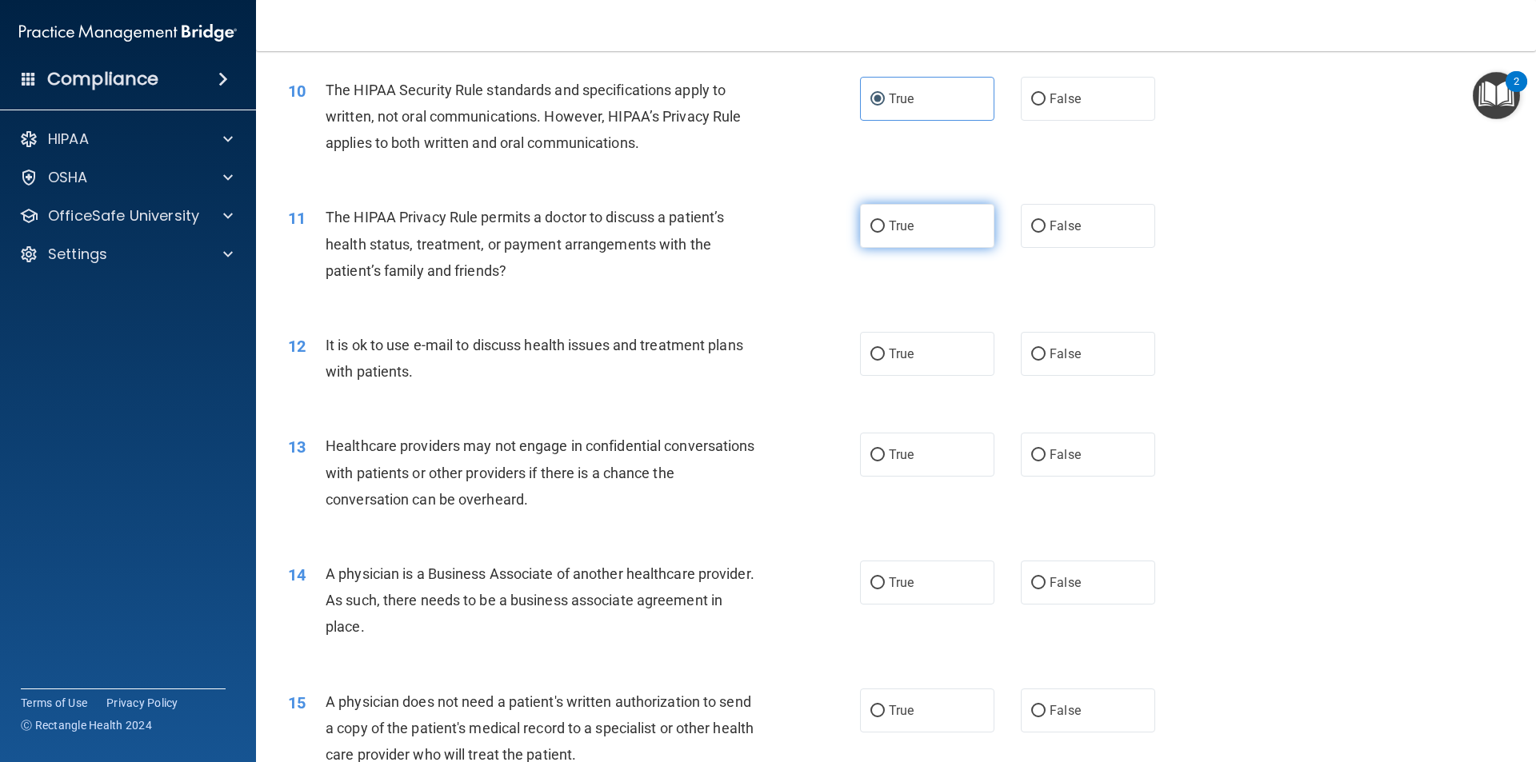
click at [916, 227] on label "True" at bounding box center [927, 226] width 134 height 44
click at [885, 227] on input "True" at bounding box center [877, 227] width 14 height 12
radio input "true"
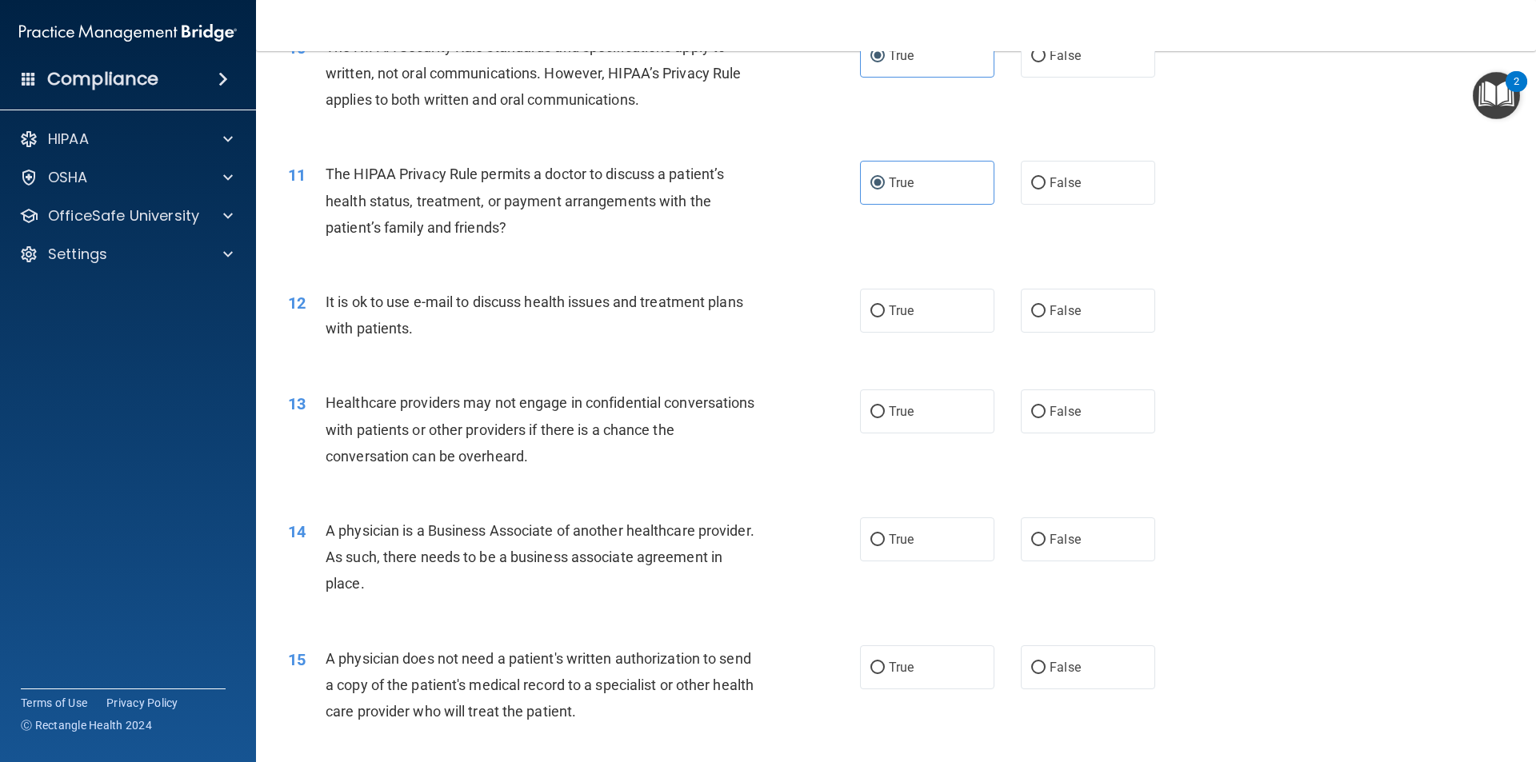
scroll to position [1280, 0]
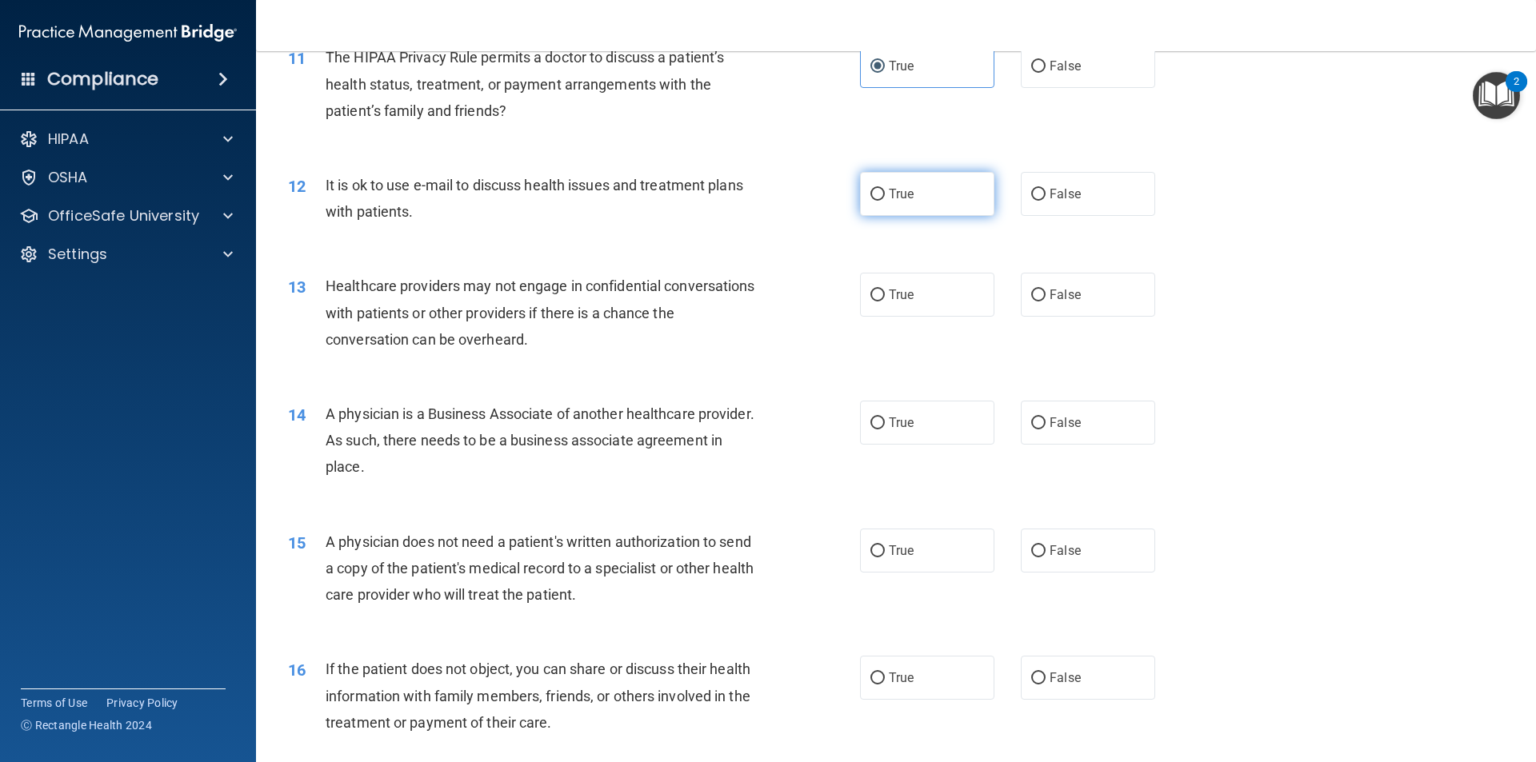
click at [897, 202] on label "True" at bounding box center [927, 194] width 134 height 44
click at [885, 201] on input "True" at bounding box center [877, 195] width 14 height 12
radio input "true"
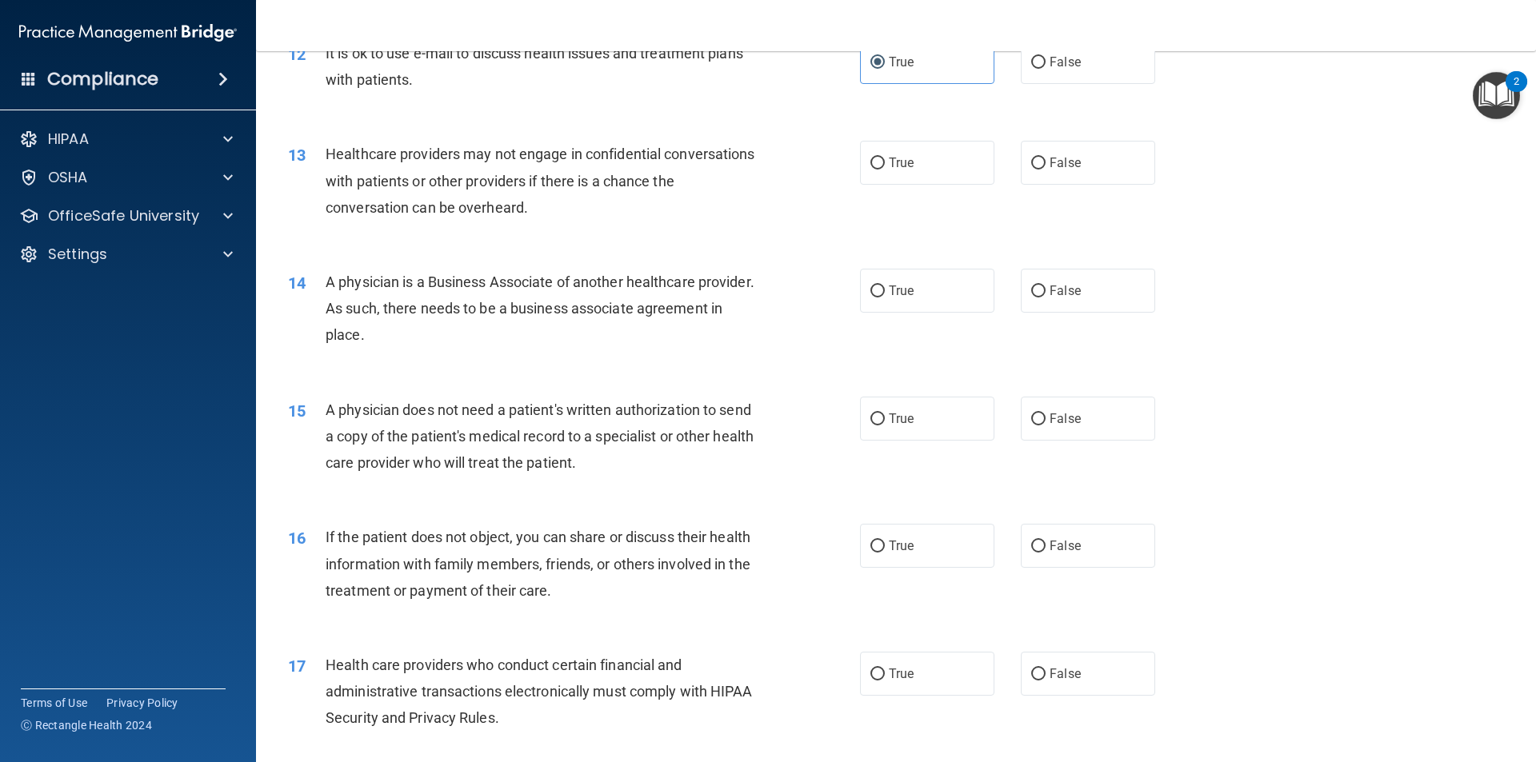
scroll to position [1440, 0]
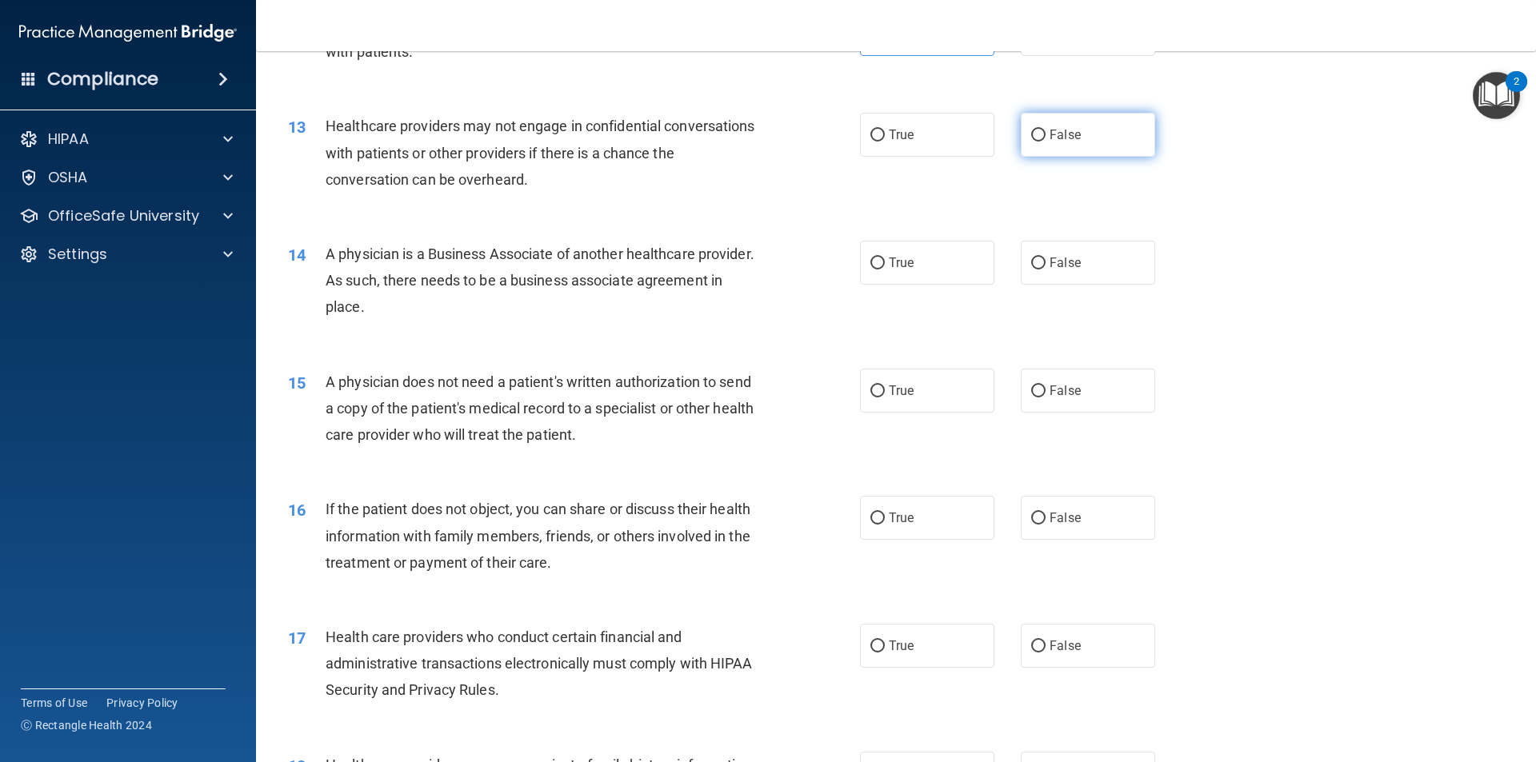
click at [1070, 142] on label "False" at bounding box center [1088, 135] width 134 height 44
click at [1046, 142] on input "False" at bounding box center [1038, 136] width 14 height 12
radio input "true"
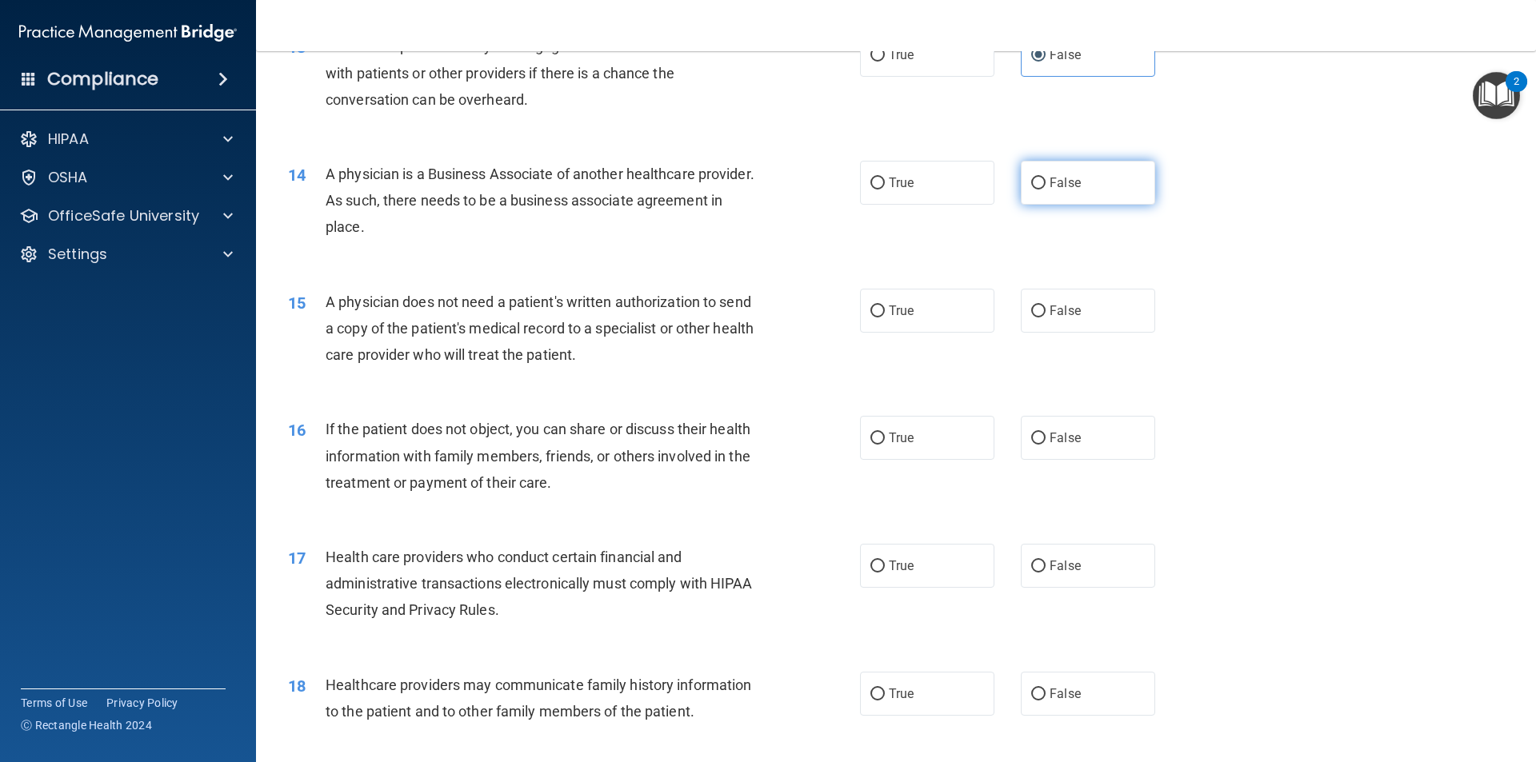
click at [1058, 181] on span "False" at bounding box center [1065, 182] width 31 height 15
click at [1046, 181] on input "False" at bounding box center [1038, 184] width 14 height 12
radio input "true"
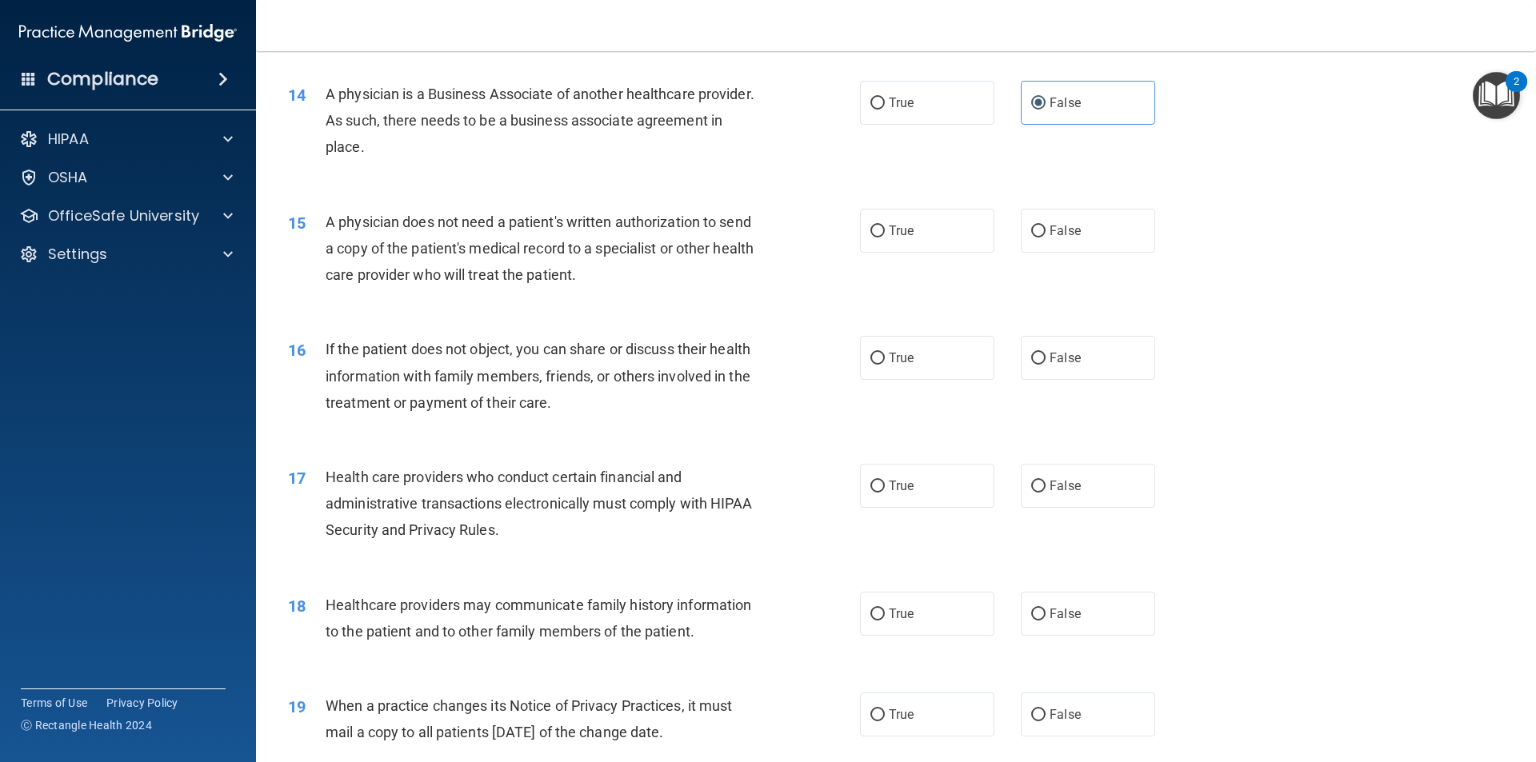
scroll to position [1680, 0]
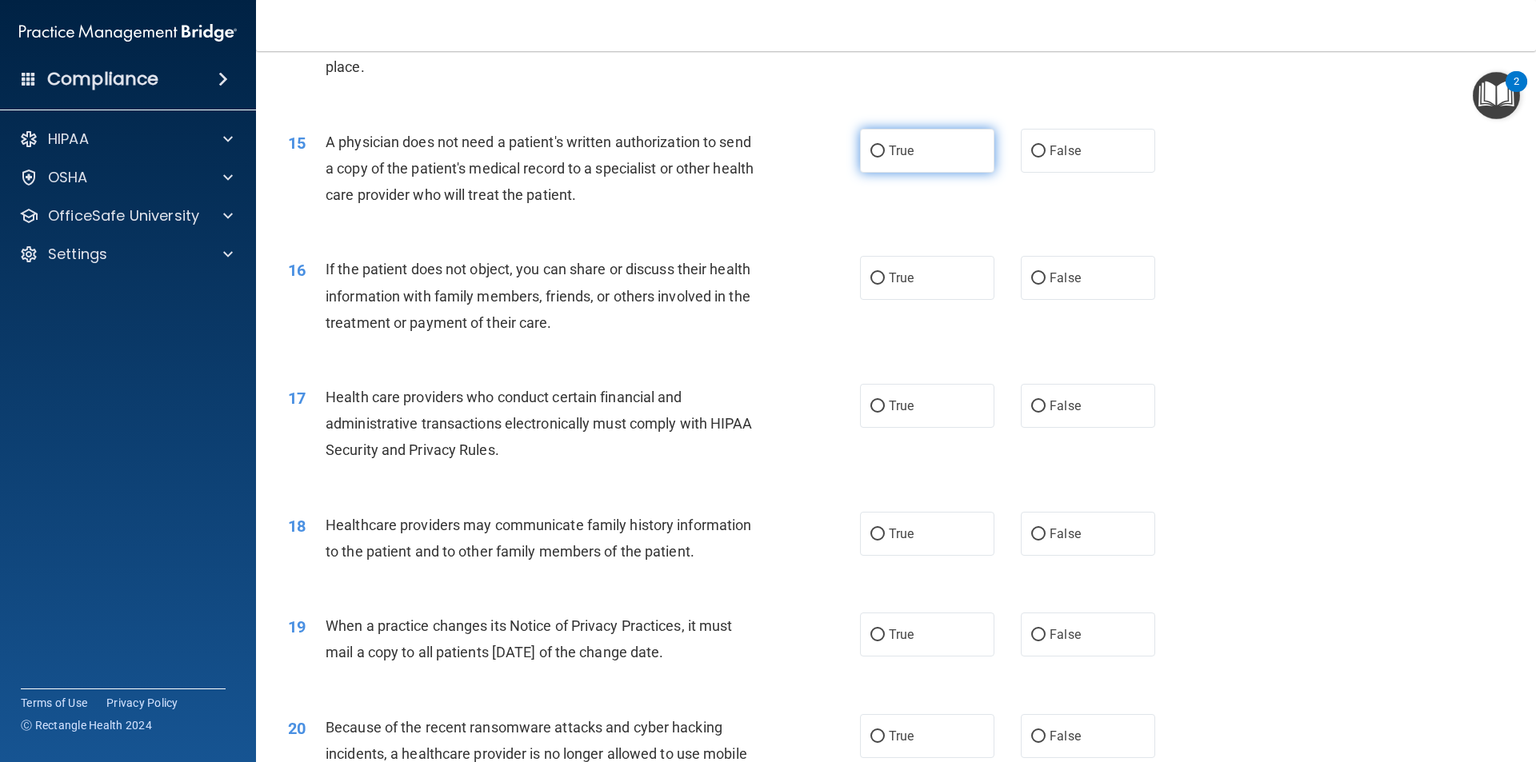
click at [978, 148] on label "True" at bounding box center [927, 151] width 134 height 44
click at [885, 148] on input "True" at bounding box center [877, 152] width 14 height 12
radio input "true"
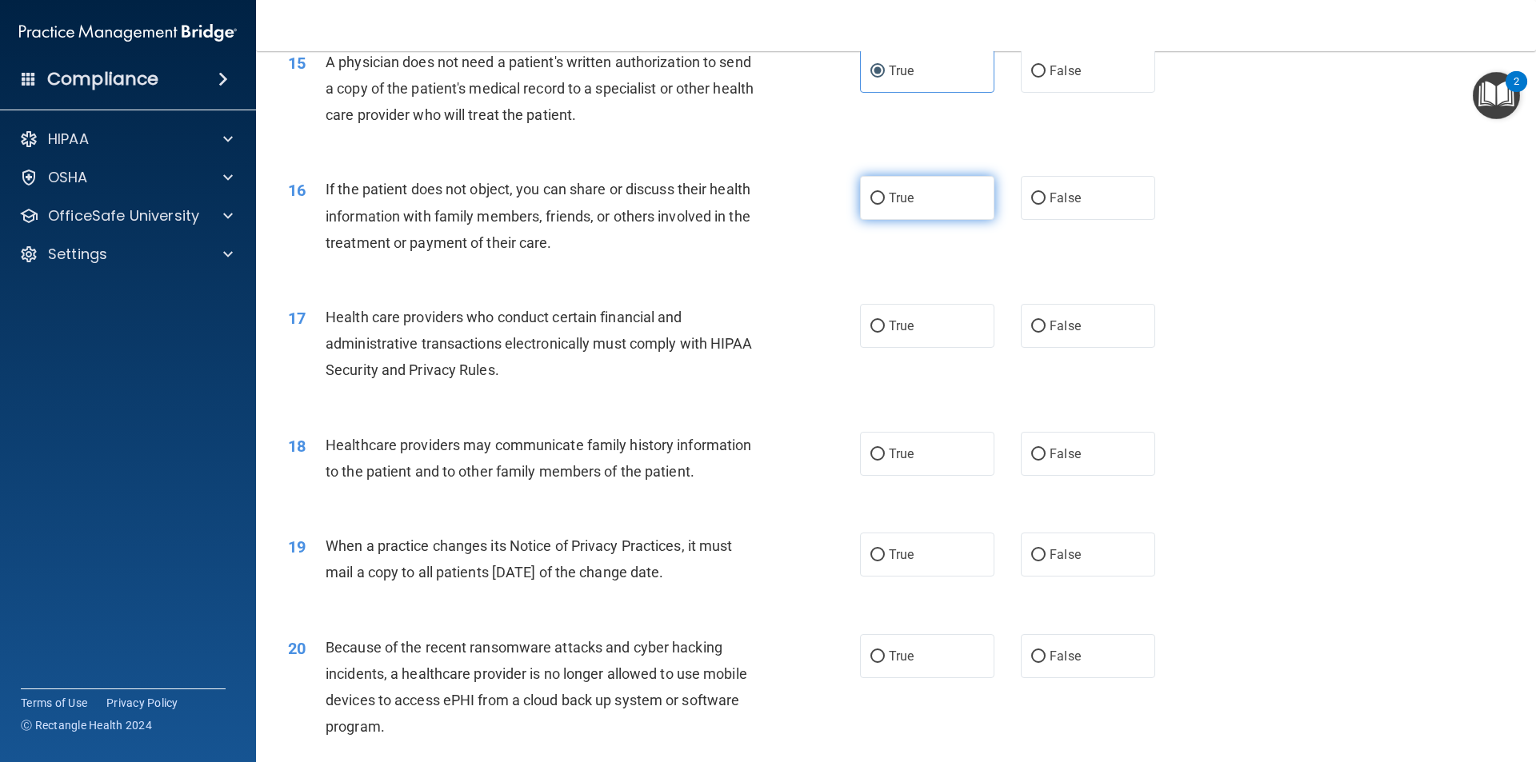
click at [930, 217] on label "True" at bounding box center [927, 198] width 134 height 44
click at [885, 205] on input "True" at bounding box center [877, 199] width 14 height 12
radio input "true"
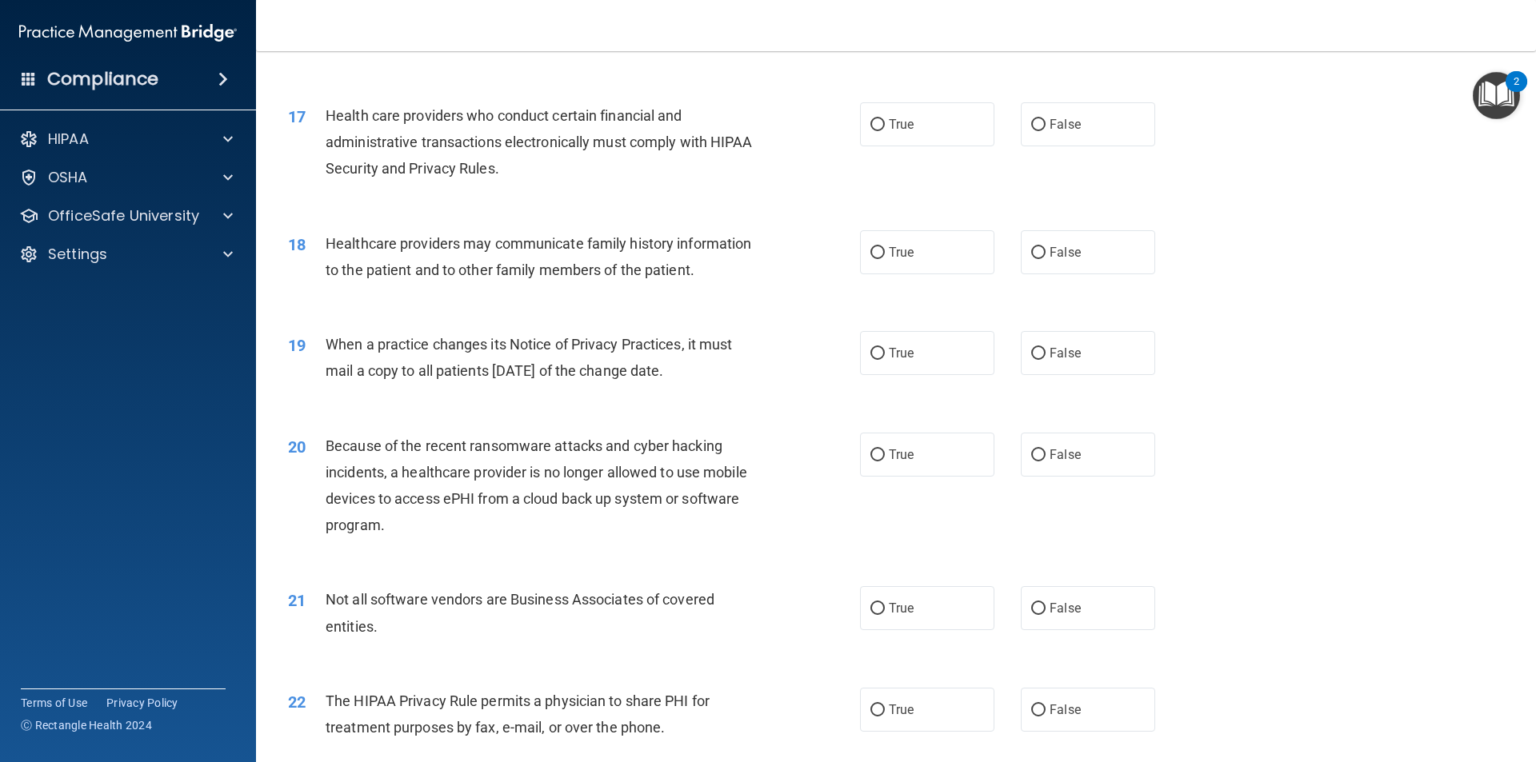
scroll to position [2000, 0]
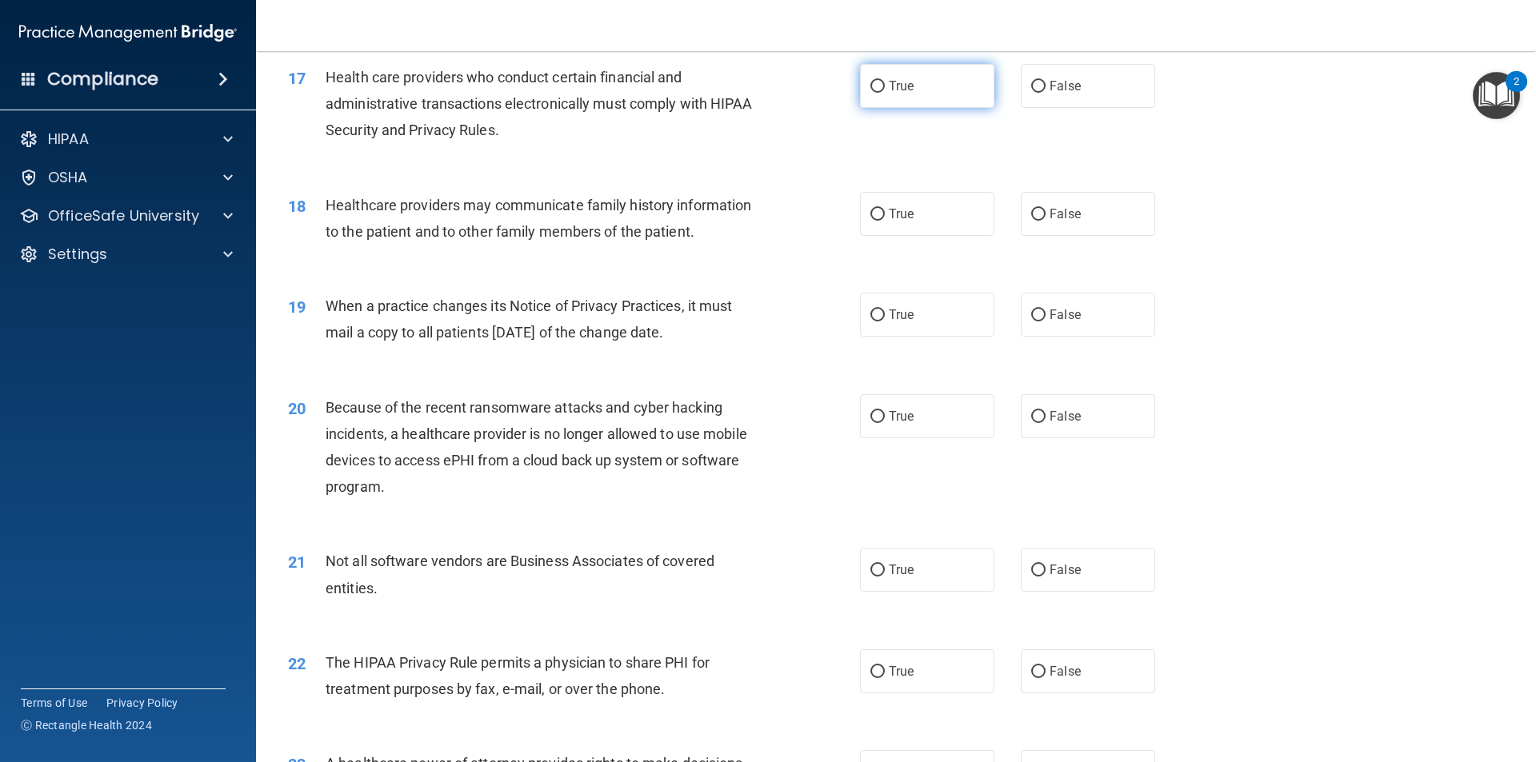
click at [925, 85] on label "True" at bounding box center [927, 86] width 134 height 44
click at [885, 85] on input "True" at bounding box center [877, 87] width 14 height 12
radio input "true"
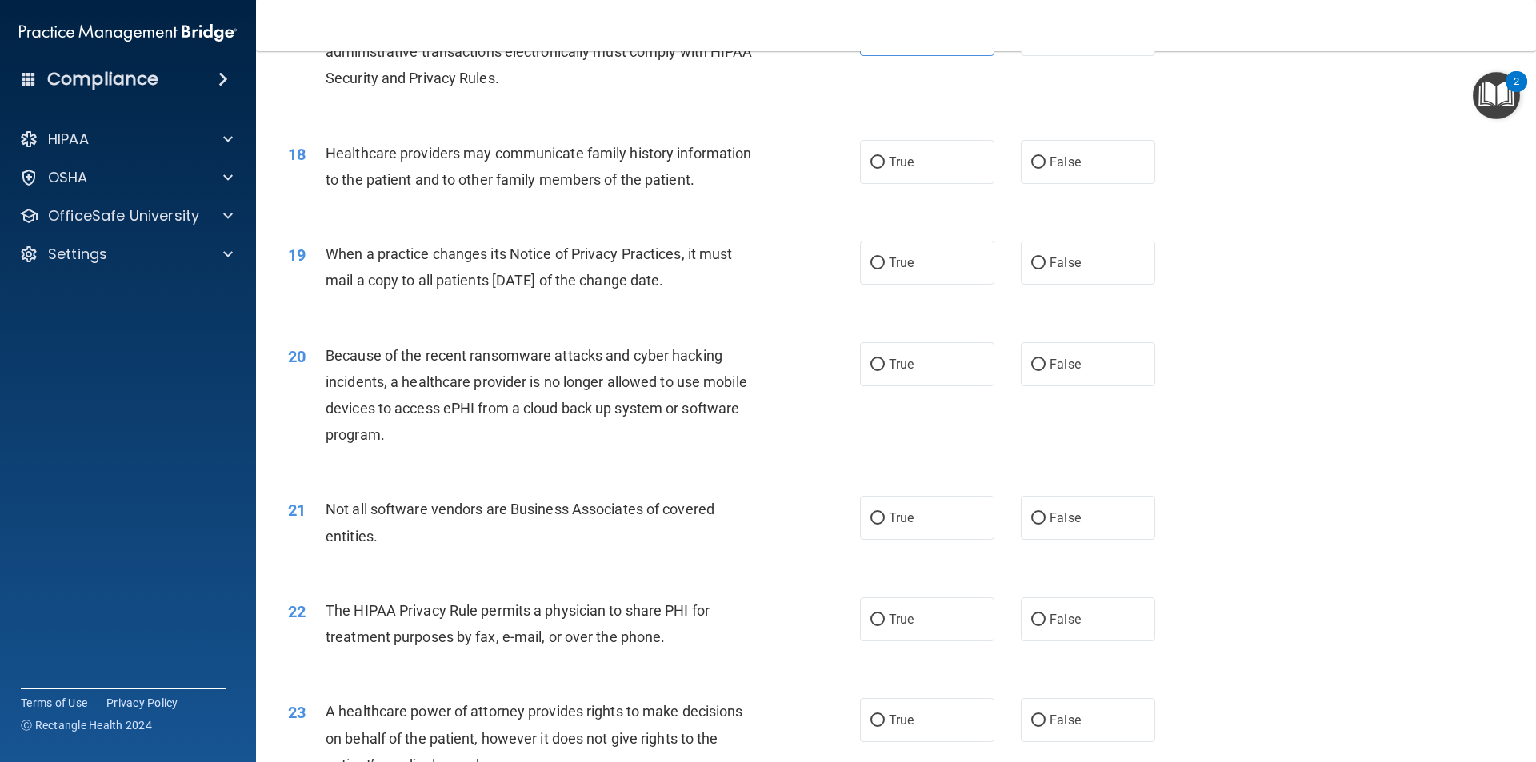
scroll to position [2080, 0]
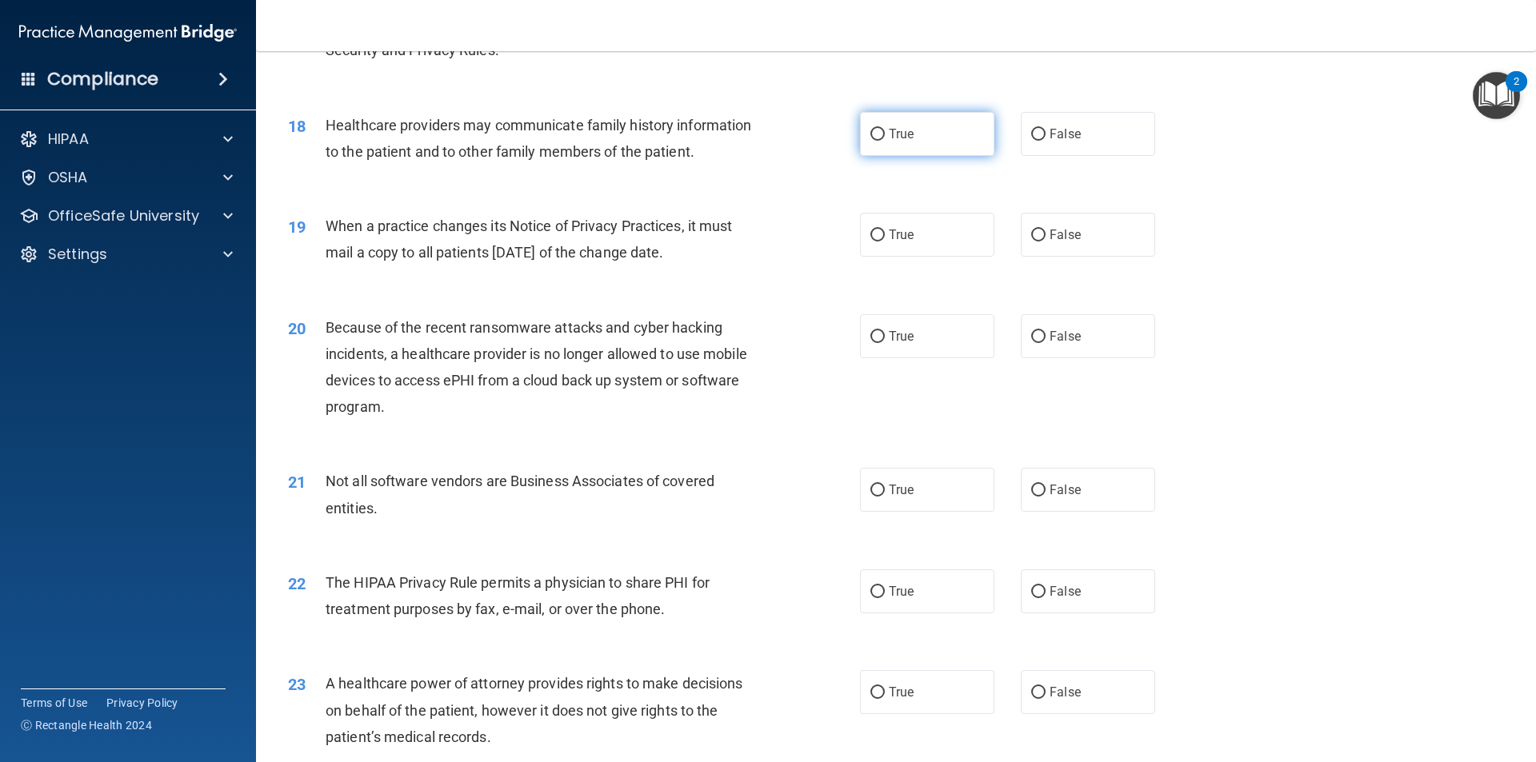
click at [921, 136] on label "True" at bounding box center [927, 134] width 134 height 44
click at [885, 136] on input "True" at bounding box center [877, 135] width 14 height 12
radio input "true"
click at [1130, 238] on label "False" at bounding box center [1088, 235] width 134 height 44
click at [1046, 238] on input "False" at bounding box center [1038, 236] width 14 height 12
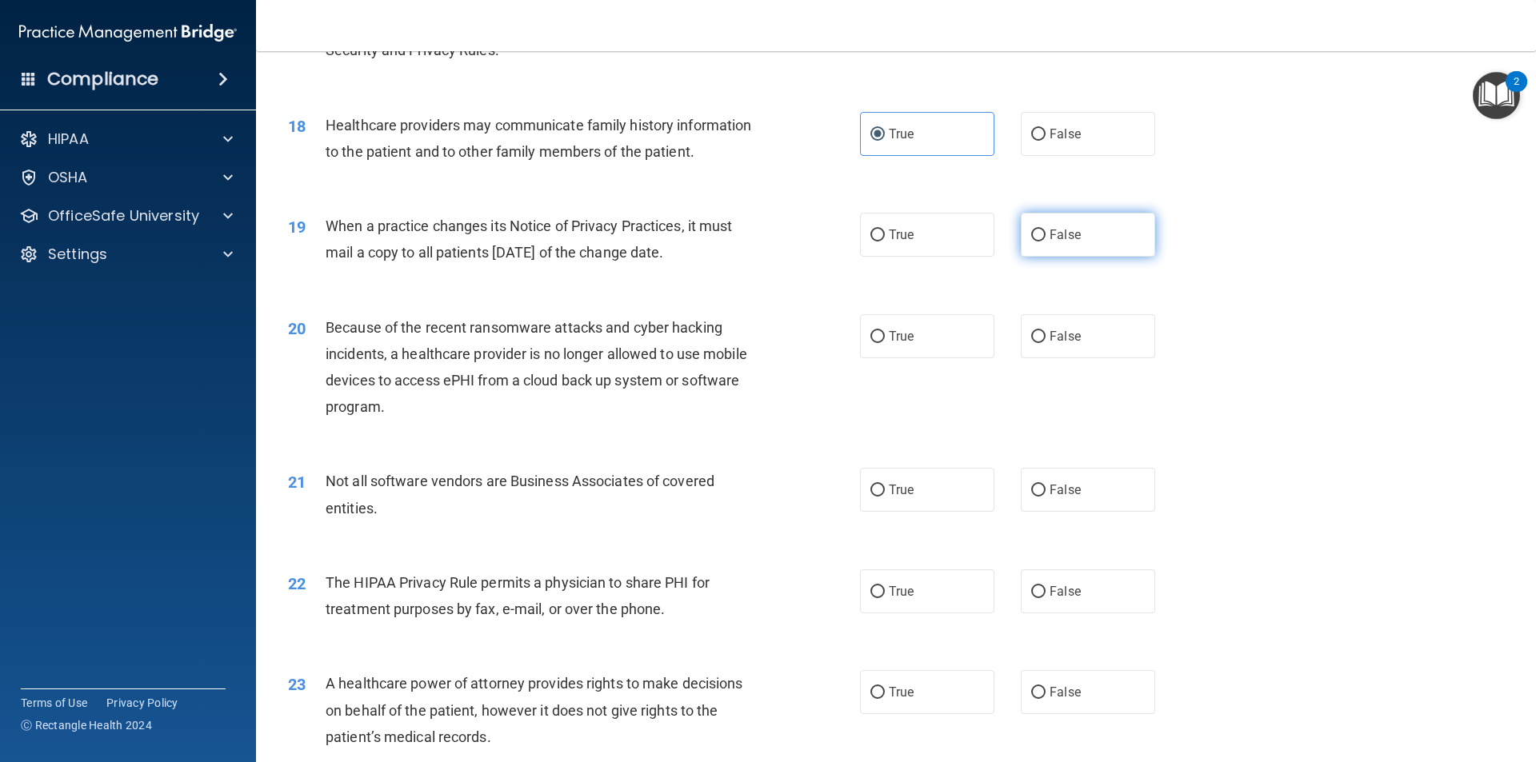
radio input "true"
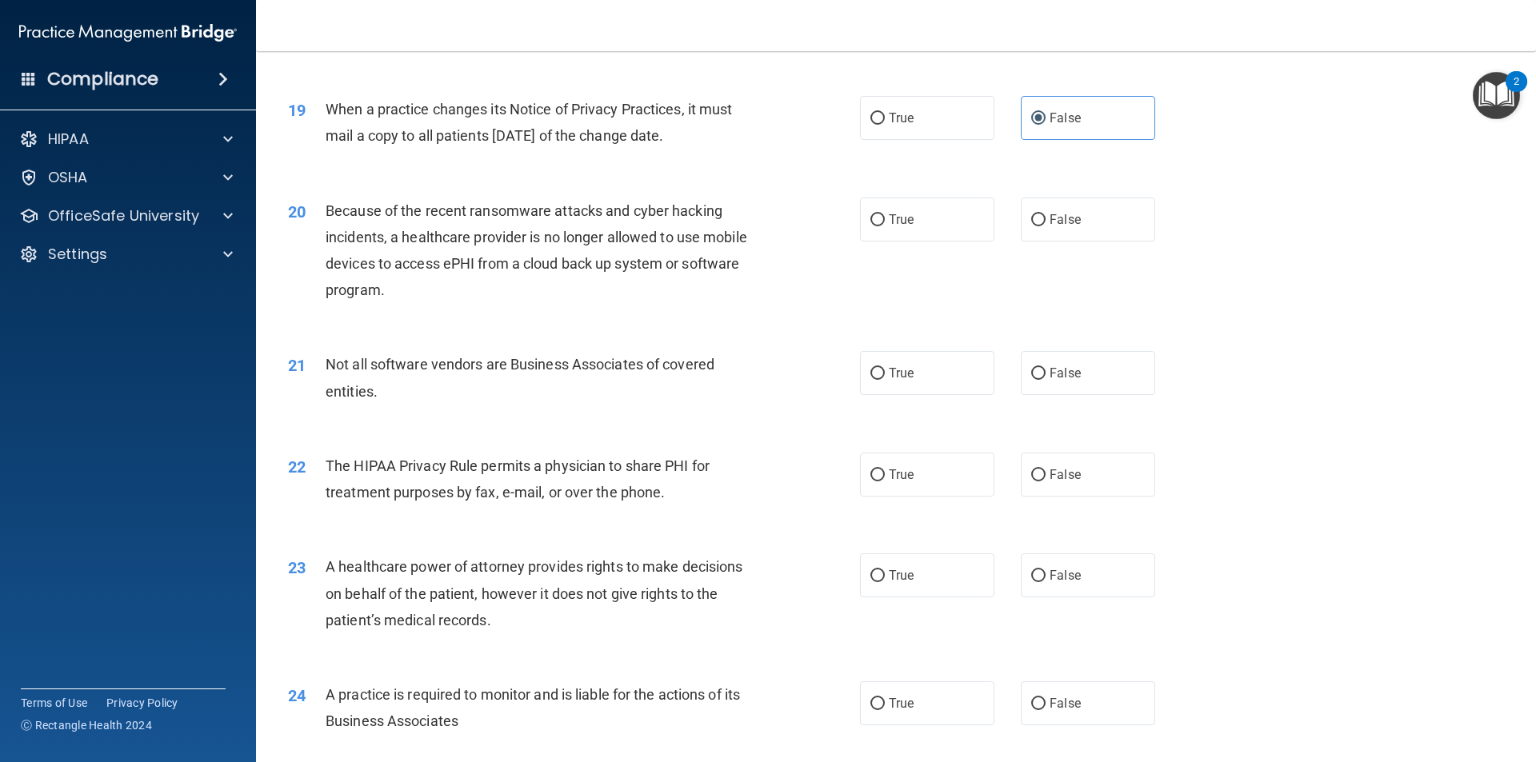
scroll to position [2240, 0]
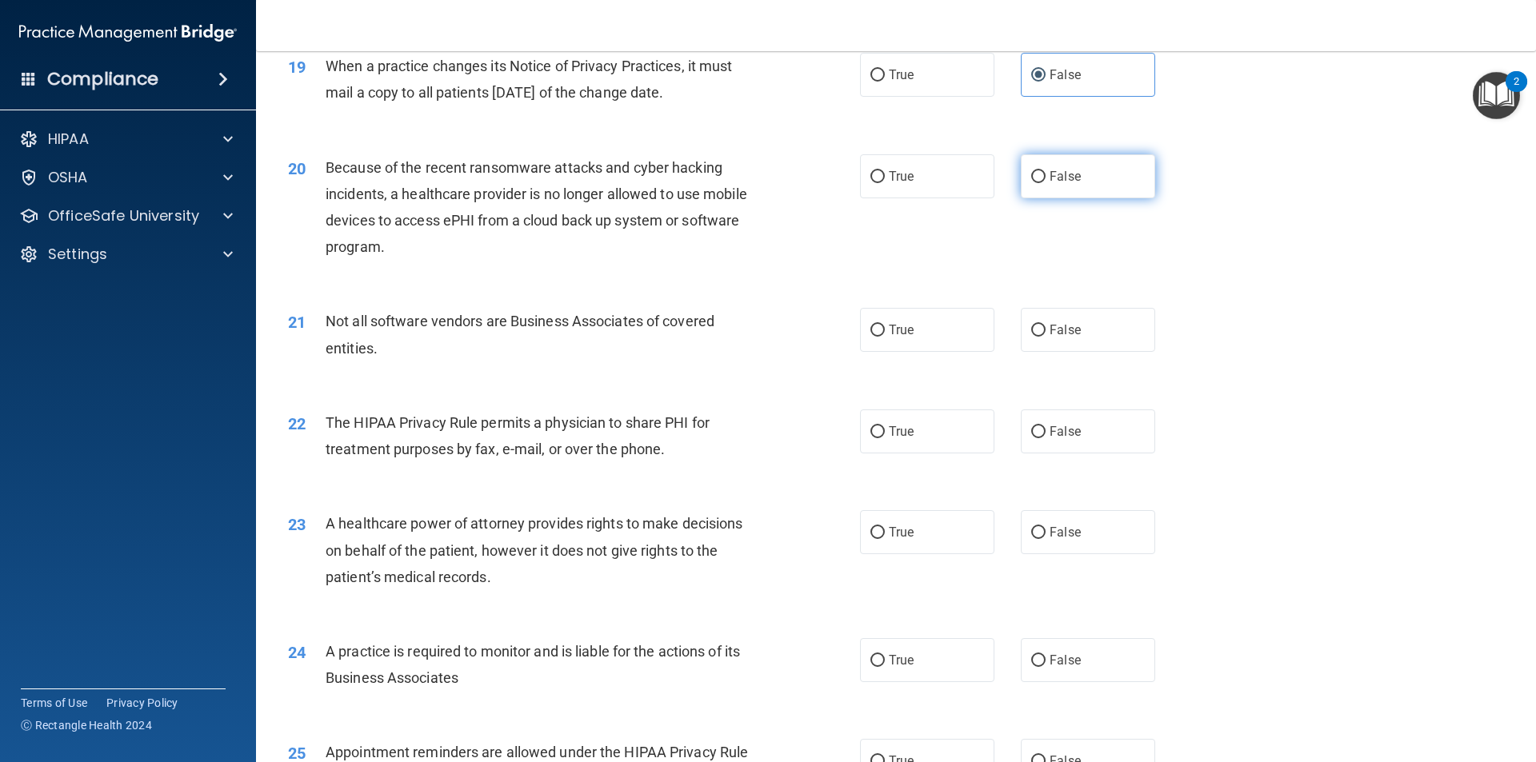
click at [1050, 180] on span "False" at bounding box center [1065, 176] width 31 height 15
click at [1043, 180] on input "False" at bounding box center [1038, 177] width 14 height 12
radio input "true"
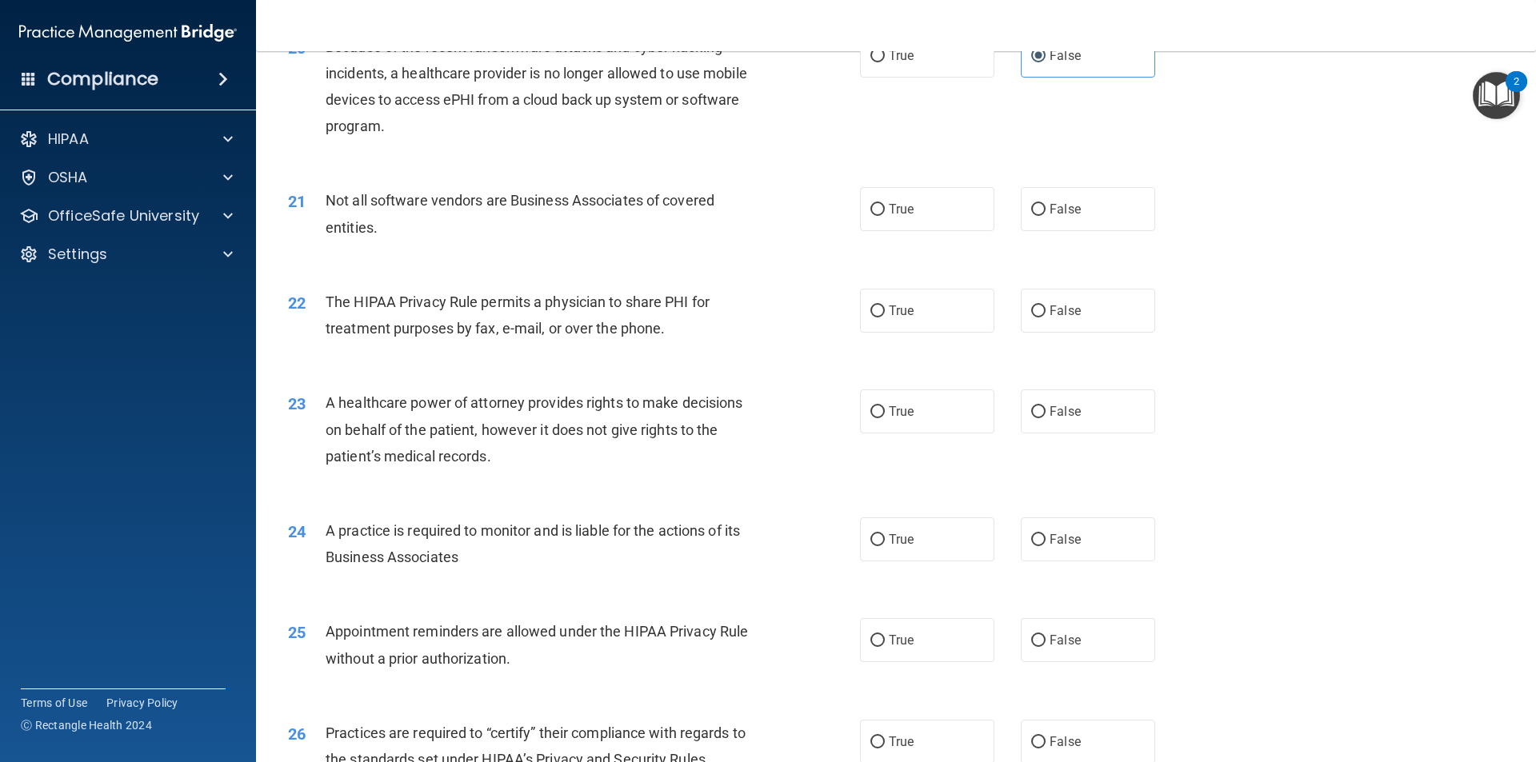
scroll to position [2400, 0]
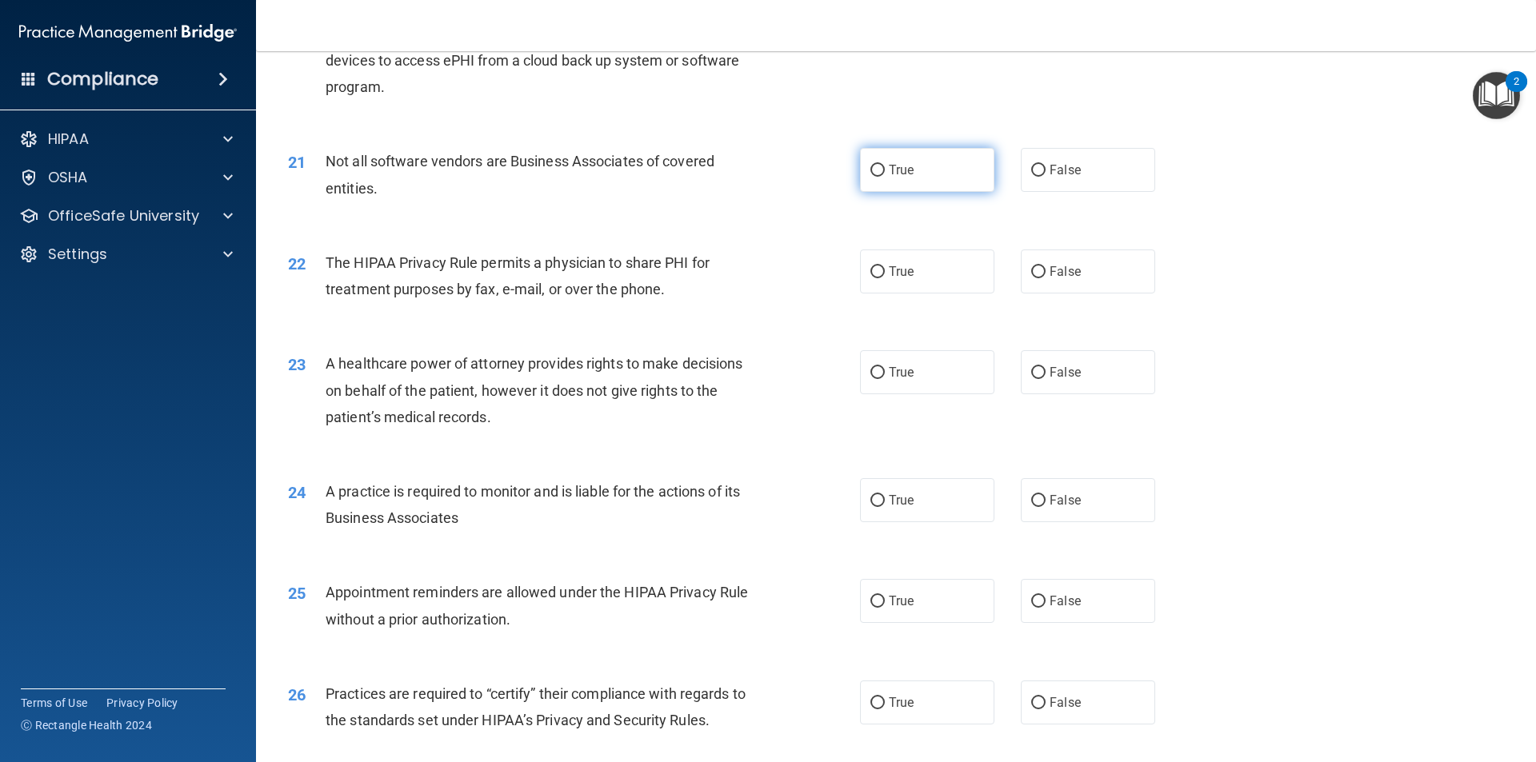
click at [903, 182] on label "True" at bounding box center [927, 170] width 134 height 44
click at [885, 177] on input "True" at bounding box center [877, 171] width 14 height 12
radio input "true"
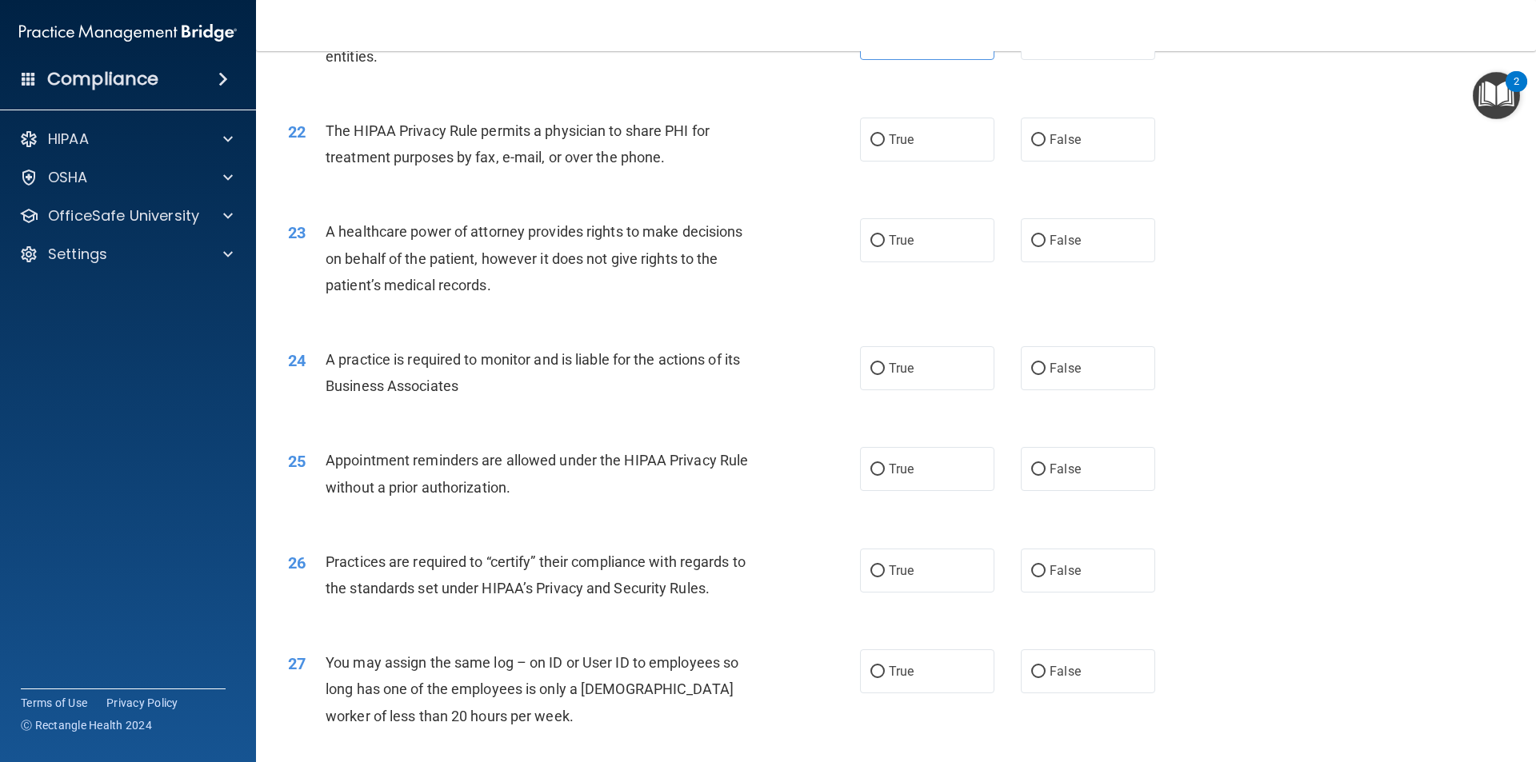
scroll to position [2560, 0]
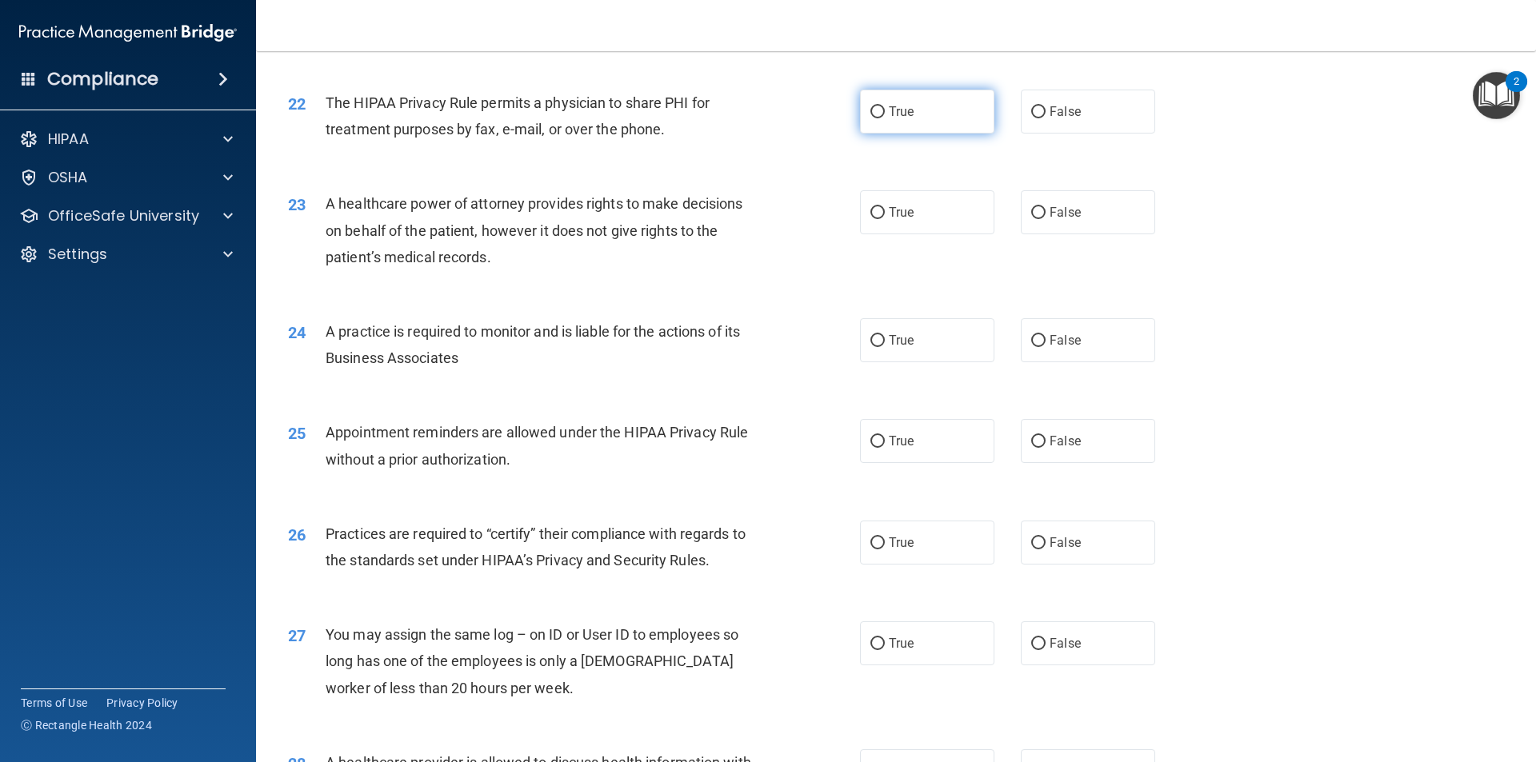
click at [970, 107] on label "True" at bounding box center [927, 112] width 134 height 44
click at [885, 107] on input "True" at bounding box center [877, 112] width 14 height 12
radio input "true"
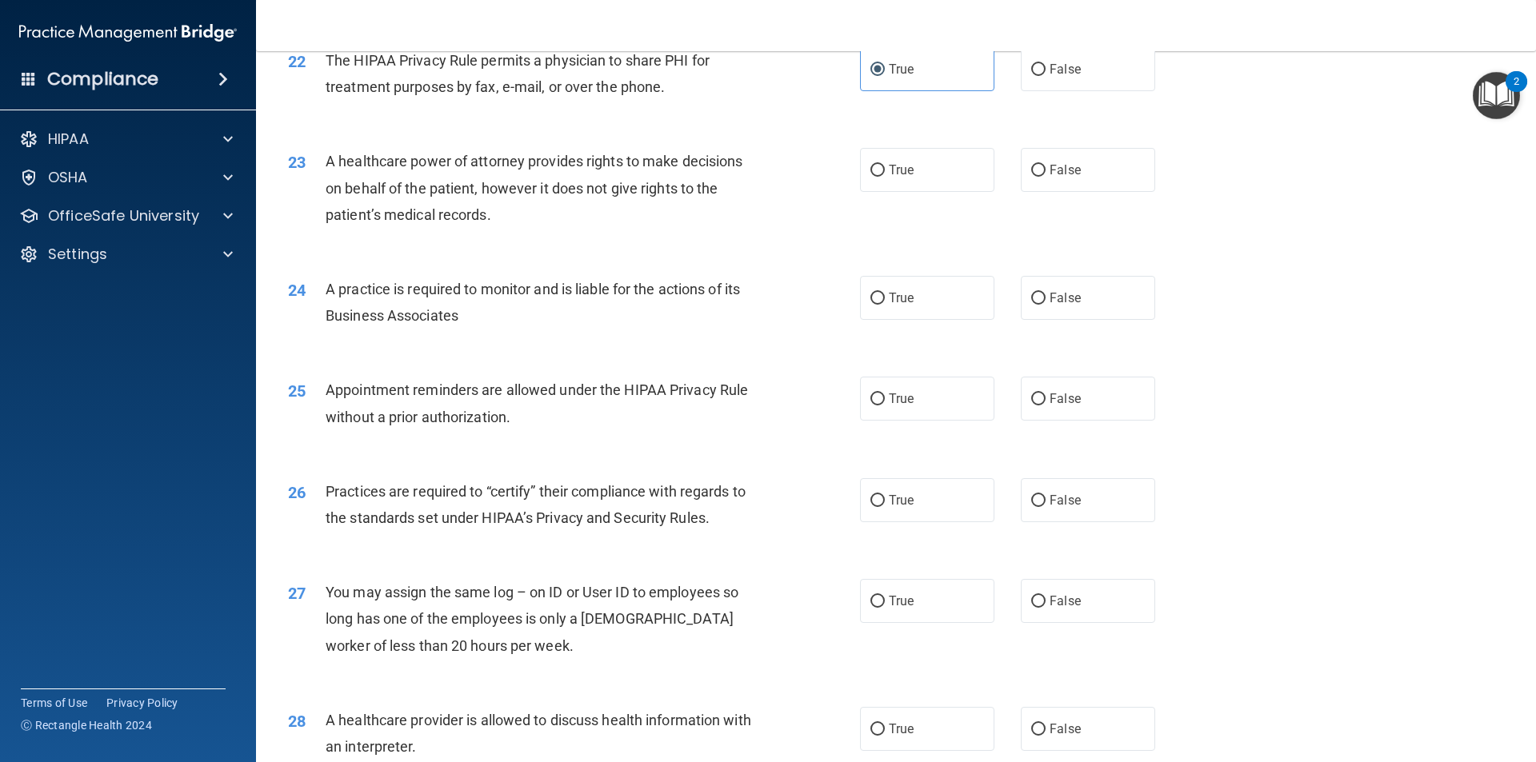
scroll to position [2640, 0]
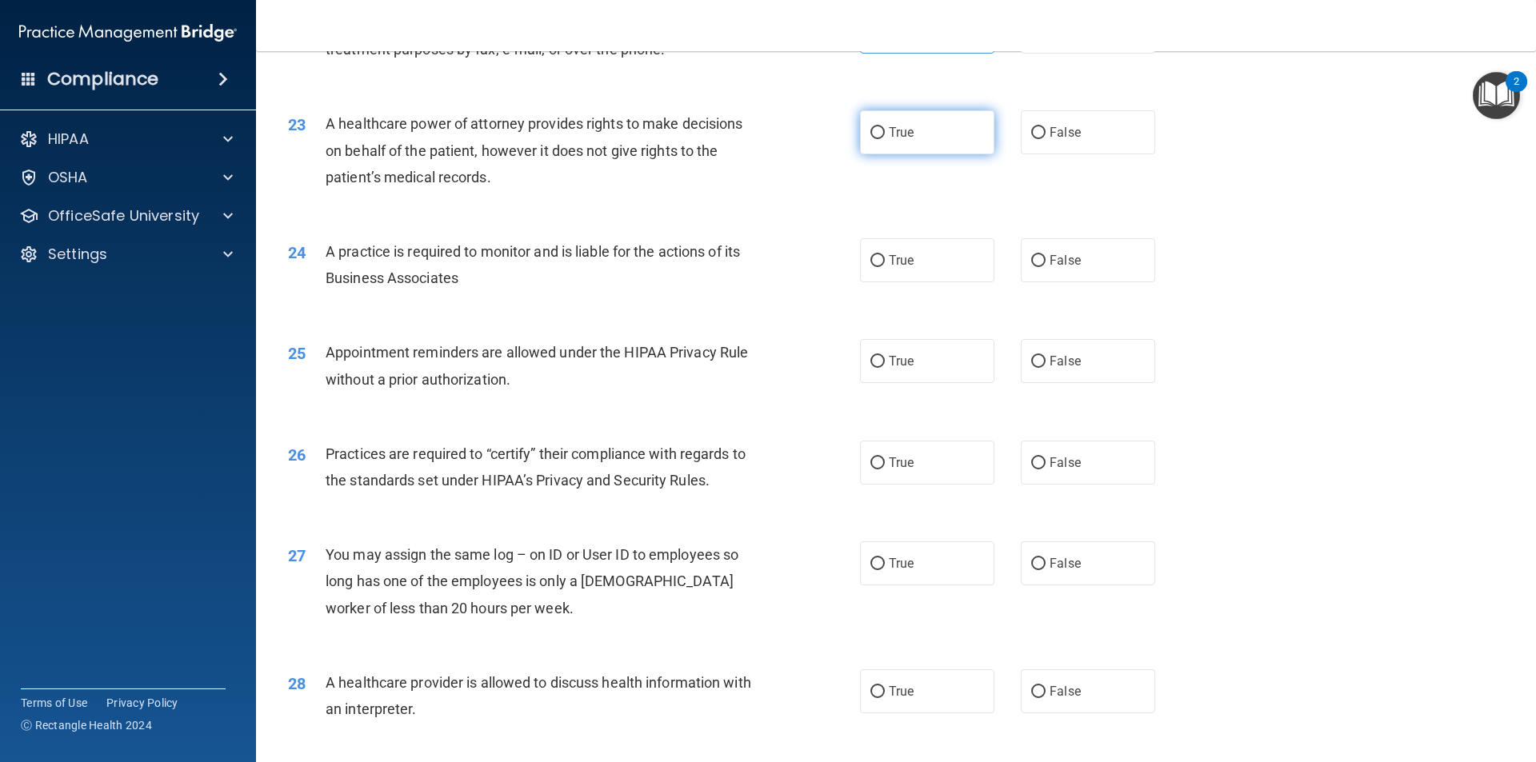
click at [882, 137] on label "True" at bounding box center [927, 132] width 134 height 44
click at [882, 137] on input "True" at bounding box center [877, 133] width 14 height 12
radio input "true"
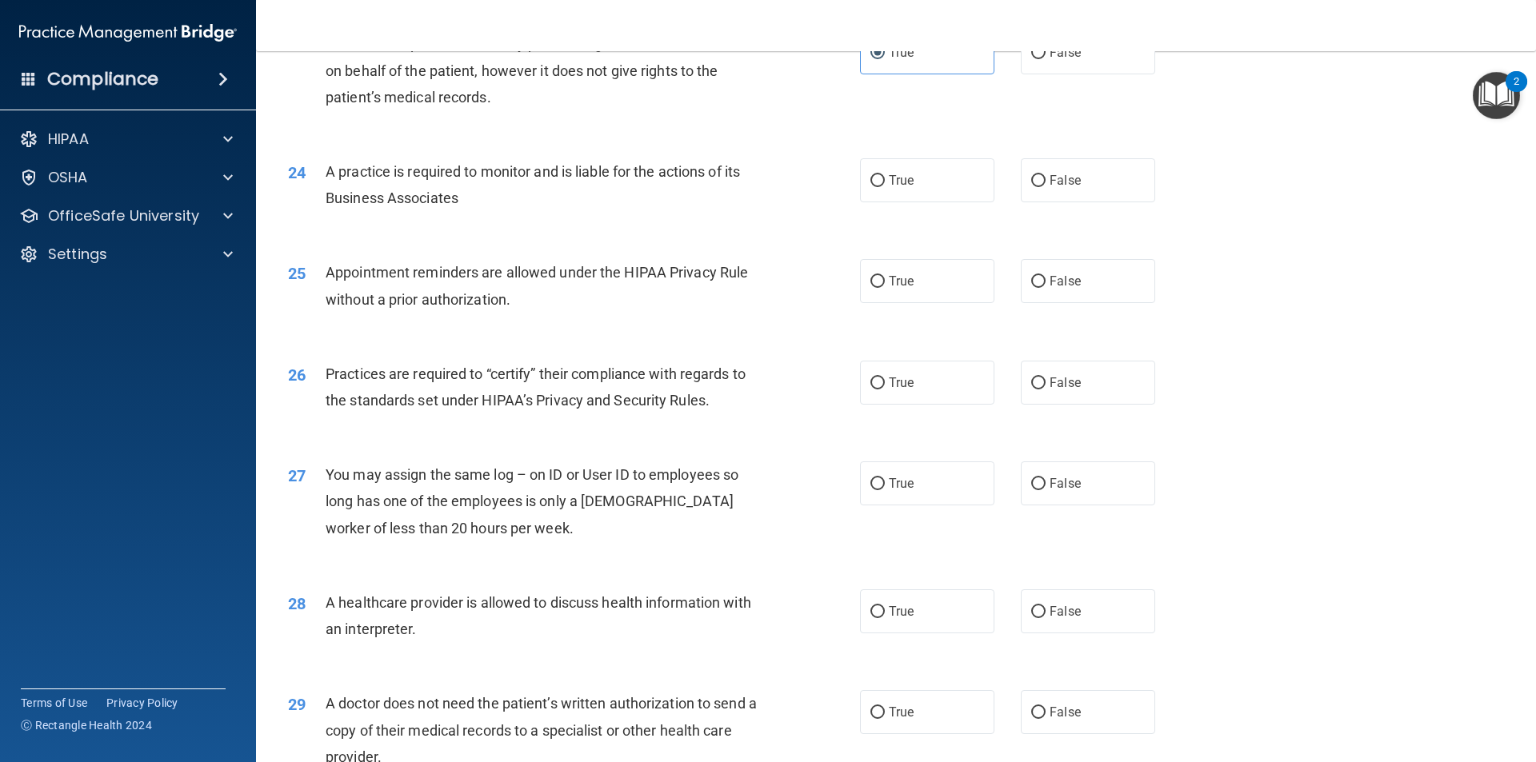
scroll to position [2800, 0]
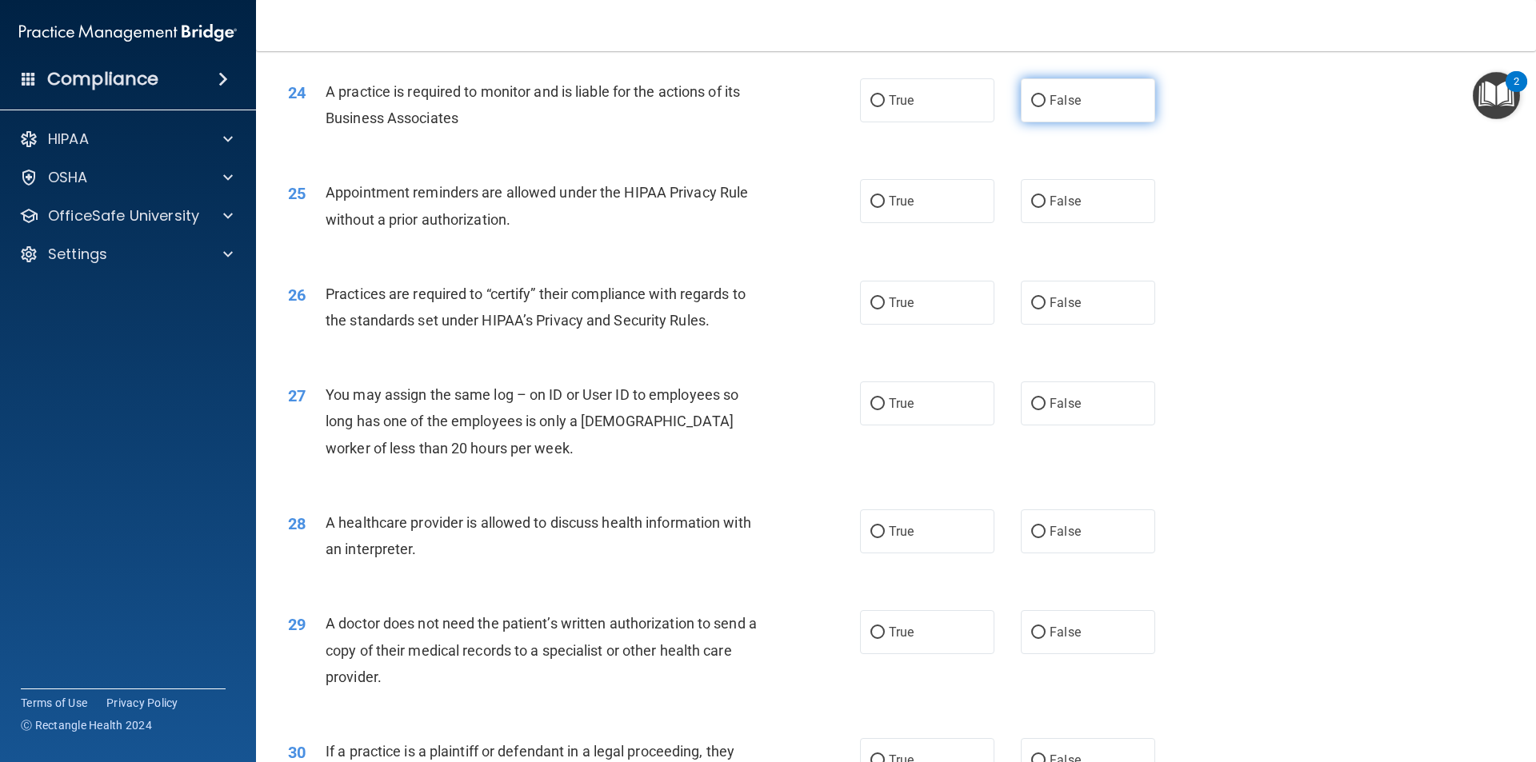
click at [1070, 102] on span "False" at bounding box center [1065, 100] width 31 height 15
click at [1046, 102] on input "False" at bounding box center [1038, 101] width 14 height 12
radio input "true"
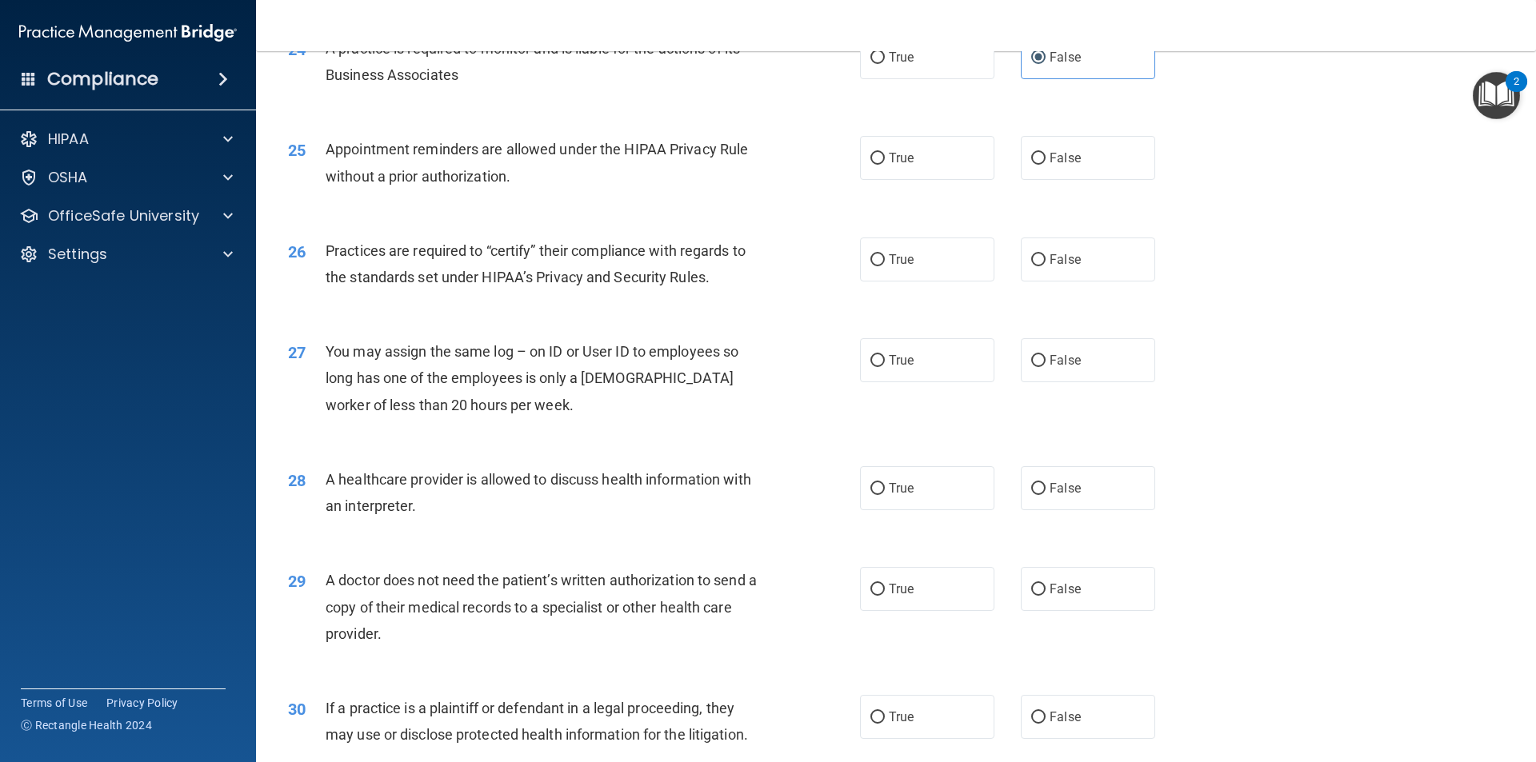
scroll to position [2880, 0]
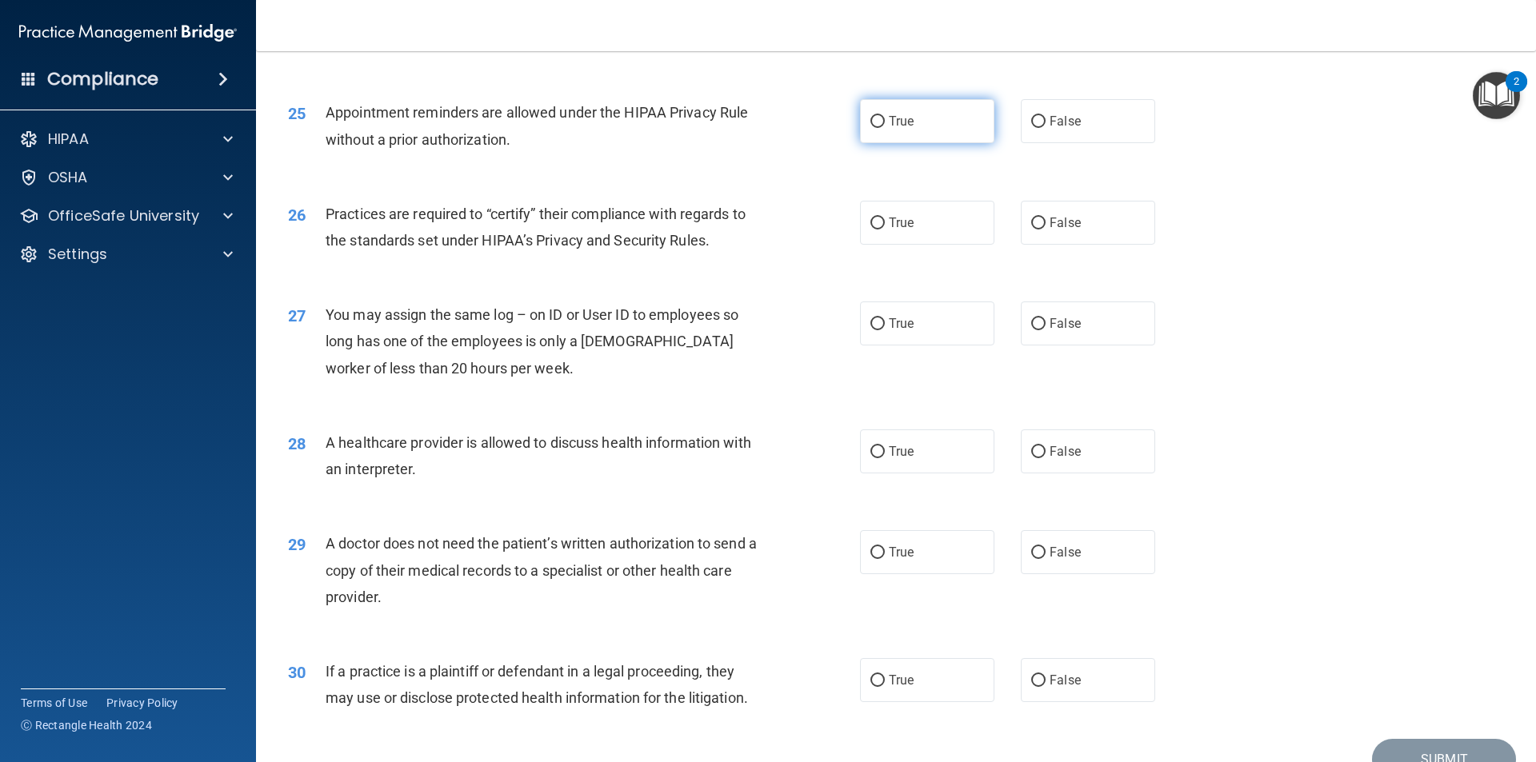
click at [899, 123] on span "True" at bounding box center [901, 121] width 25 height 15
click at [885, 123] on input "True" at bounding box center [877, 122] width 14 height 12
radio input "true"
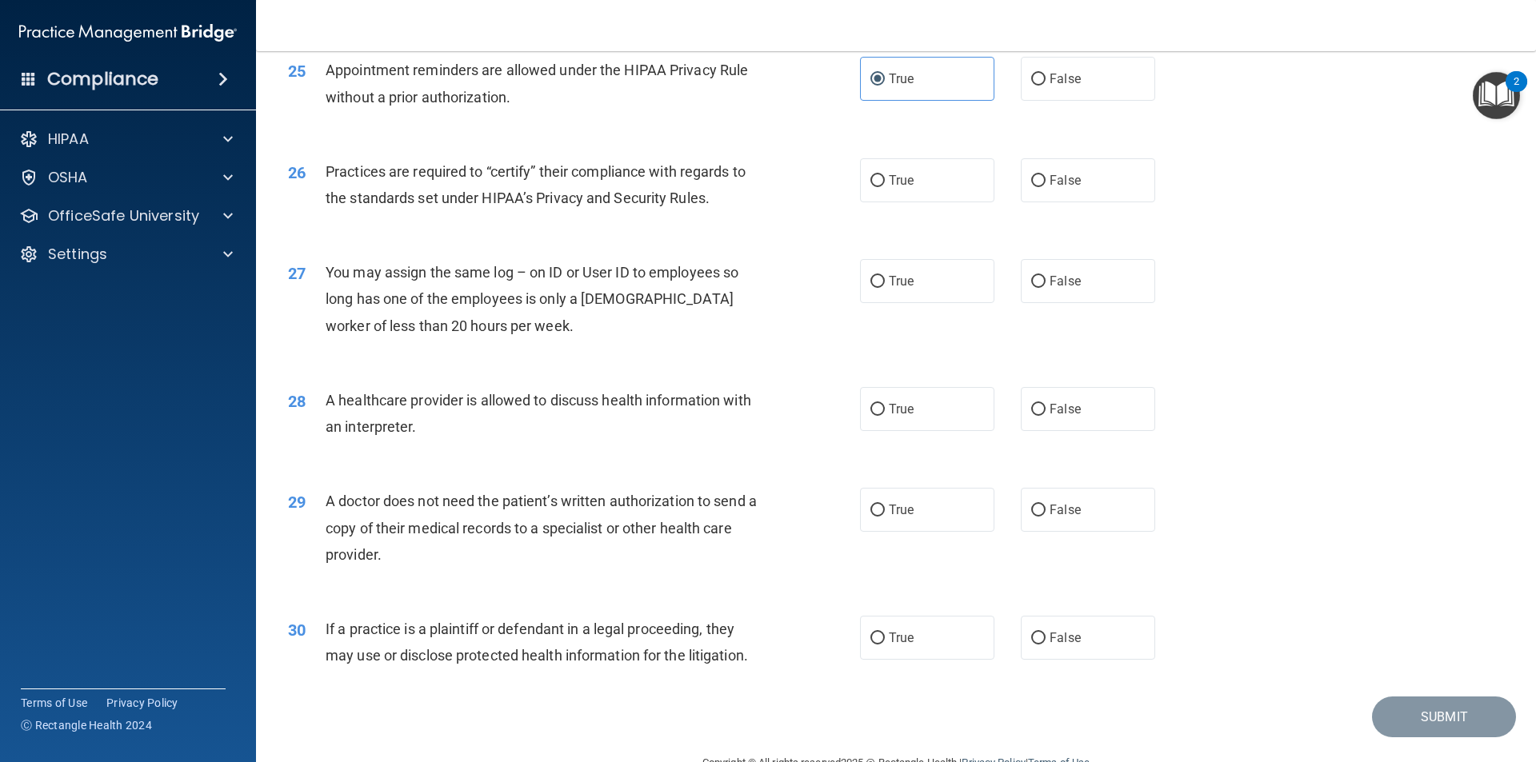
scroll to position [2960, 0]
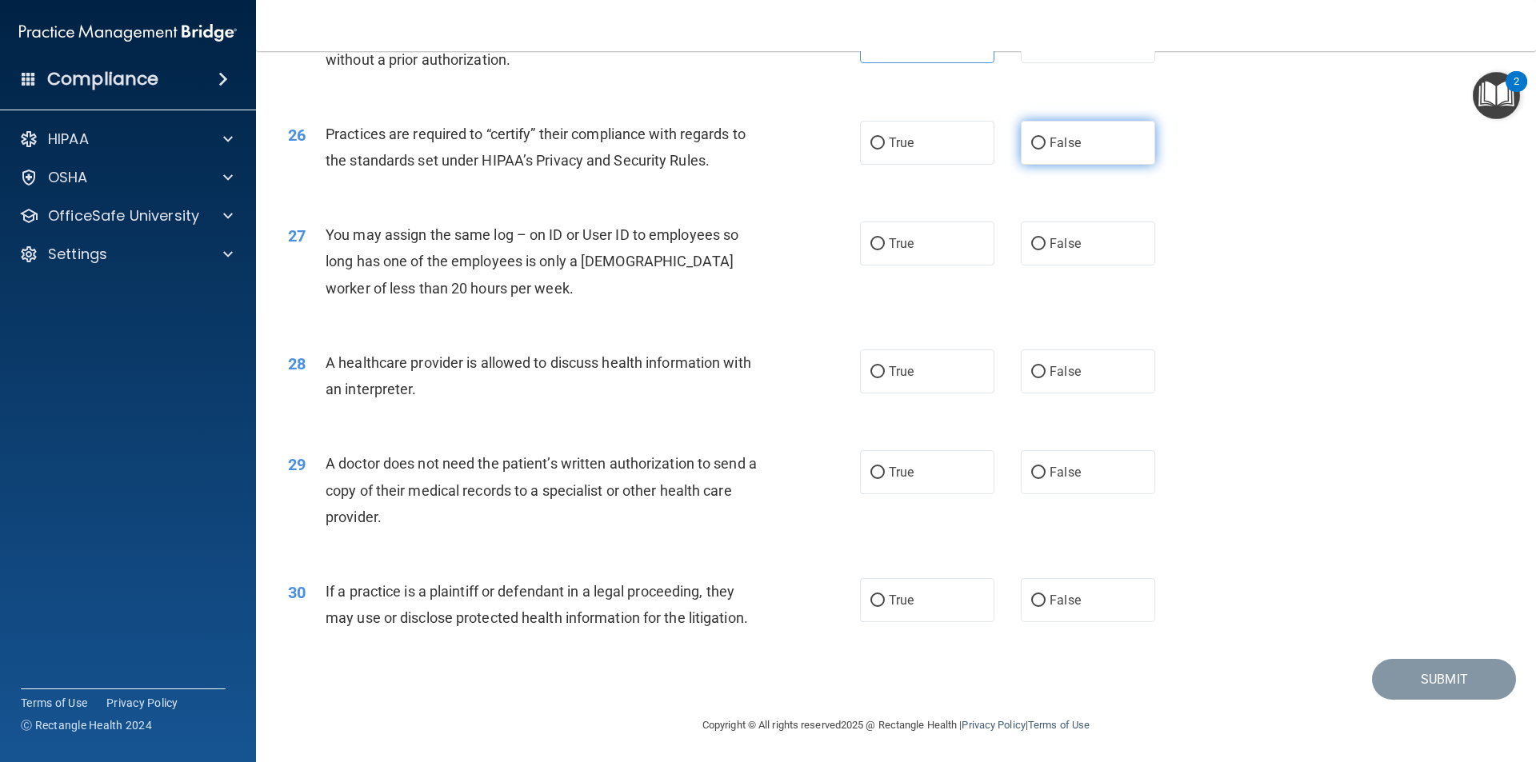
click at [1106, 158] on label "False" at bounding box center [1088, 143] width 134 height 44
click at [1046, 150] on input "False" at bounding box center [1038, 144] width 14 height 12
radio input "true"
click at [1119, 252] on label "False" at bounding box center [1088, 244] width 134 height 44
click at [1046, 250] on input "False" at bounding box center [1038, 244] width 14 height 12
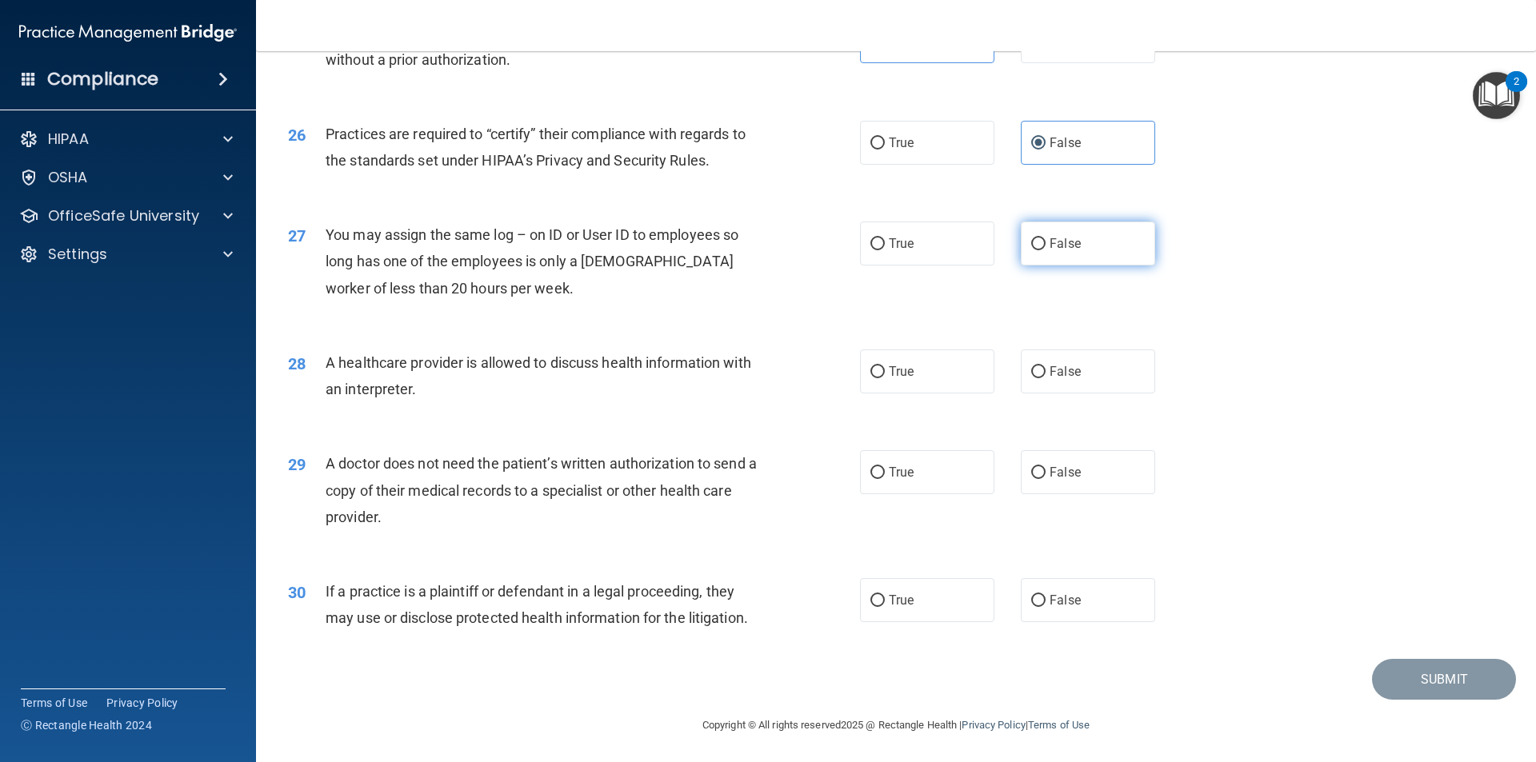
radio input "true"
click at [780, 360] on div "28 A healthcare provider is allowed to discuss health information with an inter…" at bounding box center [574, 380] width 620 height 61
click at [942, 370] on label "True" at bounding box center [927, 372] width 134 height 44
click at [885, 370] on input "True" at bounding box center [877, 372] width 14 height 12
radio input "true"
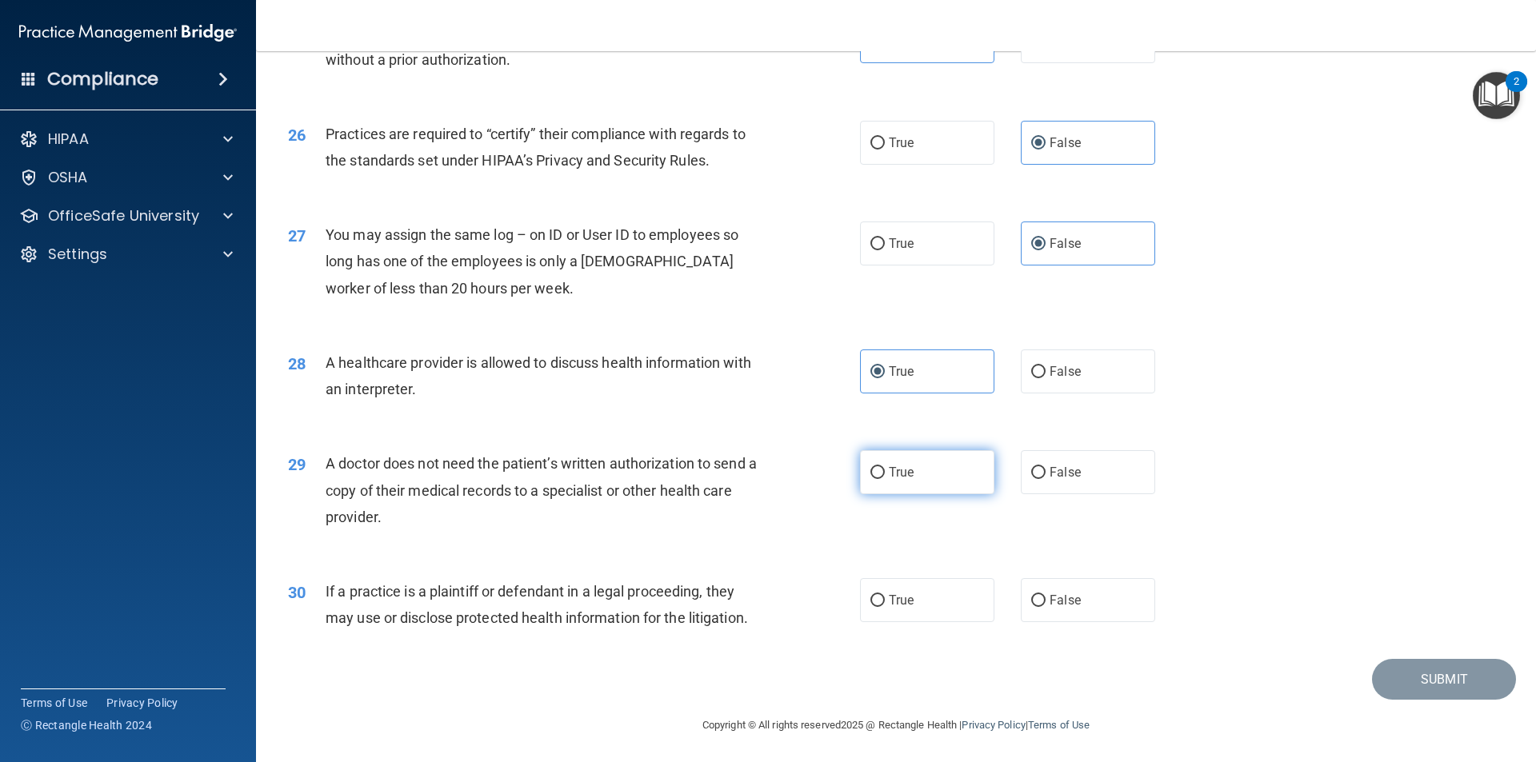
click at [923, 466] on label "True" at bounding box center [927, 472] width 134 height 44
click at [885, 467] on input "True" at bounding box center [877, 473] width 14 height 12
radio input "true"
click at [924, 607] on label "True" at bounding box center [927, 600] width 134 height 44
click at [885, 607] on input "True" at bounding box center [877, 601] width 14 height 12
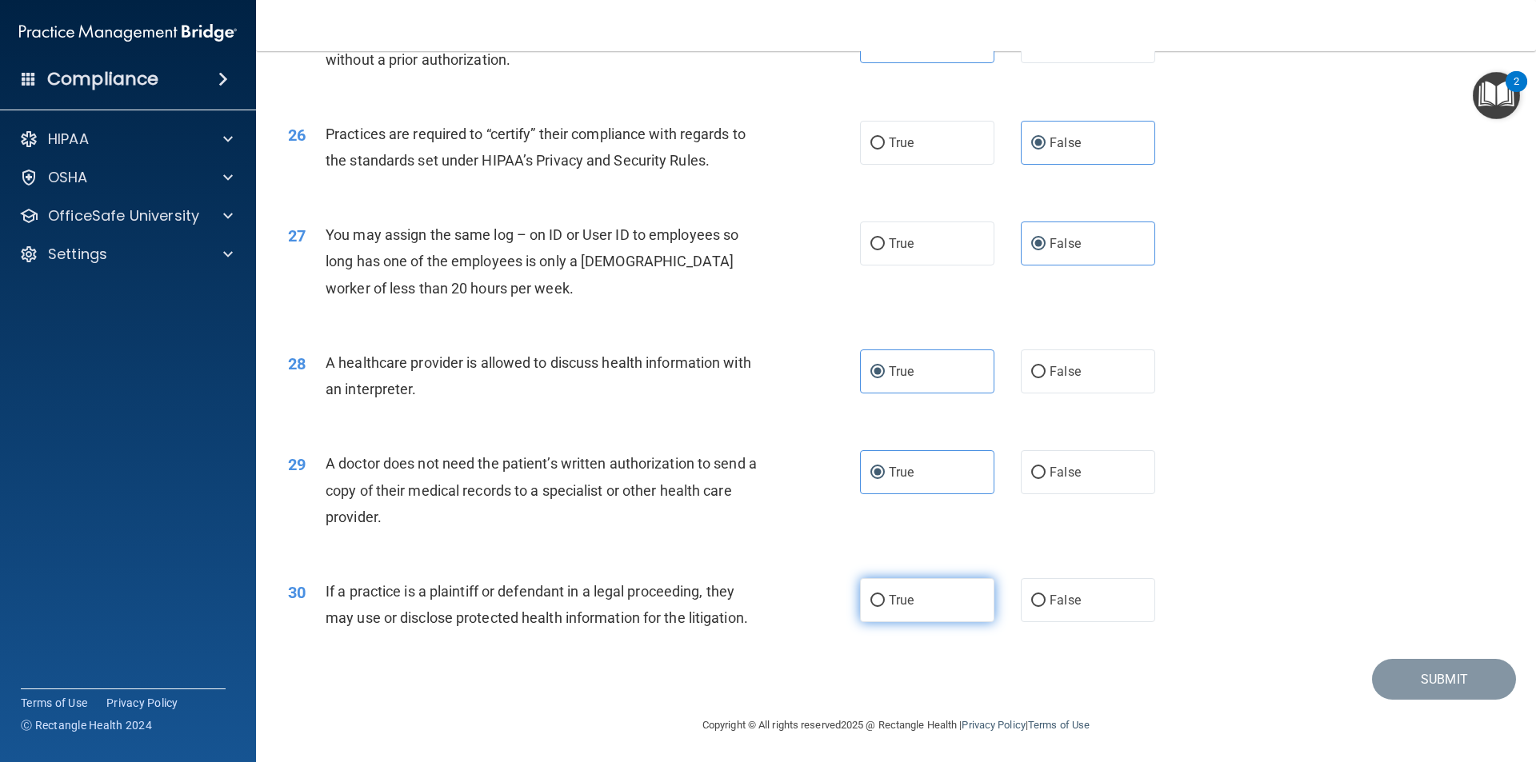
radio input "true"
click at [1468, 678] on button "Submit" at bounding box center [1444, 679] width 144 height 41
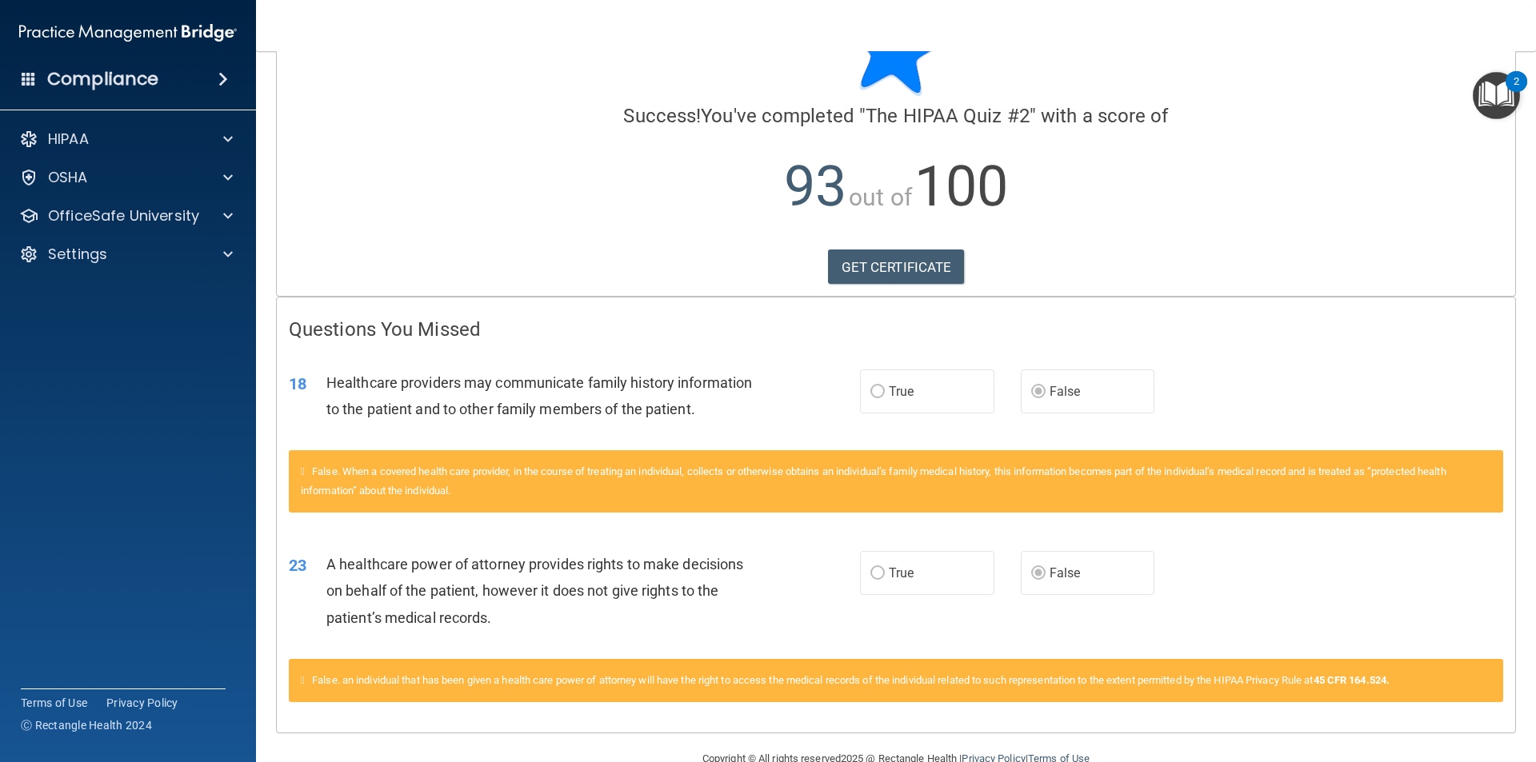
scroll to position [115, 0]
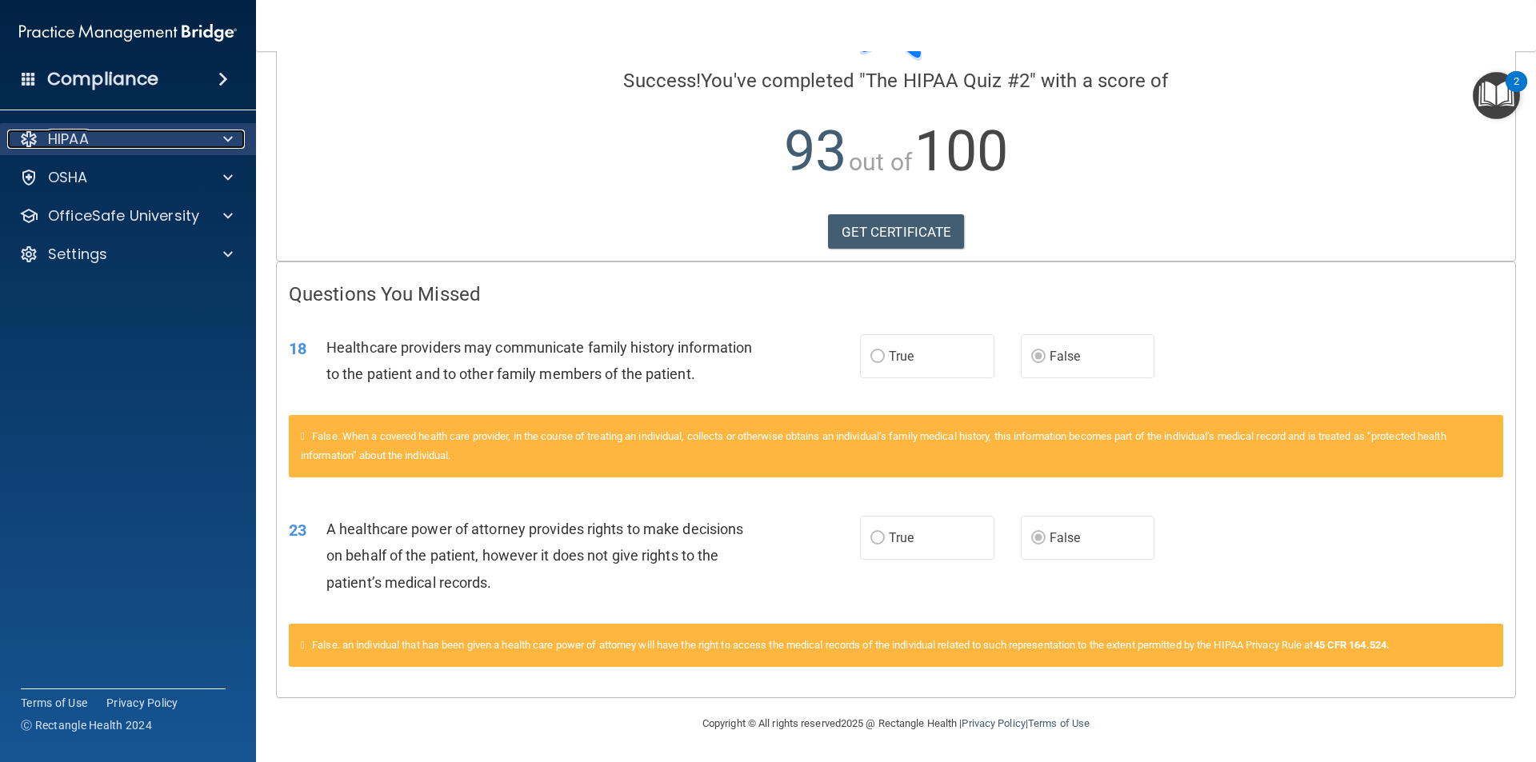
click at [212, 146] on div at bounding box center [226, 139] width 40 height 19
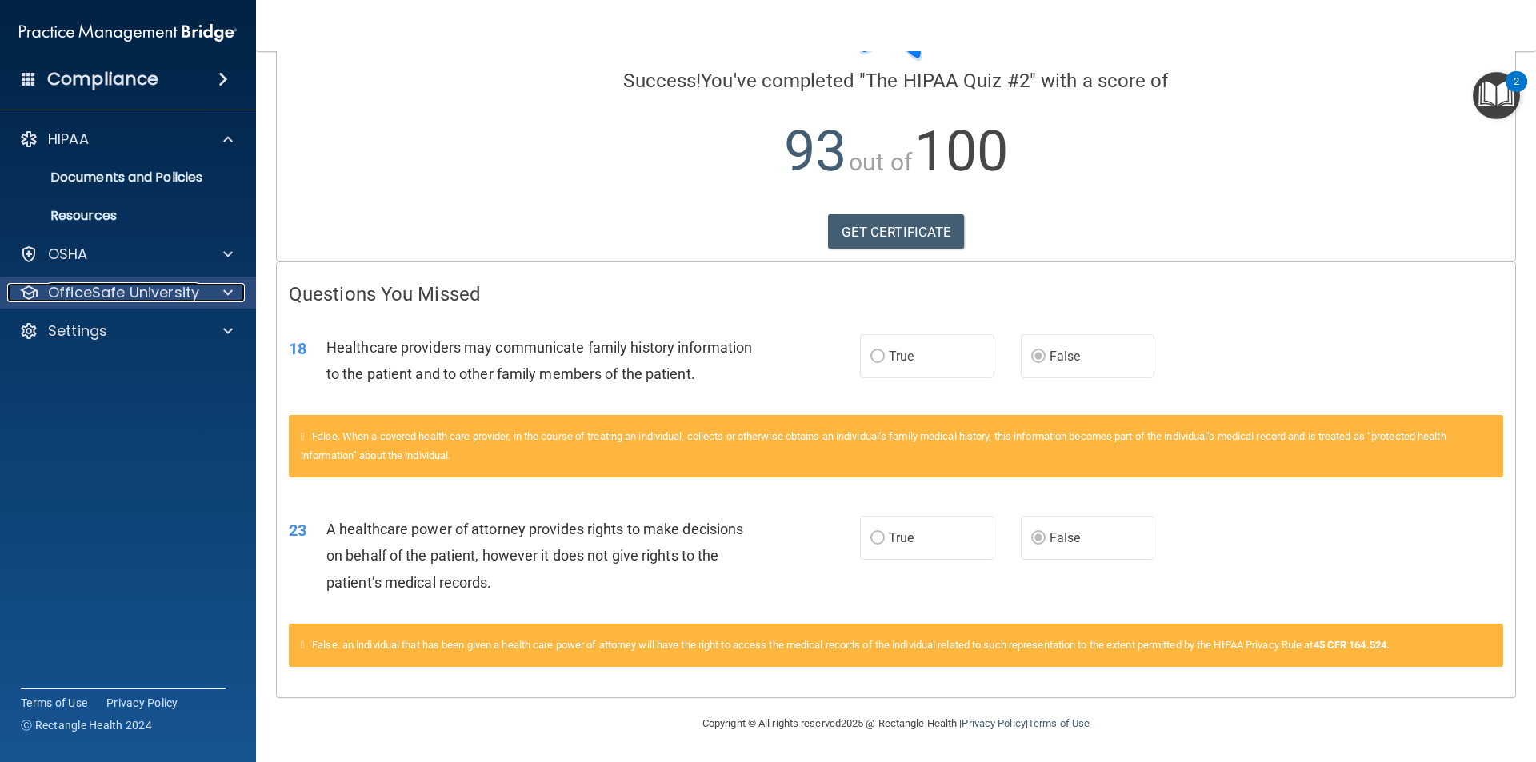
click at [157, 294] on p "OfficeSafe University" at bounding box center [123, 292] width 151 height 19
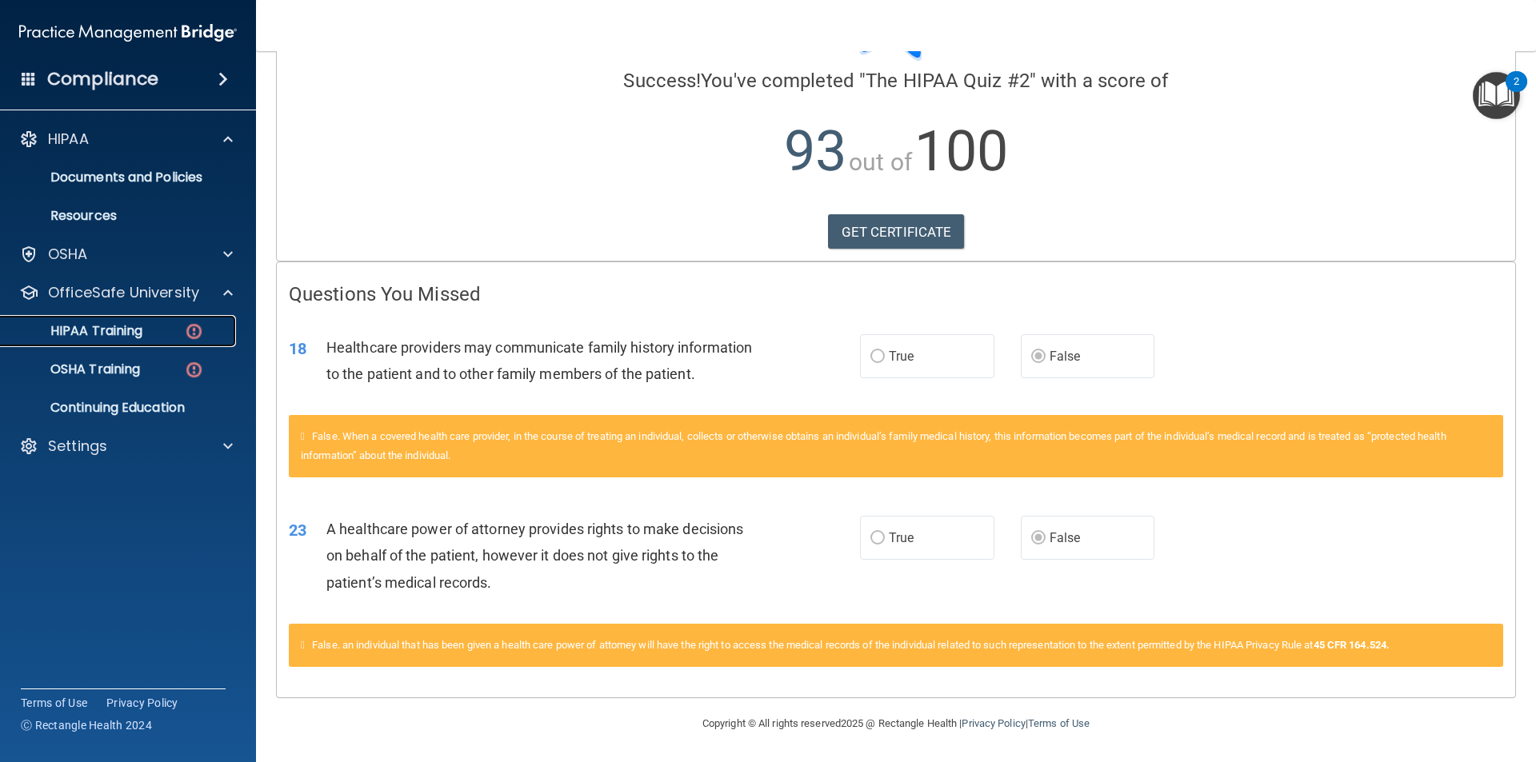
click at [155, 333] on div "HIPAA Training" at bounding box center [119, 331] width 218 height 16
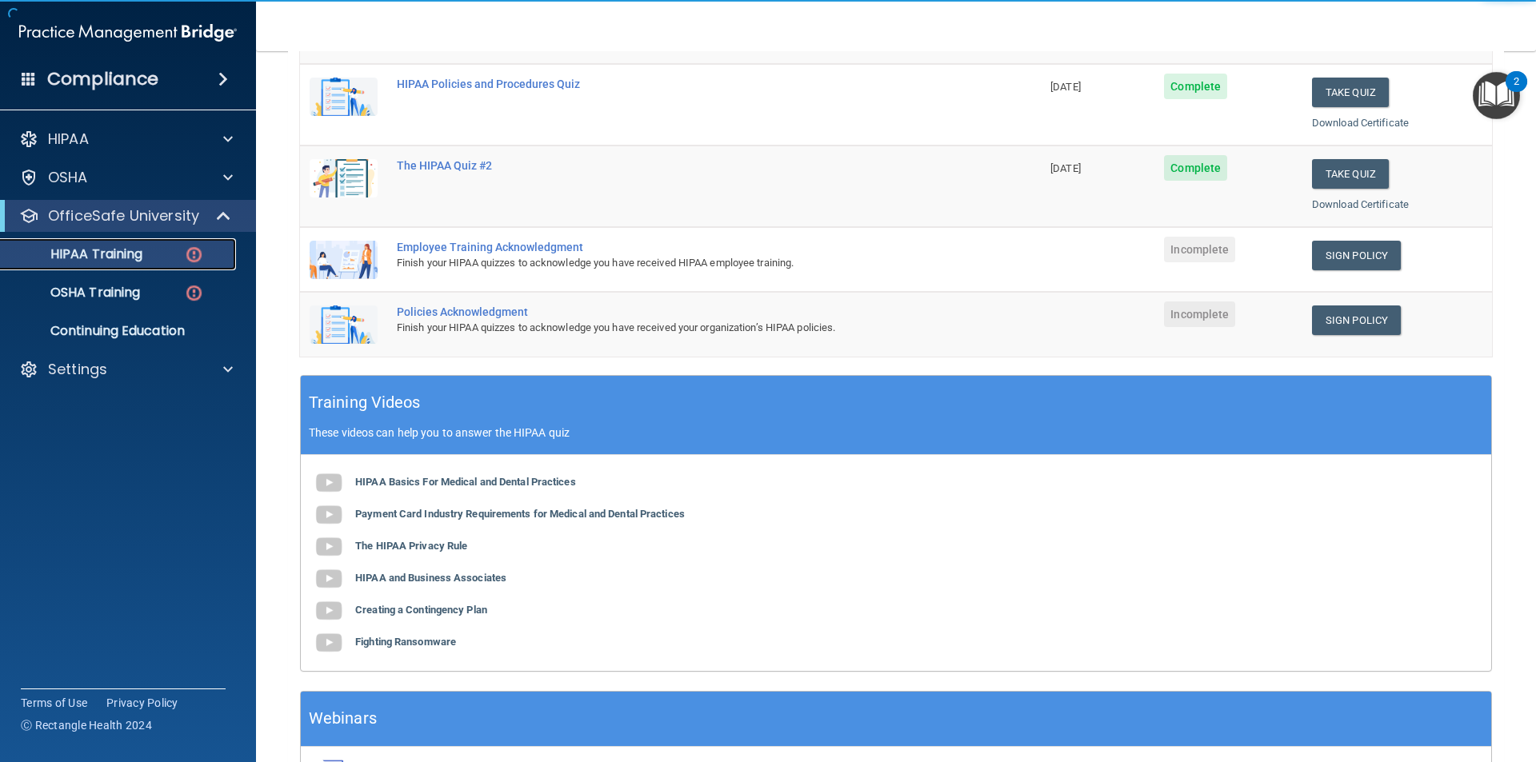
scroll to position [249, 0]
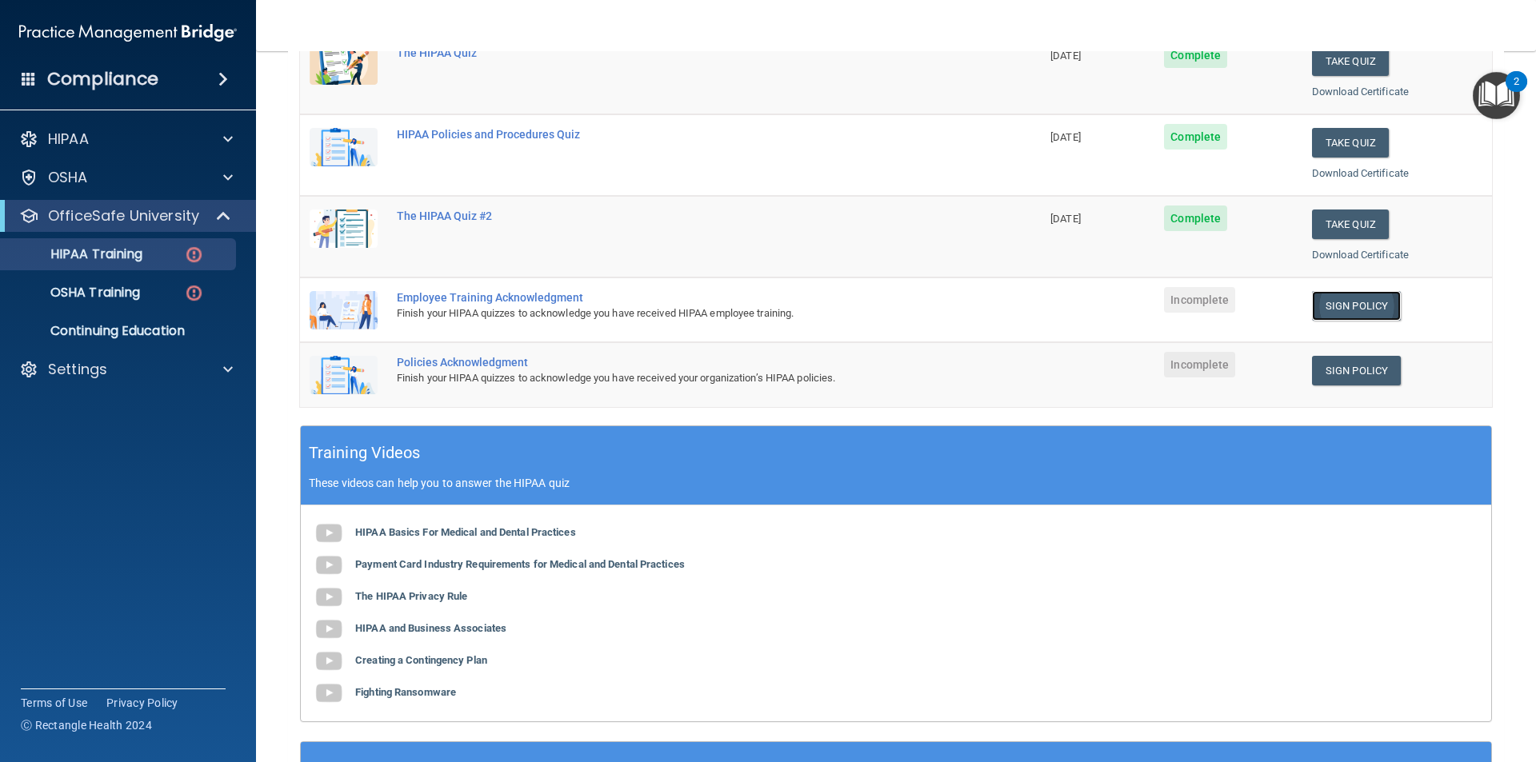
click at [1351, 309] on link "Sign Policy" at bounding box center [1356, 306] width 89 height 30
click at [1350, 372] on link "Sign Policy" at bounding box center [1356, 371] width 89 height 30
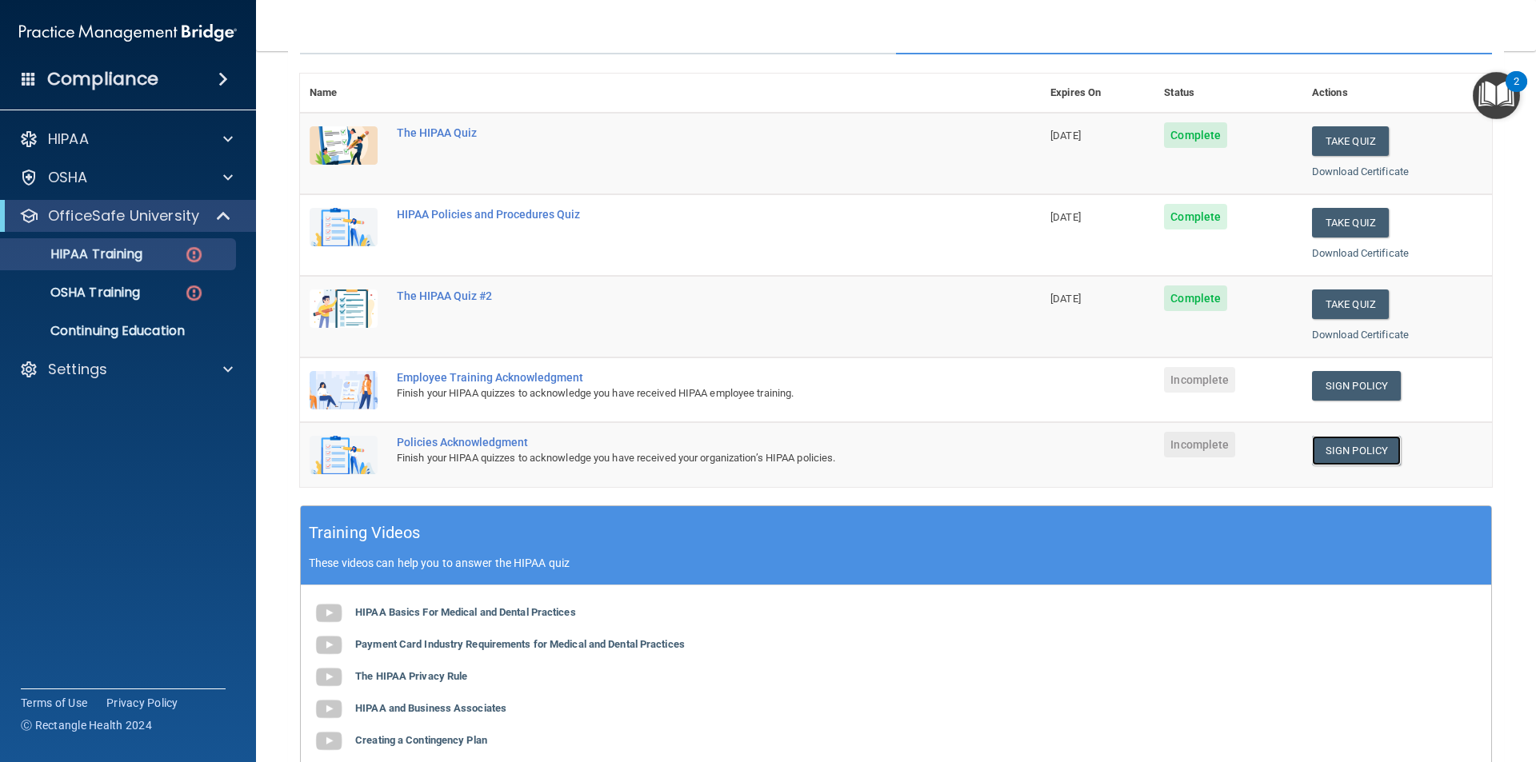
scroll to position [89, 0]
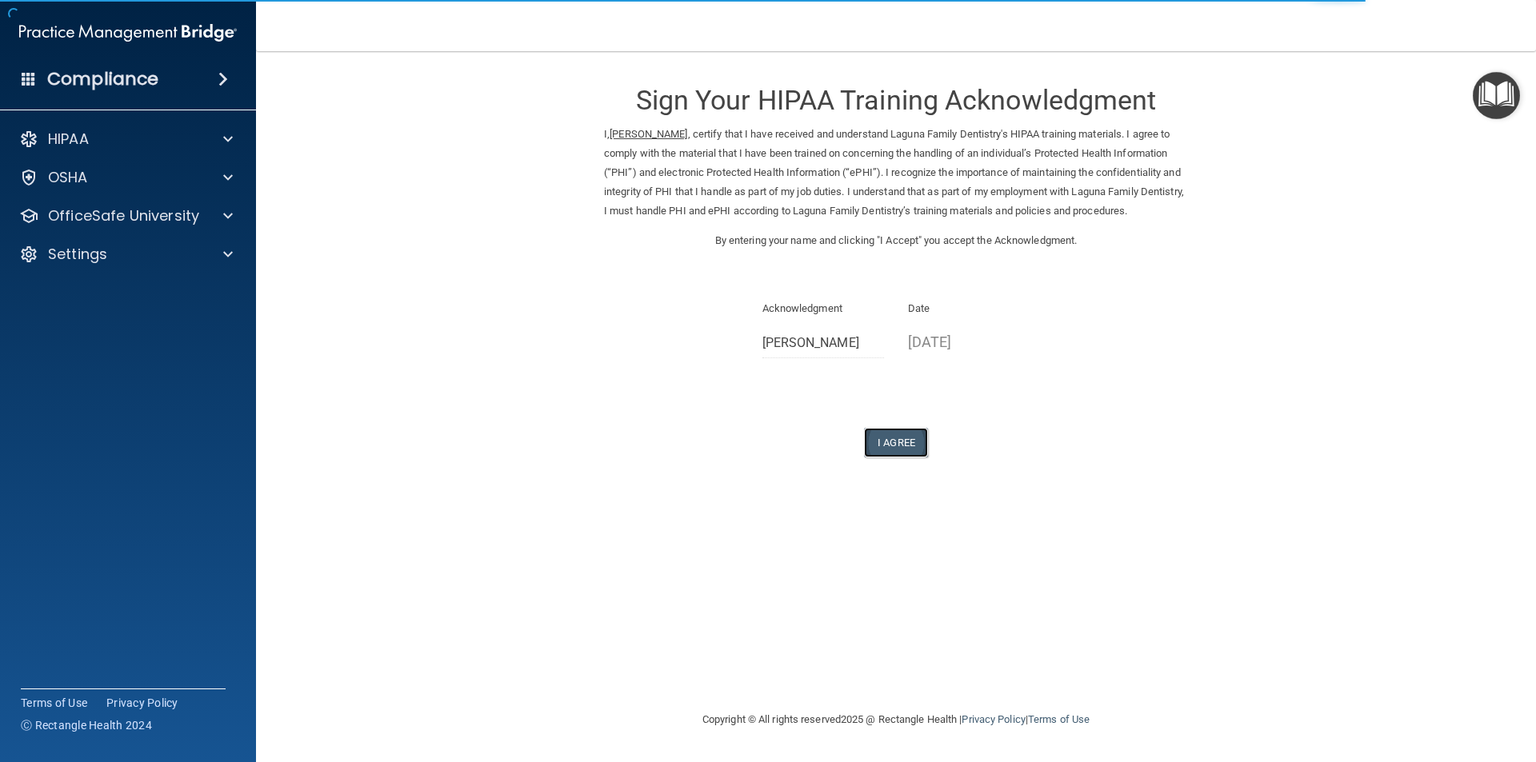
click at [914, 442] on button "I Agree" at bounding box center [896, 443] width 64 height 30
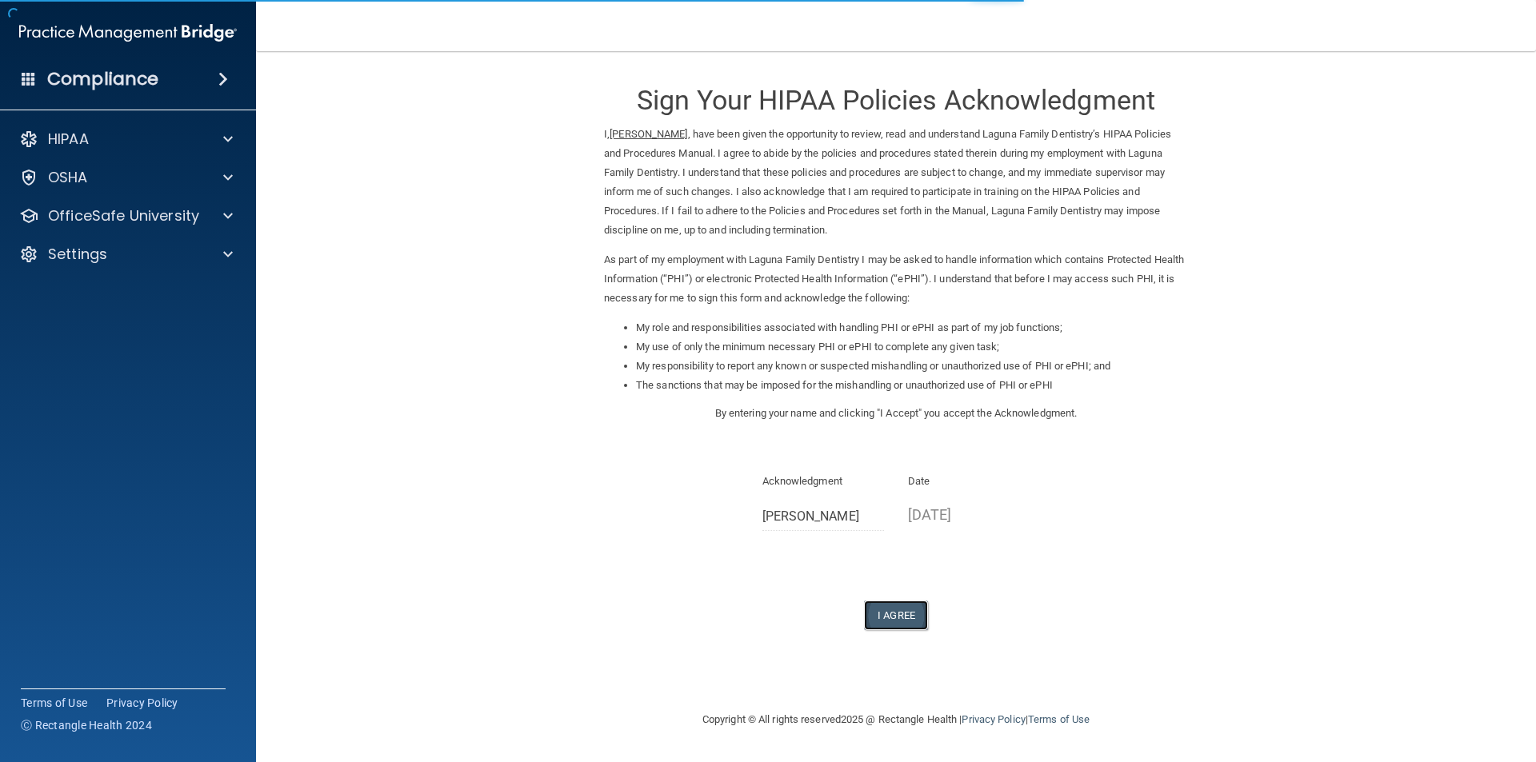
click at [914, 614] on button "I Agree" at bounding box center [896, 616] width 64 height 30
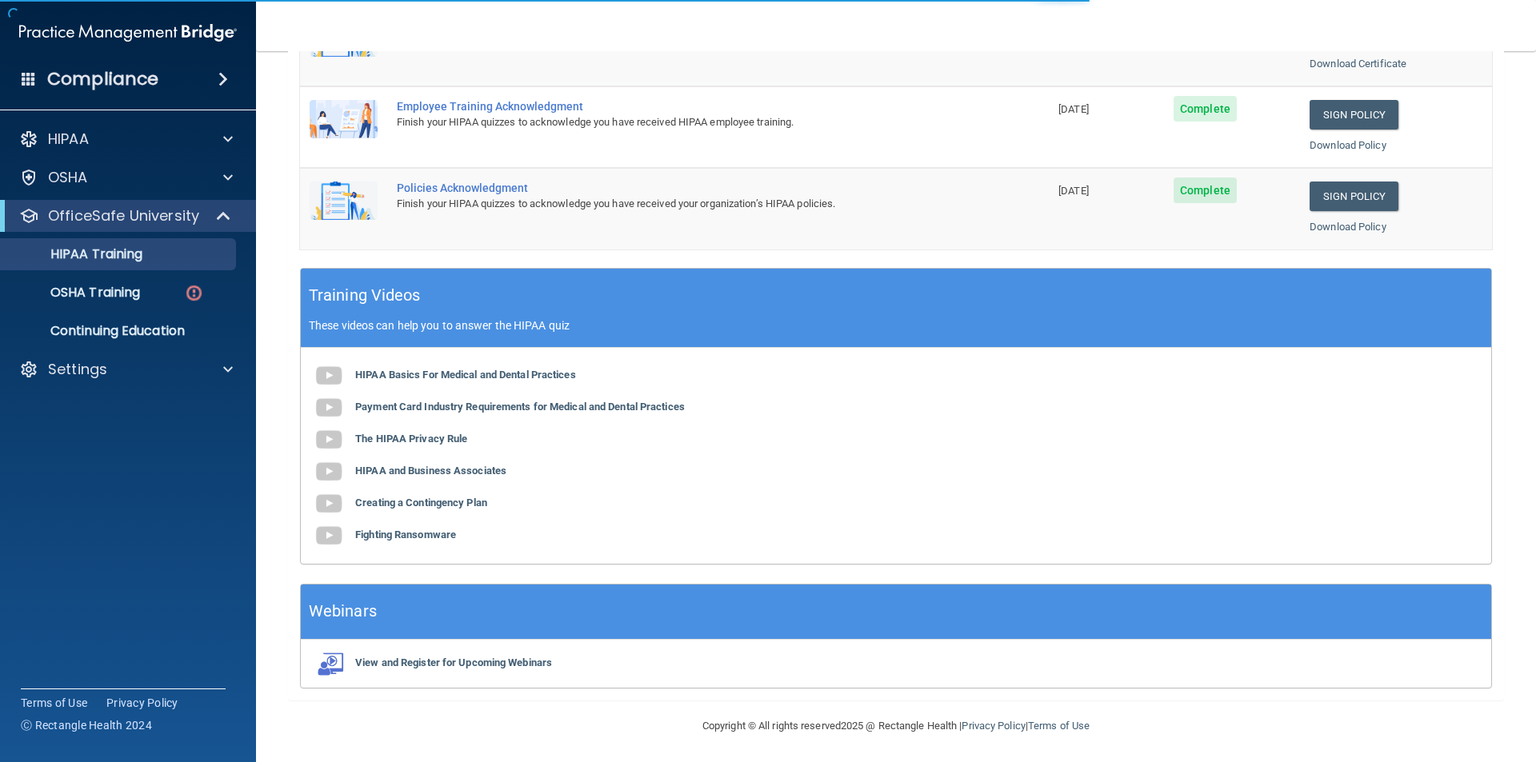
scroll to position [442, 0]
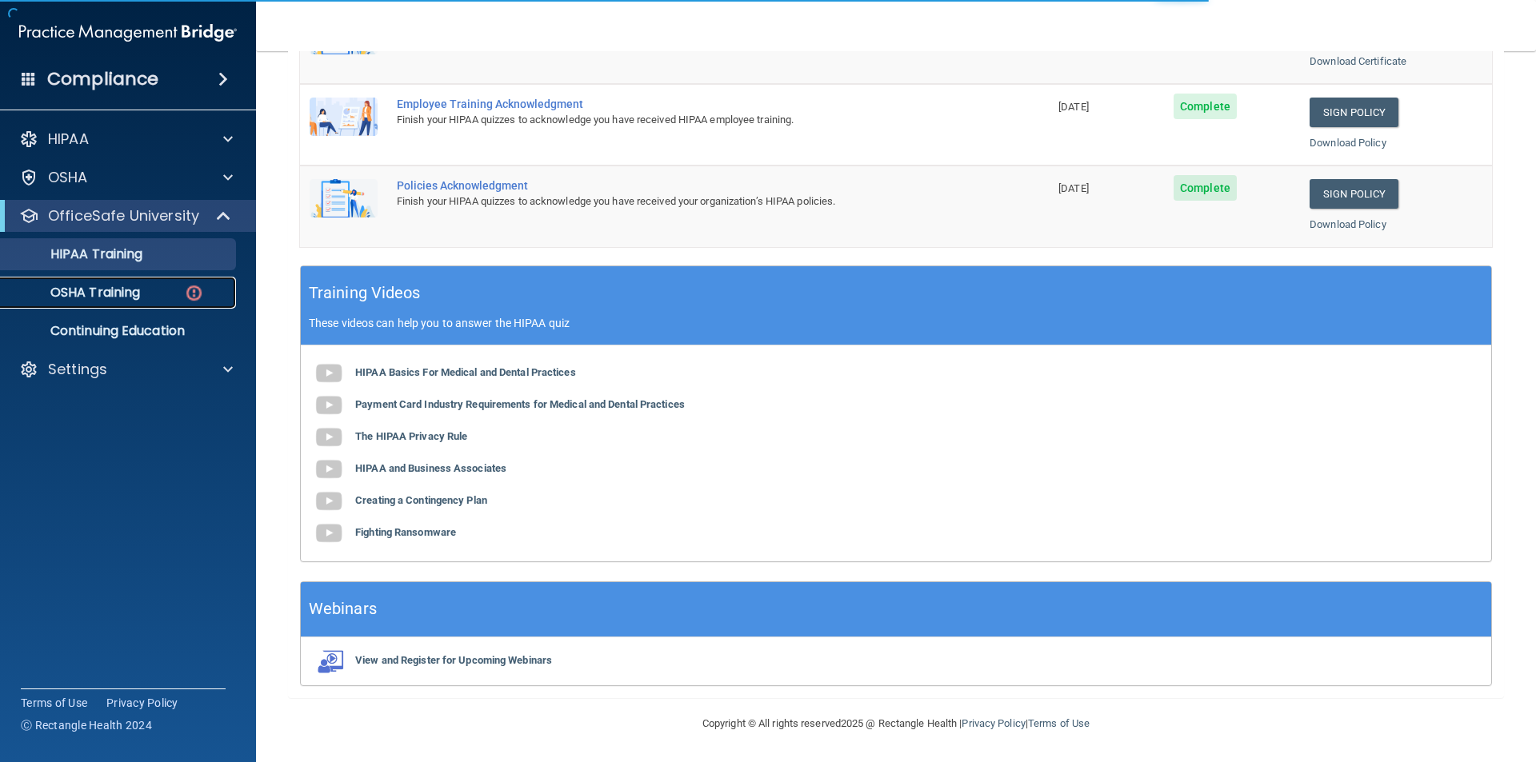
click at [139, 298] on p "OSHA Training" at bounding box center [75, 293] width 130 height 16
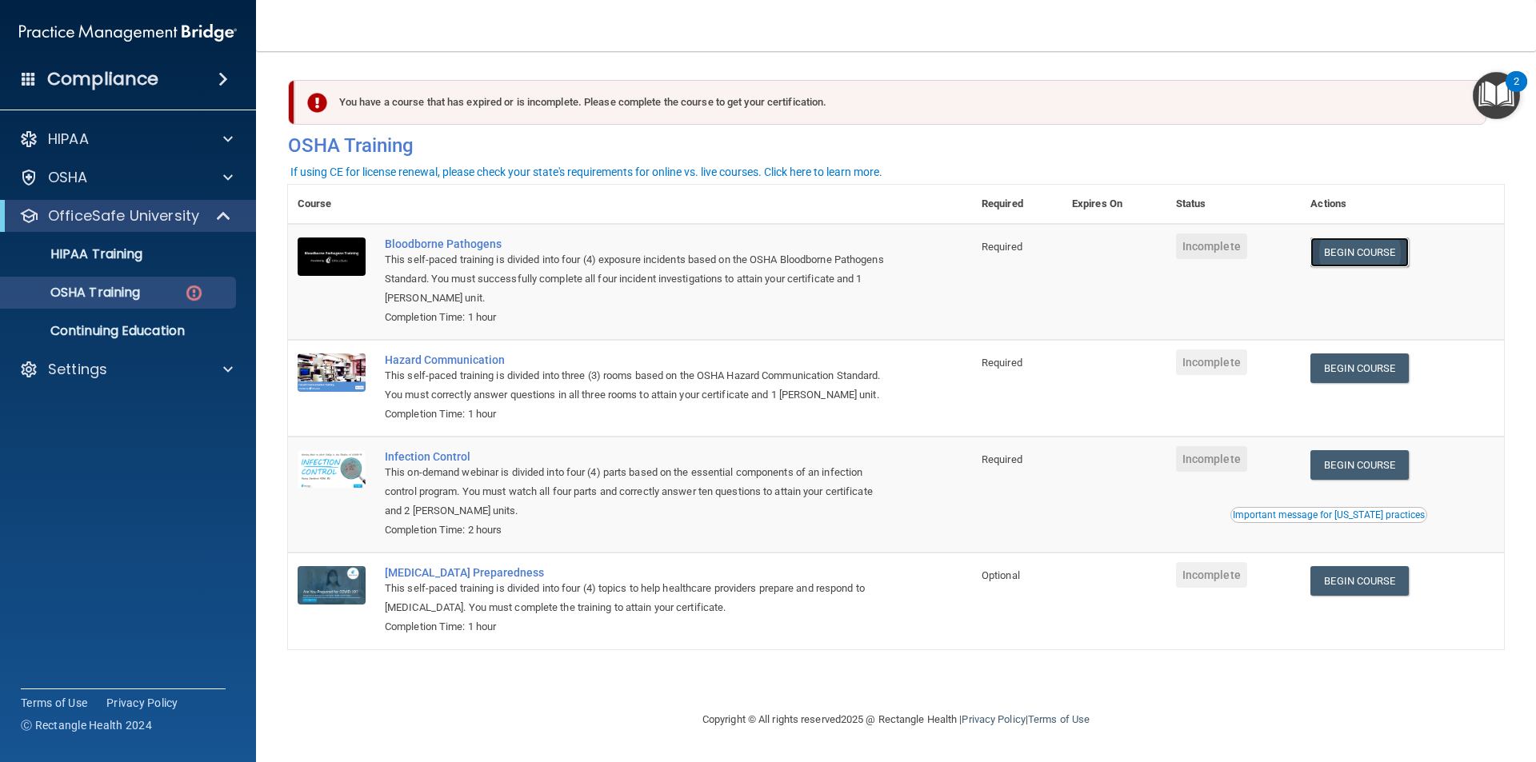
click at [1394, 254] on link "Begin Course" at bounding box center [1359, 253] width 98 height 30
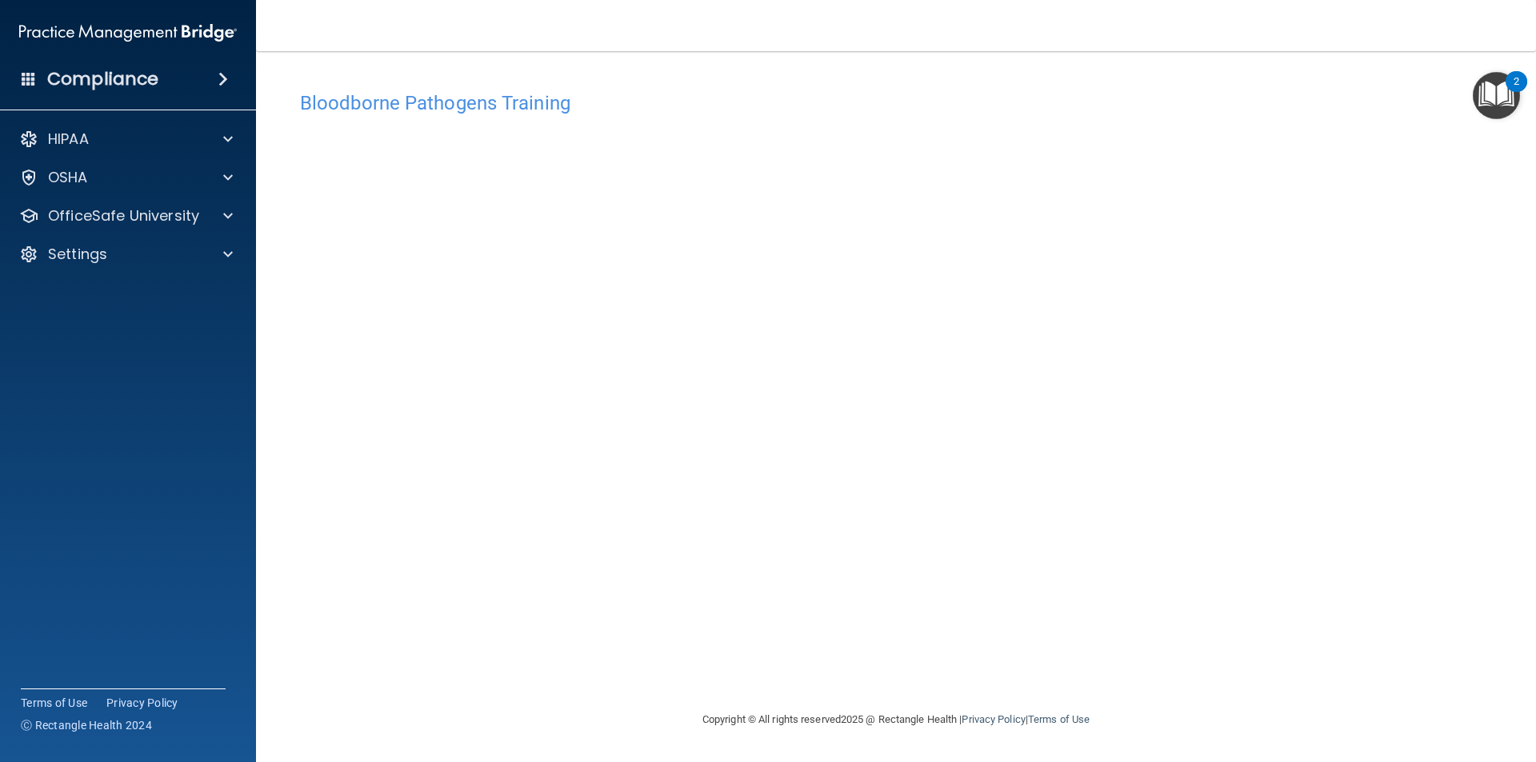
click at [1162, 616] on div "Bloodborne Pathogens Training This course doesn’t expire until . Are you sure y…" at bounding box center [896, 396] width 1216 height 627
click at [221, 218] on div at bounding box center [226, 215] width 40 height 19
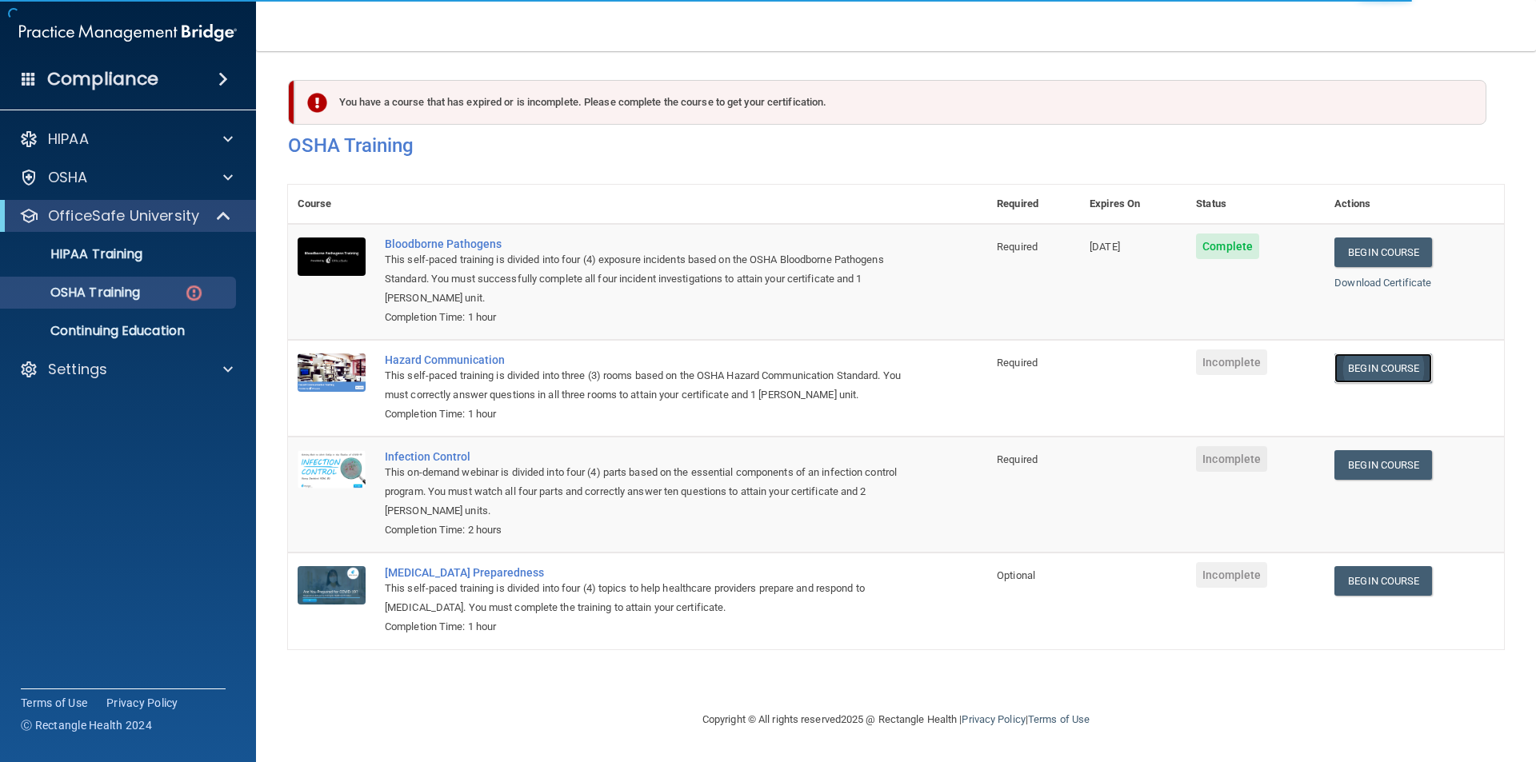
click at [1378, 368] on link "Begin Course" at bounding box center [1383, 369] width 98 height 30
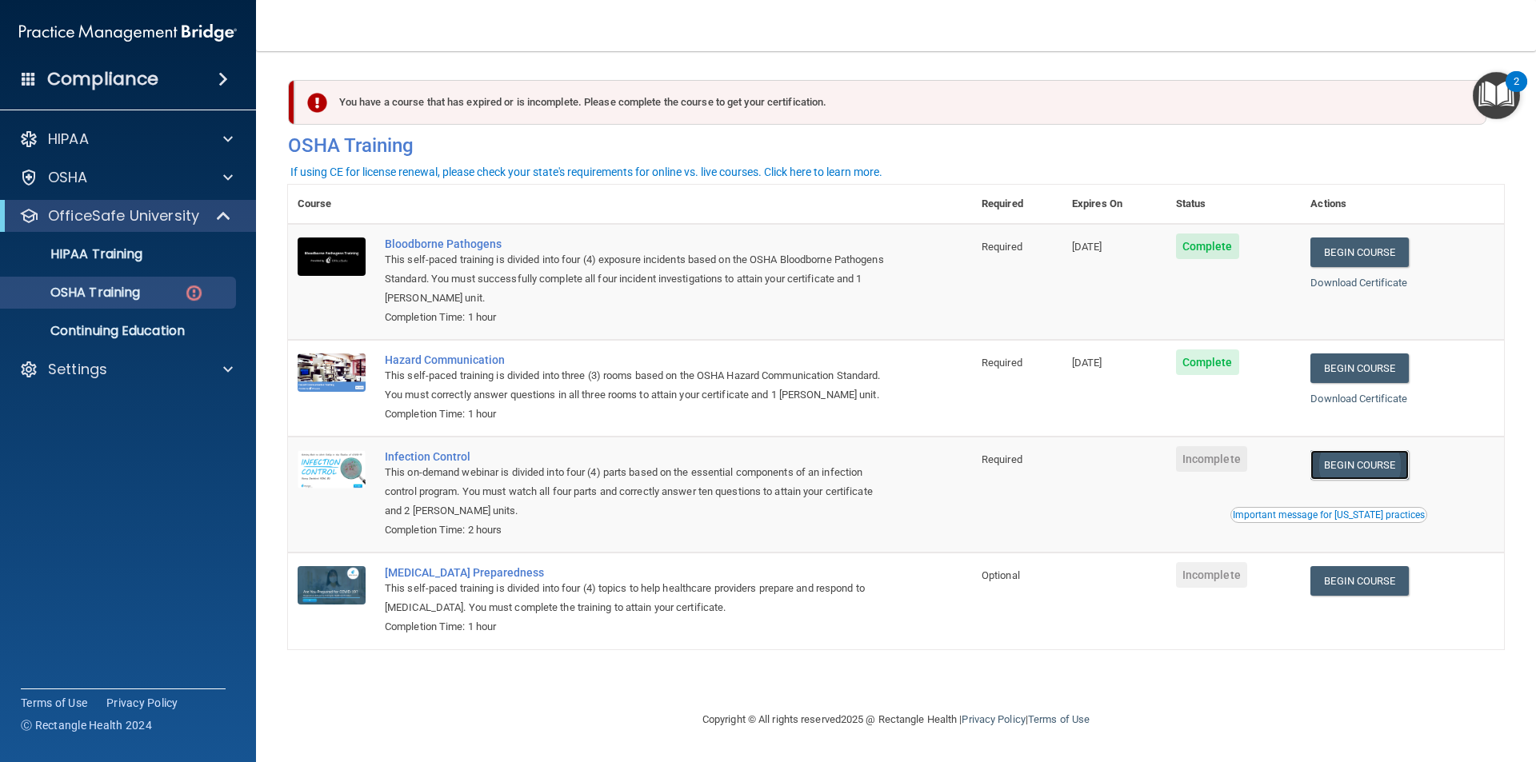
click at [1381, 473] on link "Begin Course" at bounding box center [1359, 465] width 98 height 30
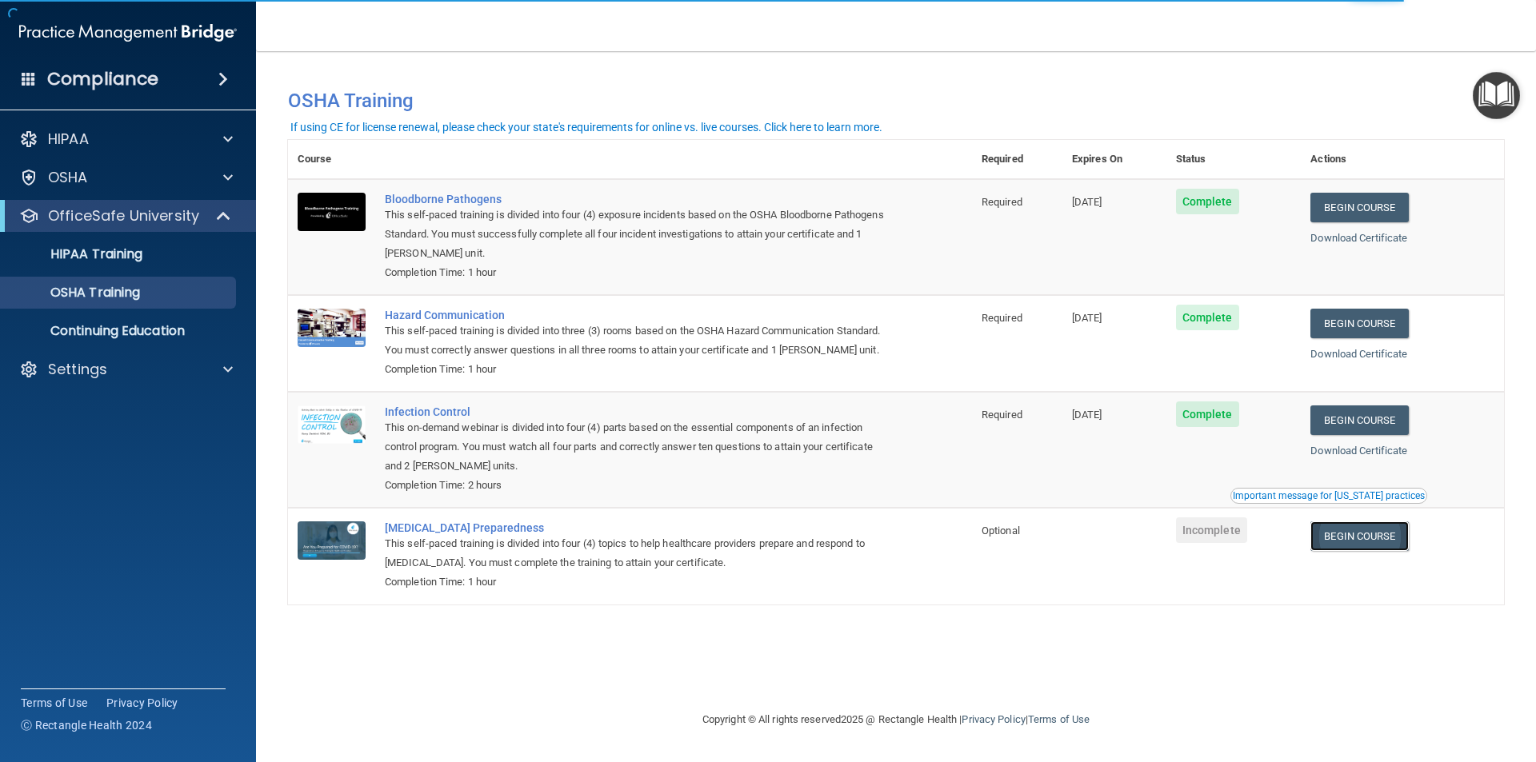
click at [1398, 549] on link "Begin Course" at bounding box center [1359, 537] width 98 height 30
